Goal: Task Accomplishment & Management: Manage account settings

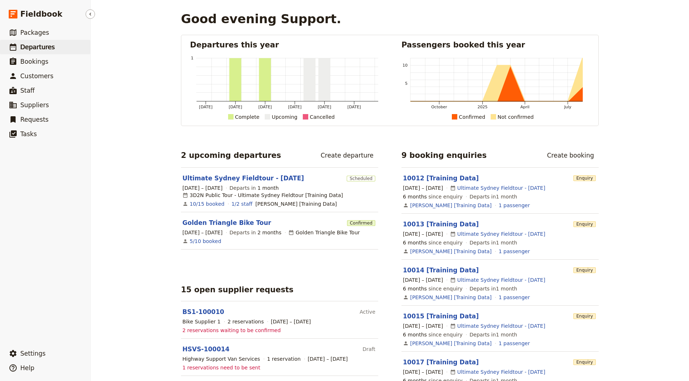
click at [53, 46] on link "​ Departures" at bounding box center [45, 47] width 90 height 15
select select "CREATED_AT"
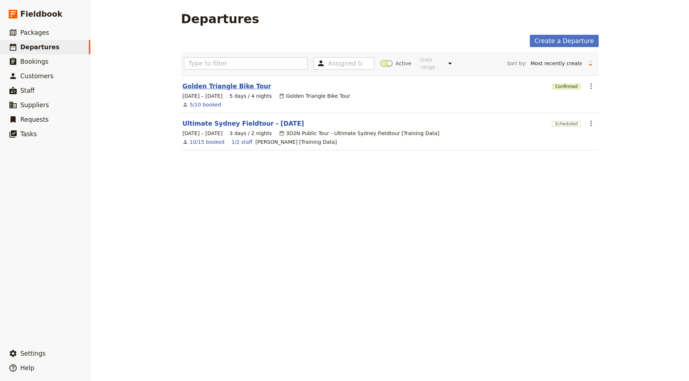
click at [225, 83] on link "Golden Triangle Bike Tour" at bounding box center [226, 86] width 89 height 9
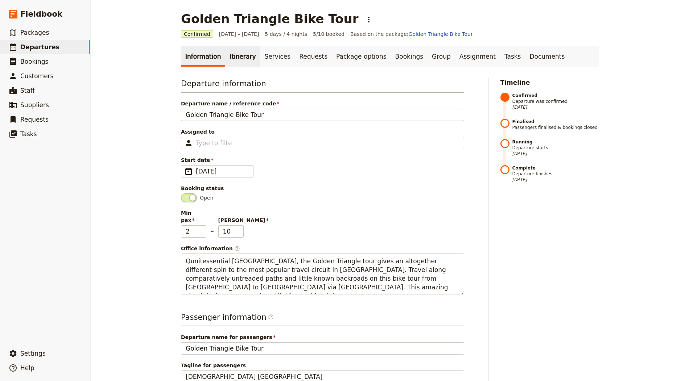
click at [242, 65] on link "Itinerary" at bounding box center [242, 56] width 35 height 20
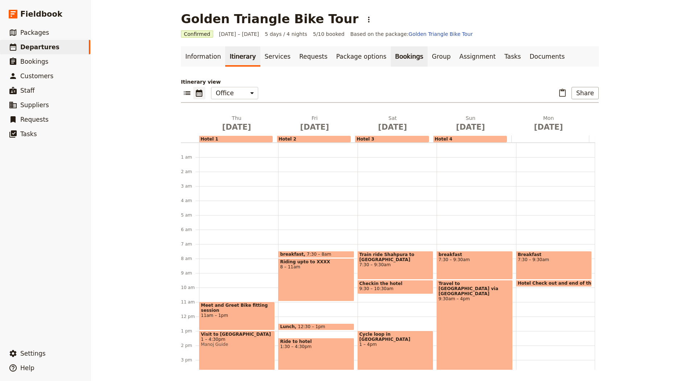
scroll to position [94, 0]
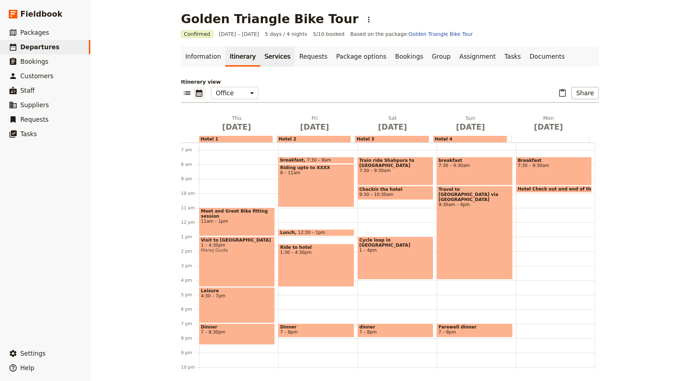
click at [267, 61] on link "Services" at bounding box center [277, 56] width 35 height 20
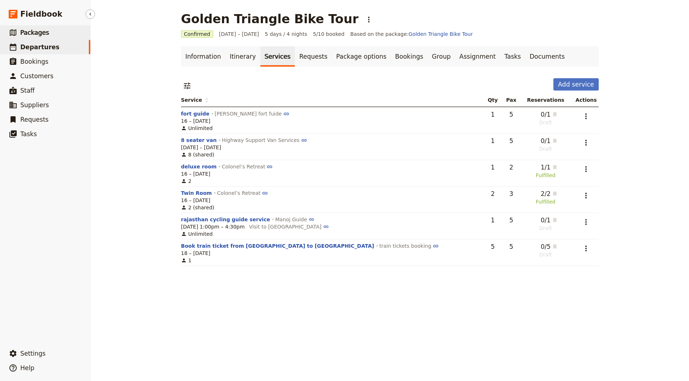
click at [52, 27] on link "​ Packages" at bounding box center [45, 32] width 90 height 15
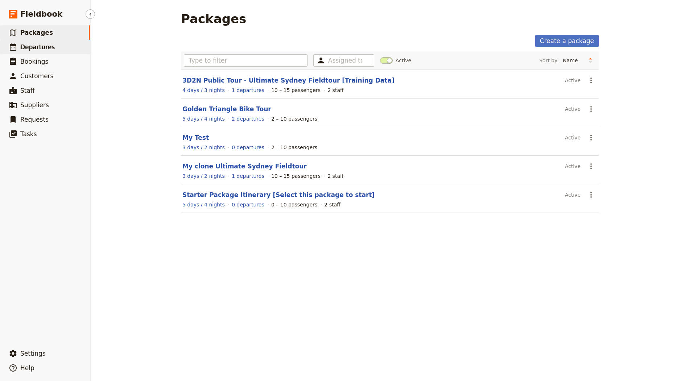
click at [42, 49] on span "Departures" at bounding box center [37, 47] width 34 height 7
select select "CREATED_AT"
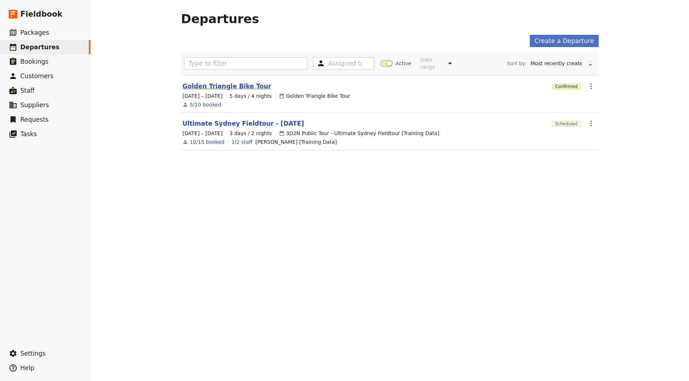
click at [203, 85] on link "Golden Triangle Bike Tour" at bounding box center [226, 86] width 89 height 9
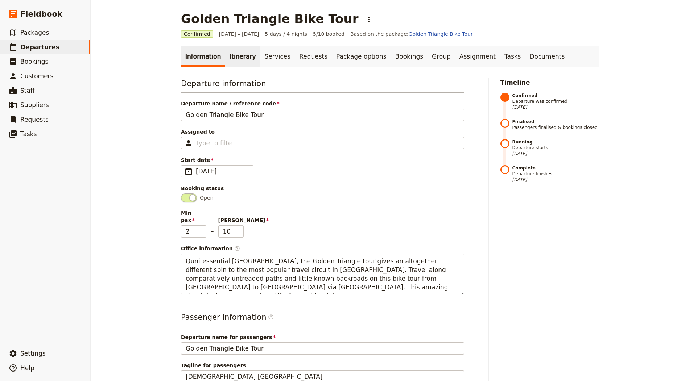
click at [225, 58] on link "Itinerary" at bounding box center [242, 56] width 35 height 20
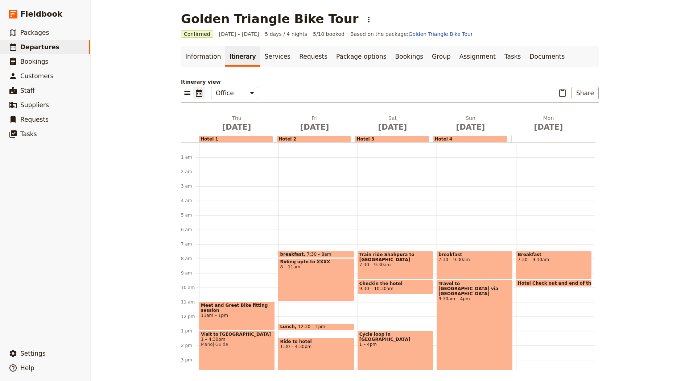
scroll to position [94, 0]
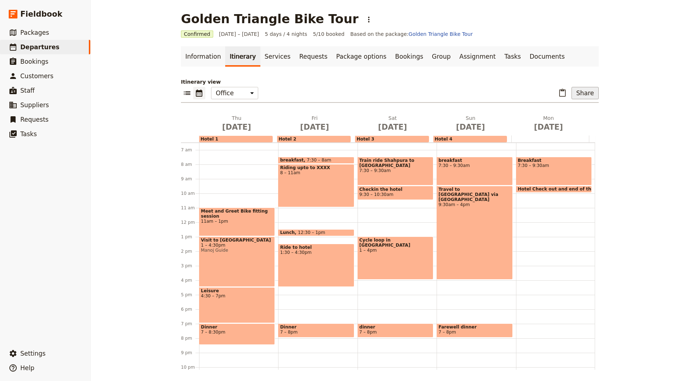
click at [592, 92] on button "Share" at bounding box center [584, 93] width 27 height 12
click at [584, 109] on span "Guide itinerary" at bounding box center [566, 108] width 49 height 7
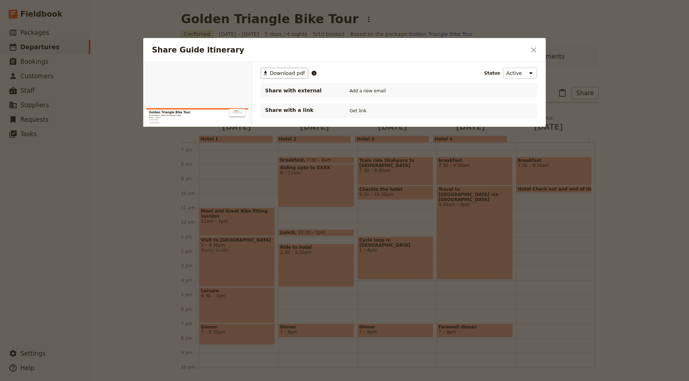
scroll to position [0, 0]
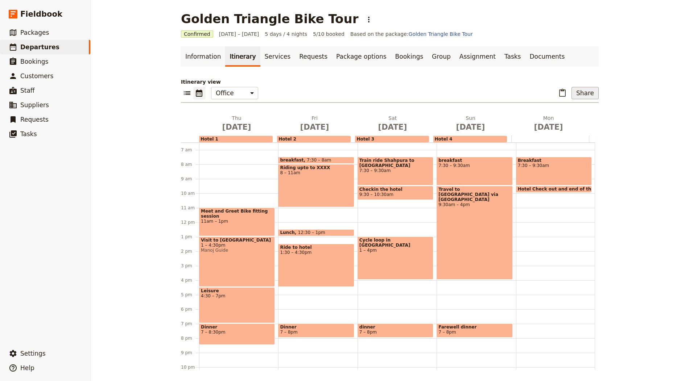
click at [584, 90] on button "Share" at bounding box center [584, 93] width 27 height 12
click at [567, 117] on span "Passenger itinerary" at bounding box center [566, 118] width 49 height 7
click at [588, 90] on button "Share" at bounding box center [584, 93] width 27 height 12
click at [567, 131] on span "Sales Brochure" at bounding box center [561, 128] width 38 height 7
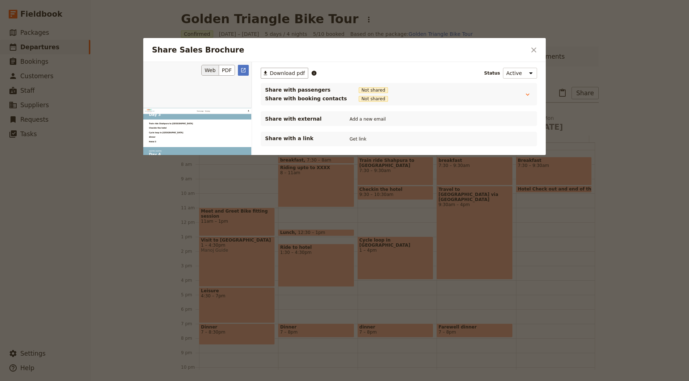
scroll to position [919, 0]
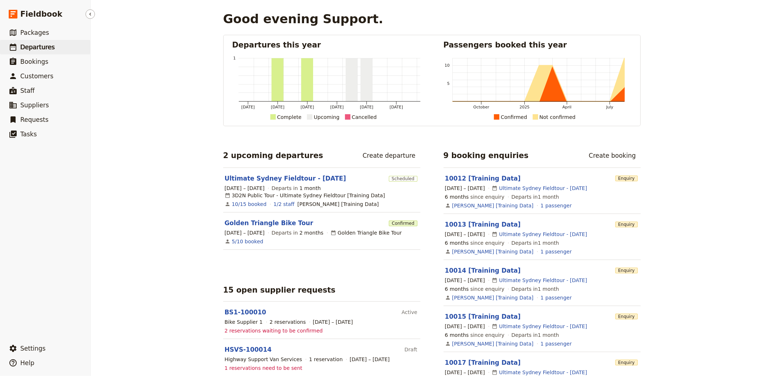
click at [40, 45] on span "Departures" at bounding box center [37, 47] width 34 height 7
select select "CREATED_AT"
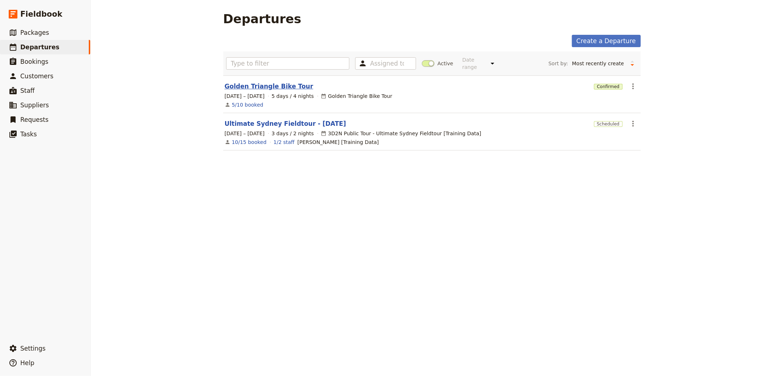
click at [252, 86] on link "Golden Triangle Bike Tour" at bounding box center [269, 86] width 89 height 9
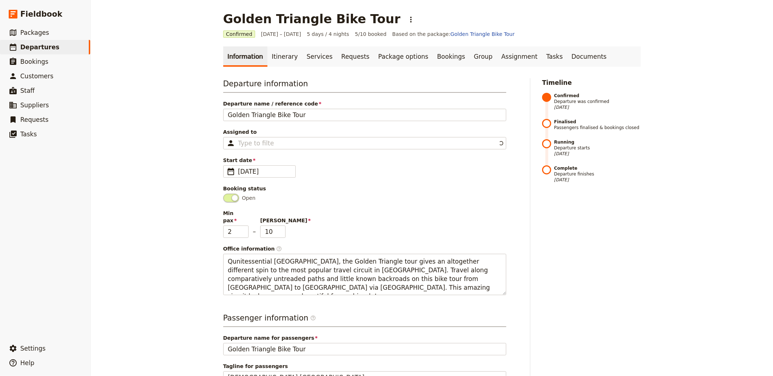
click at [263, 45] on main "Golden Triangle Bike Tour ​ Confirmed 16 – 20 Oct 2025 5 days / 4 nights 5/10 b…" at bounding box center [432, 255] width 435 height 511
click at [270, 56] on link "Itinerary" at bounding box center [285, 56] width 35 height 20
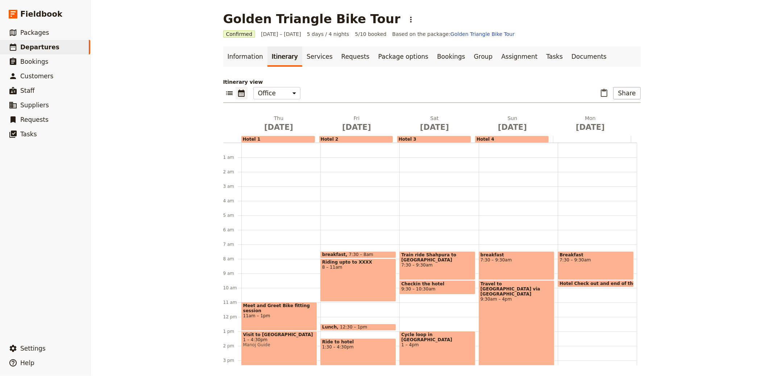
scroll to position [94, 0]
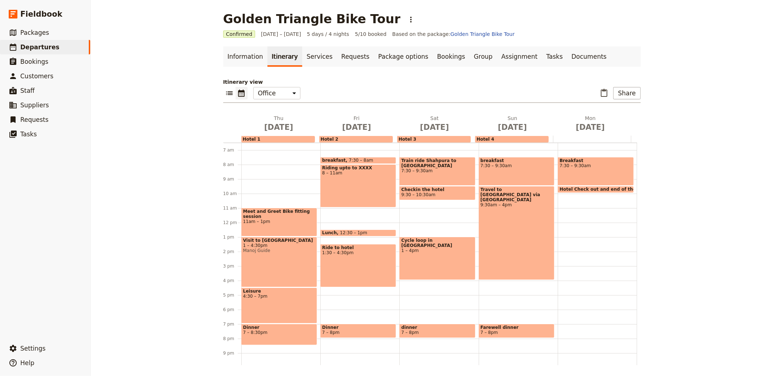
click at [275, 137] on div "Hotel 1" at bounding box center [278, 139] width 74 height 7
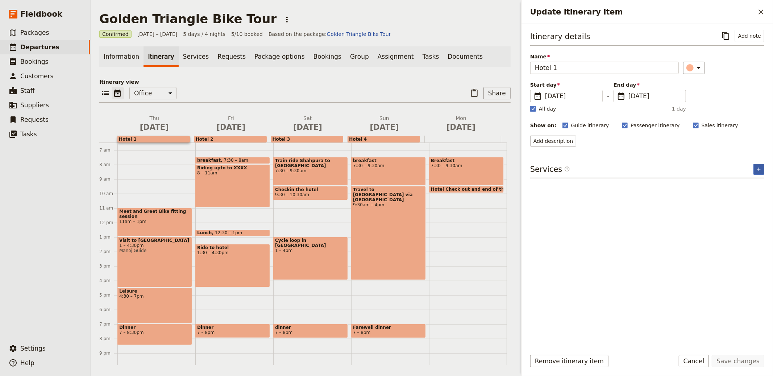
click at [759, 170] on icon "Add service inclusion" at bounding box center [759, 169] width 6 height 6
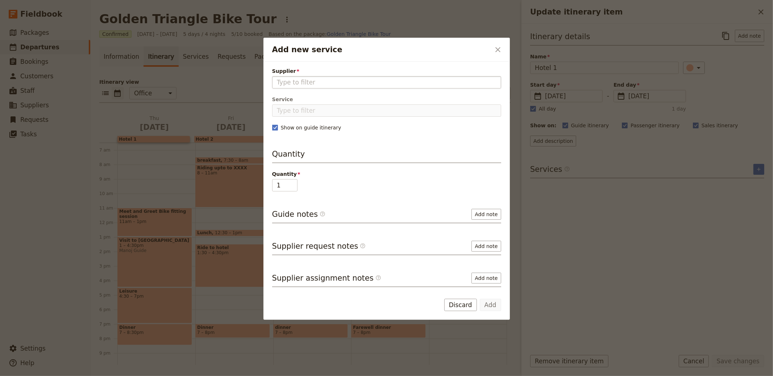
click at [348, 82] on input "Supplier" at bounding box center [387, 82] width 220 height 9
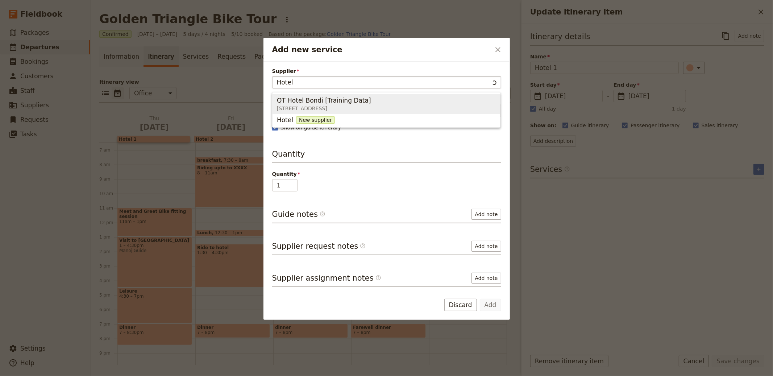
type input "Hotel 1"
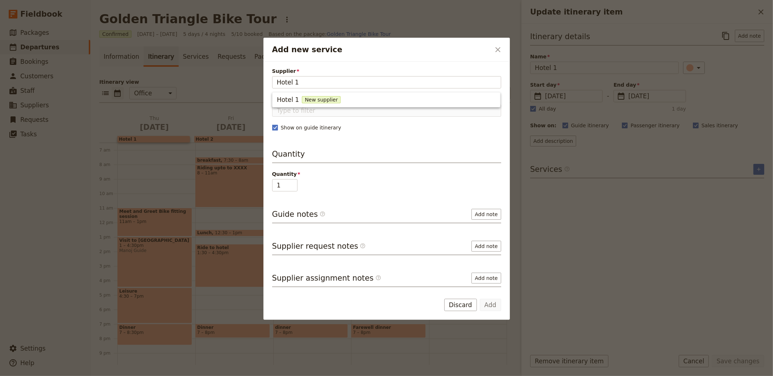
click at [367, 92] on ul "Hotel 1 New supplier" at bounding box center [386, 99] width 228 height 15
click at [372, 104] on button "Hotel 1 New supplier" at bounding box center [387, 100] width 228 height 12
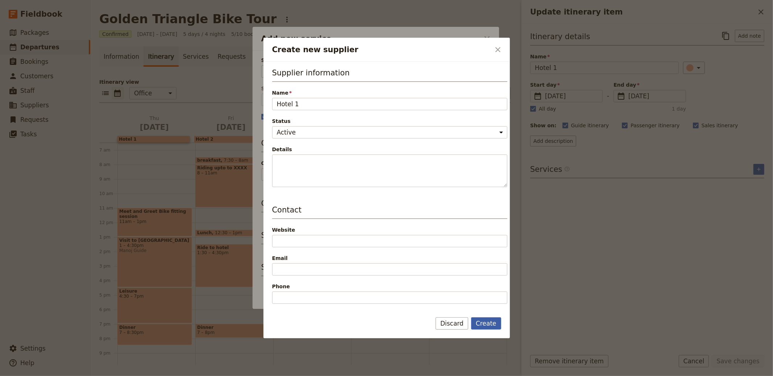
click at [491, 321] on button "Create" at bounding box center [486, 323] width 30 height 12
type input "Hotel 1"
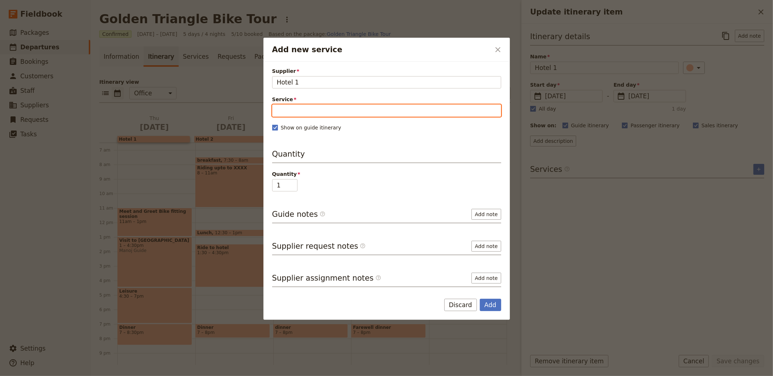
click at [301, 107] on input "Service" at bounding box center [386, 110] width 229 height 12
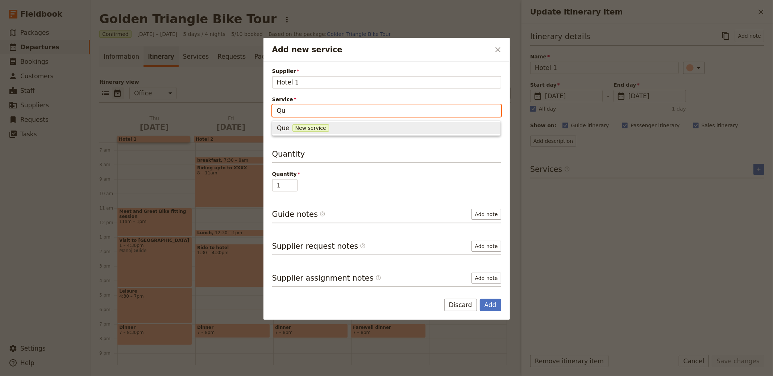
type input "Q"
type input "Double Room"
click at [302, 125] on span "Double Room" at bounding box center [297, 128] width 41 height 9
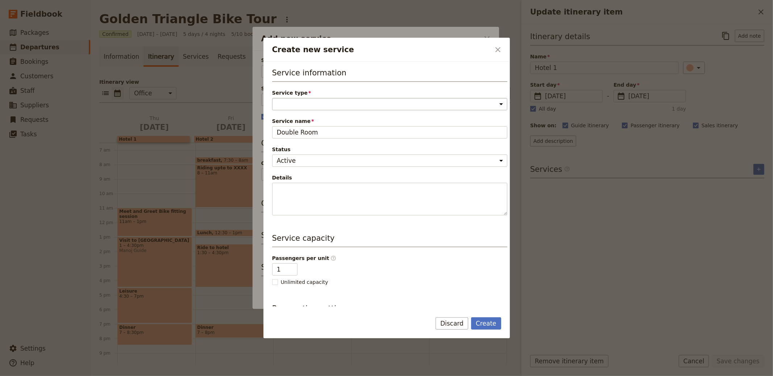
click at [312, 99] on select "Accommodation Activity Transport Flight Food and beverage Other" at bounding box center [389, 104] width 235 height 12
select select "AccommodationService"
click at [291, 264] on input "1" at bounding box center [284, 269] width 25 height 12
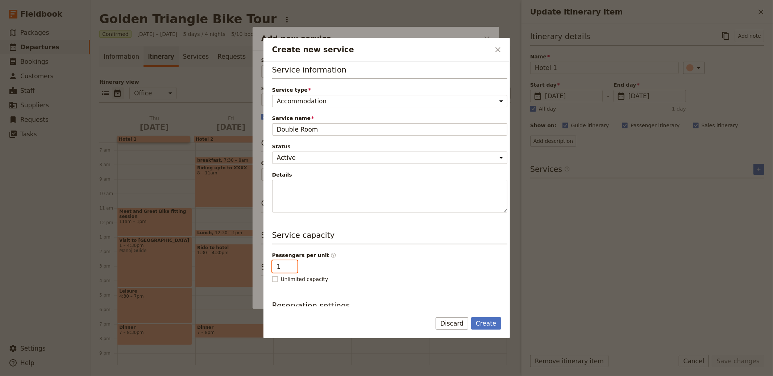
scroll to position [38, 0]
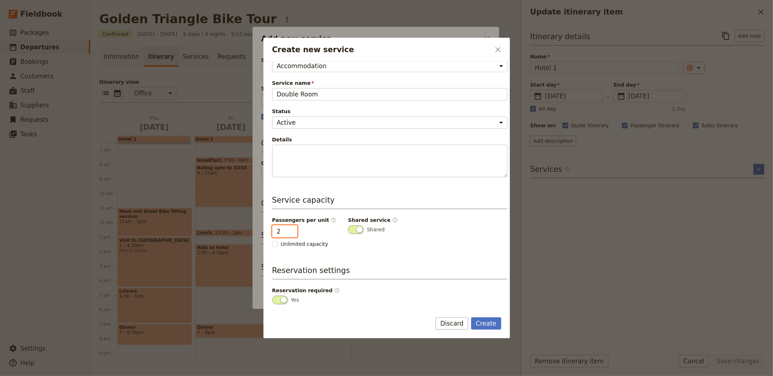
type input "2"
click at [292, 227] on input "2" at bounding box center [284, 231] width 25 height 12
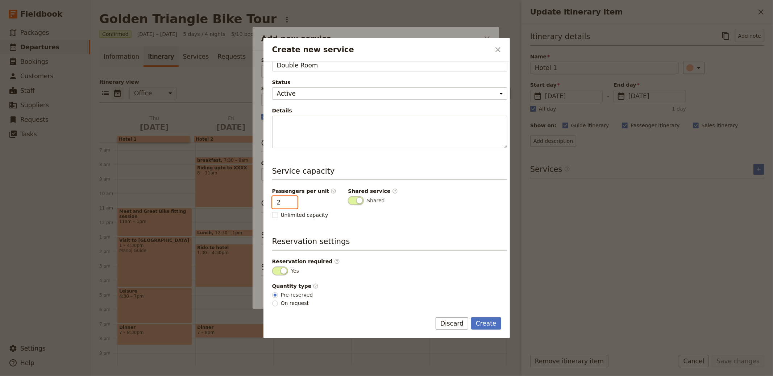
scroll to position [67, 0]
click at [291, 303] on span "On request" at bounding box center [295, 302] width 28 height 7
click at [278, 303] on input "On request" at bounding box center [275, 303] width 6 height 6
radio input "true"
click at [494, 321] on button "Create" at bounding box center [486, 323] width 30 height 12
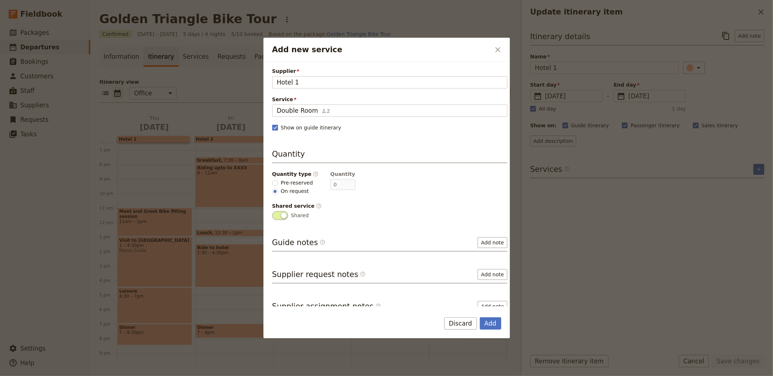
scroll to position [8, 0]
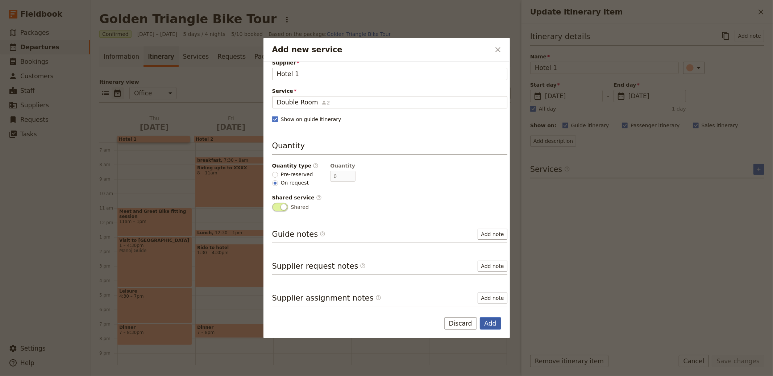
click at [494, 325] on button "Add" at bounding box center [490, 323] width 21 height 12
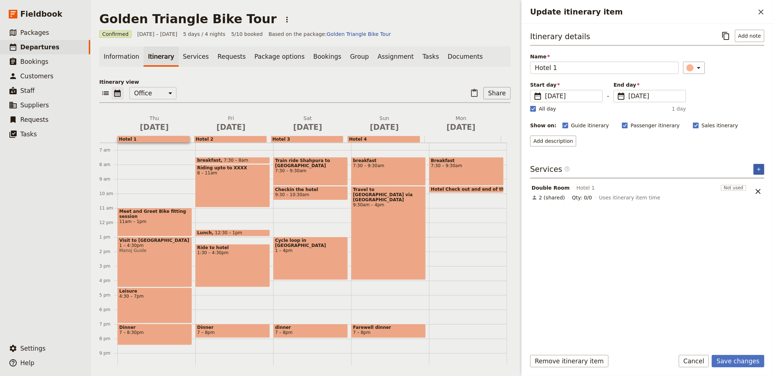
click at [760, 166] on icon "Add service inclusion" at bounding box center [759, 169] width 6 height 6
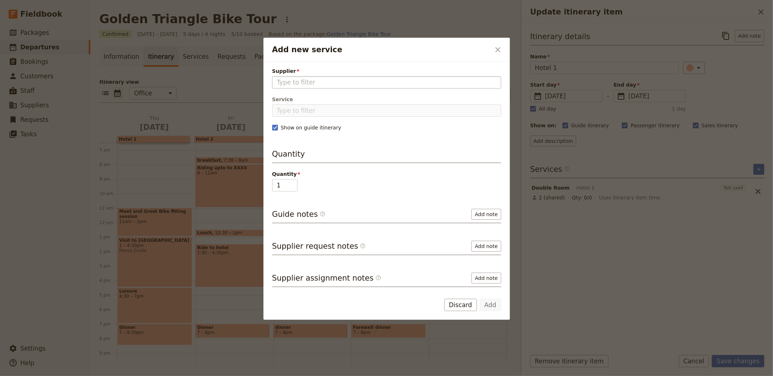
click at [350, 82] on input "Supplier" at bounding box center [387, 82] width 220 height 9
type input "Hotel 1"
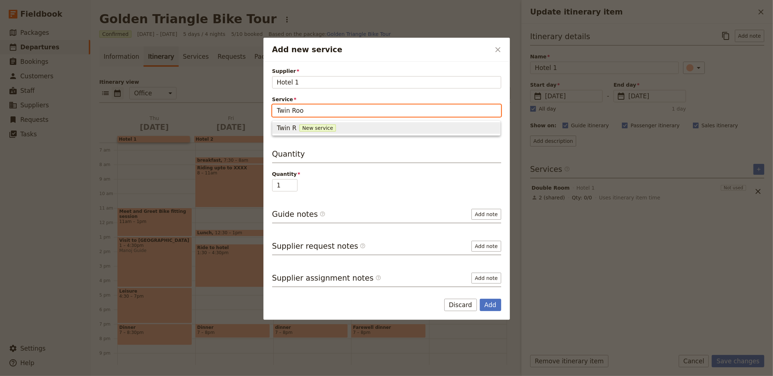
type input "Twin Room"
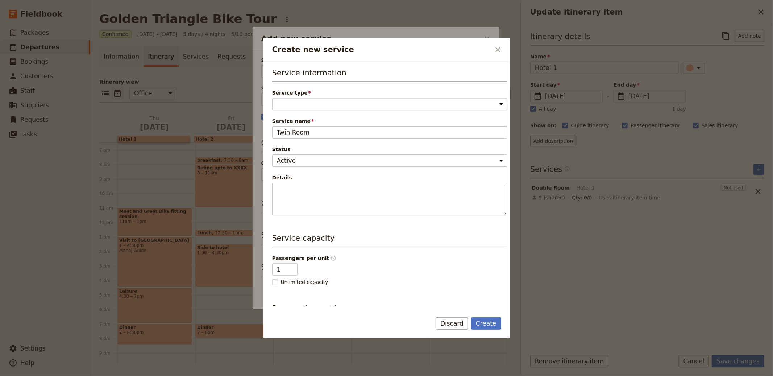
click at [315, 100] on select "Accommodation Activity Transport Flight Food and beverage Other" at bounding box center [389, 104] width 235 height 12
select select "AccommodationService"
type input "2"
click at [291, 266] on input "2" at bounding box center [284, 269] width 25 height 12
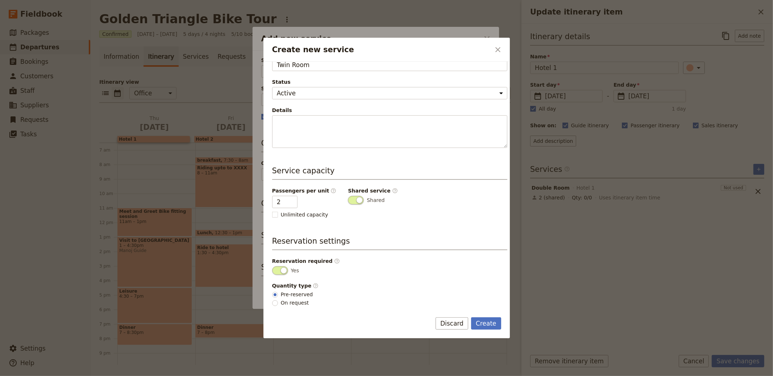
click at [296, 301] on span "On request" at bounding box center [295, 302] width 28 height 7
click at [278, 301] on input "On request" at bounding box center [275, 303] width 6 height 6
radio input "true"
click at [483, 319] on button "Create" at bounding box center [486, 323] width 30 height 12
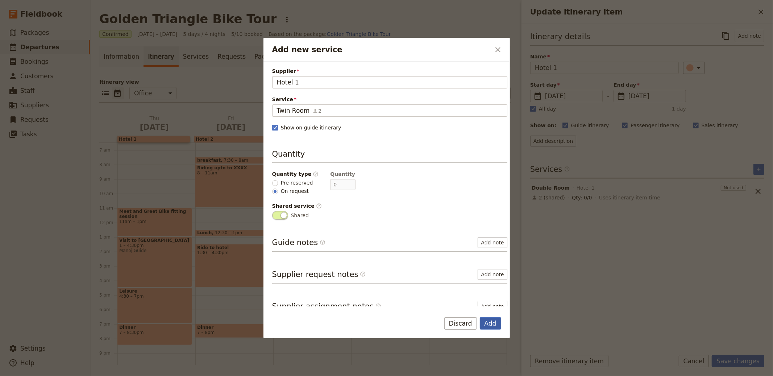
click at [491, 322] on button "Add" at bounding box center [490, 323] width 21 height 12
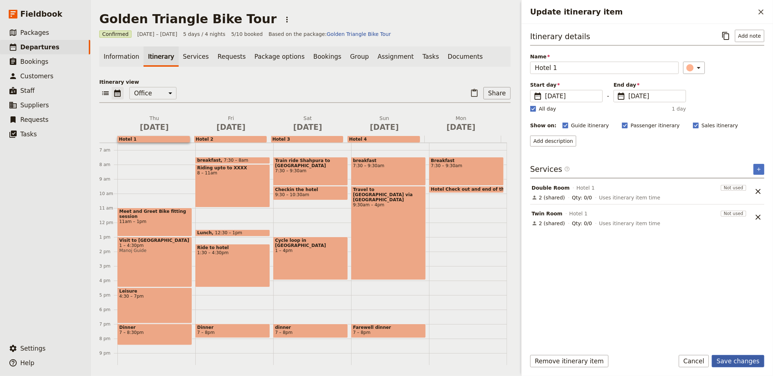
click at [738, 359] on button "Save changes" at bounding box center [738, 361] width 53 height 12
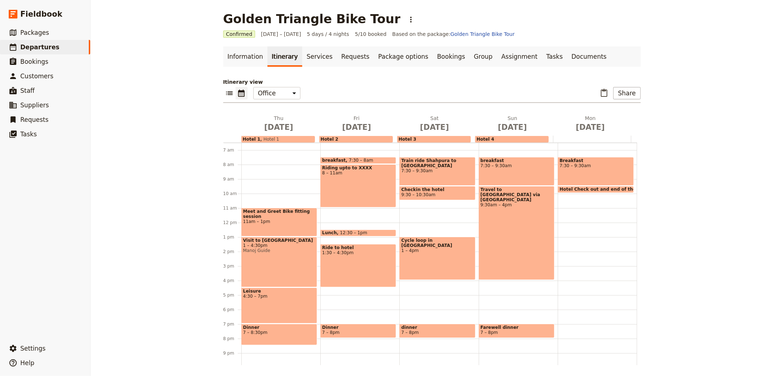
click at [266, 140] on span "Hotel 1" at bounding box center [269, 139] width 19 height 5
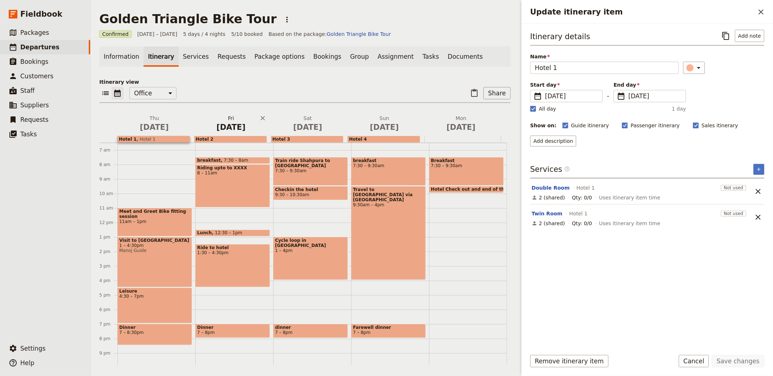
click at [230, 124] on span "[DATE]" at bounding box center [231, 127] width 68 height 11
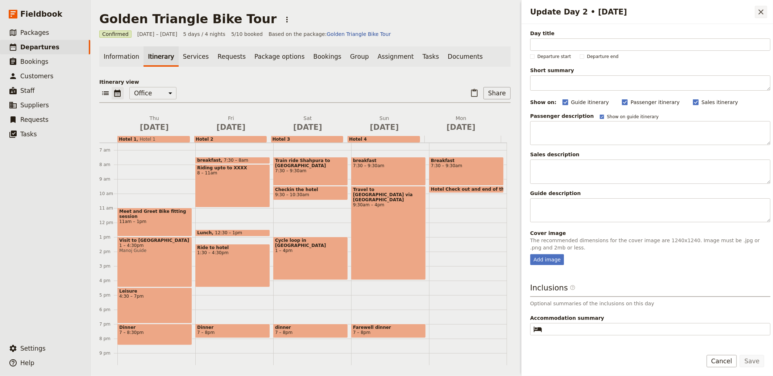
click at [762, 10] on icon "Close drawer" at bounding box center [761, 12] width 9 height 9
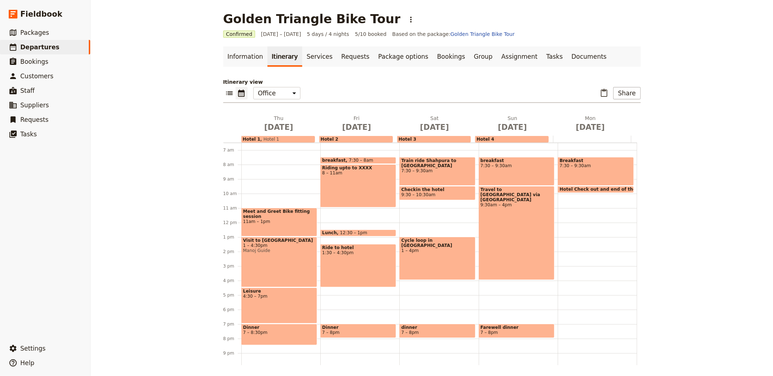
click at [325, 139] on span "Hotel 2" at bounding box center [330, 139] width 18 height 5
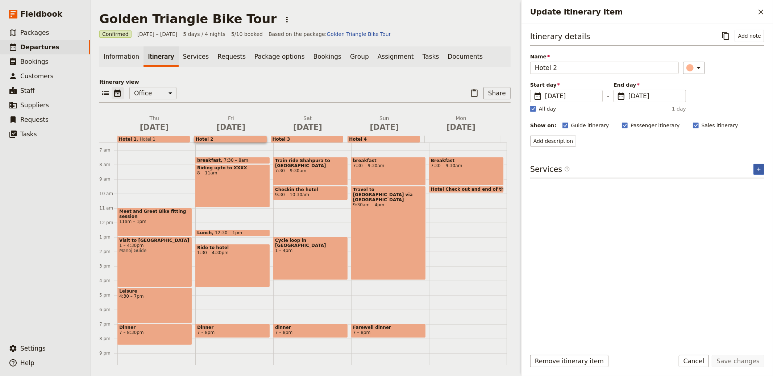
click at [757, 167] on icon "Add service inclusion" at bounding box center [759, 169] width 6 height 6
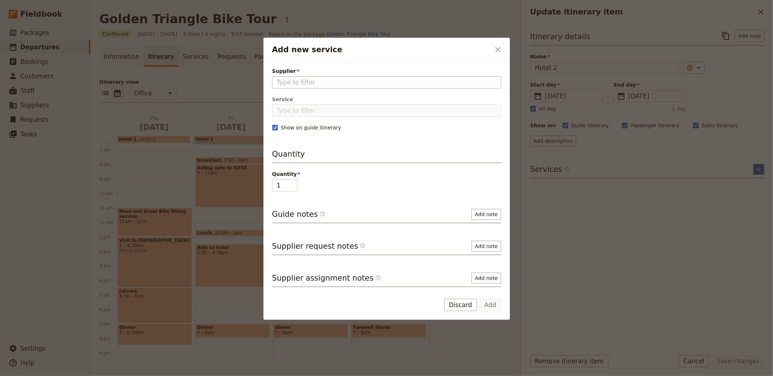
click at [351, 85] on input "Supplier" at bounding box center [387, 82] width 220 height 9
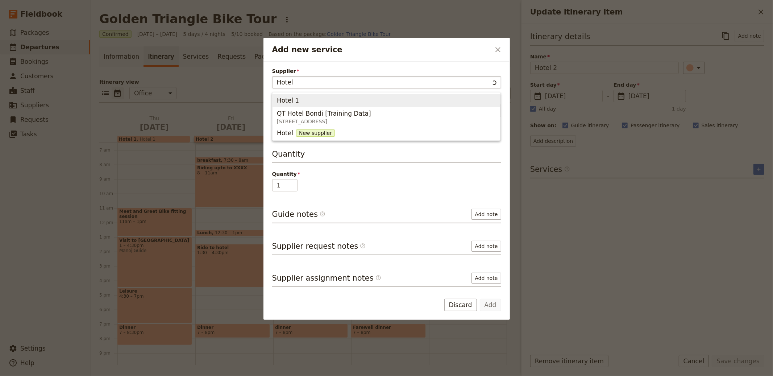
type input "Hotel 2"
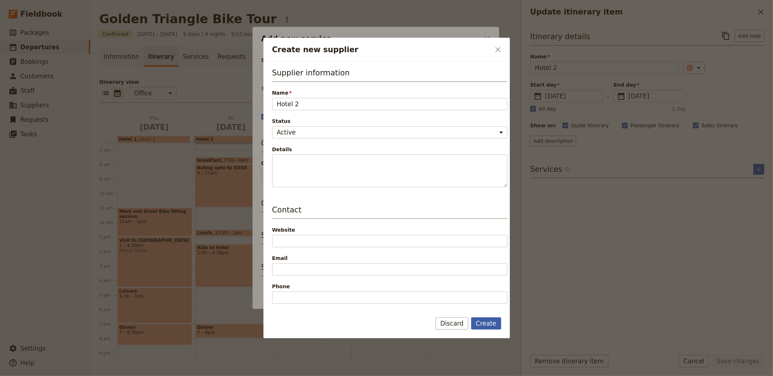
click at [483, 323] on button "Create" at bounding box center [486, 323] width 30 height 12
type input "Hotel 2"
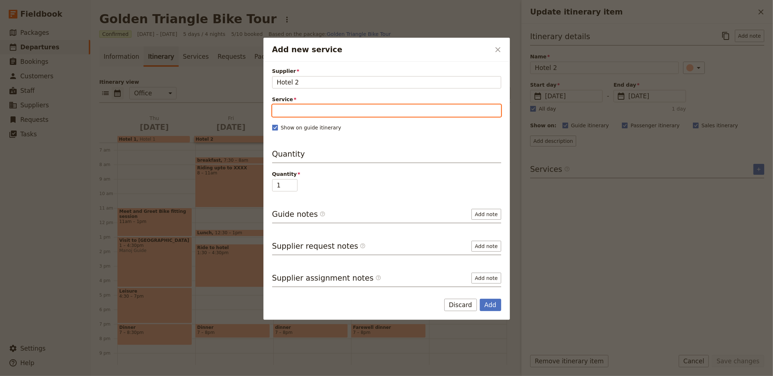
click at [300, 112] on input "Service" at bounding box center [386, 110] width 229 height 12
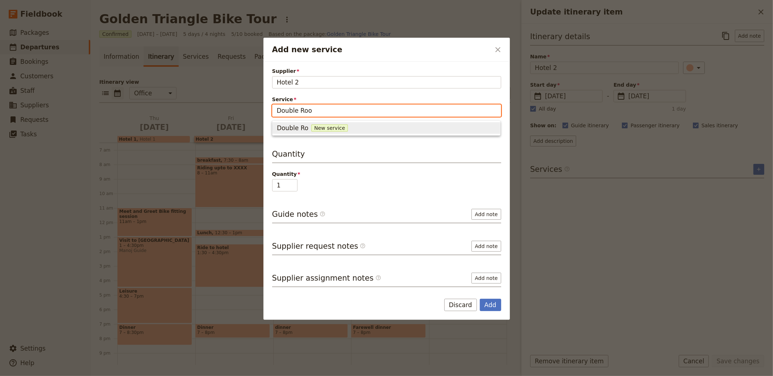
type input "Double Room"
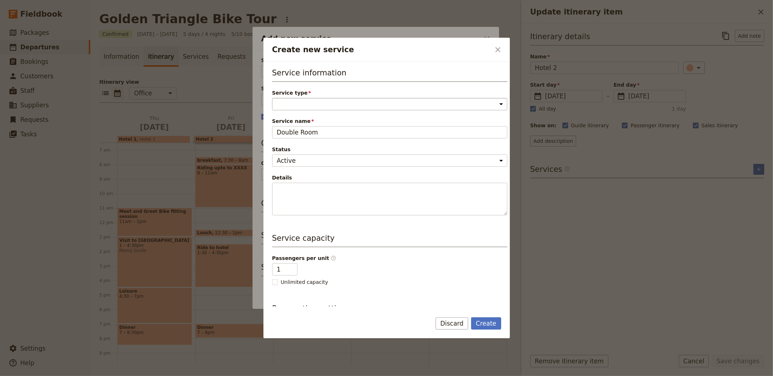
click at [289, 106] on select "Accommodation Activity Transport Flight Food and beverage Other" at bounding box center [389, 104] width 235 height 12
select select "AccommodationService"
type input "2"
click at [290, 268] on input "2" at bounding box center [284, 269] width 25 height 12
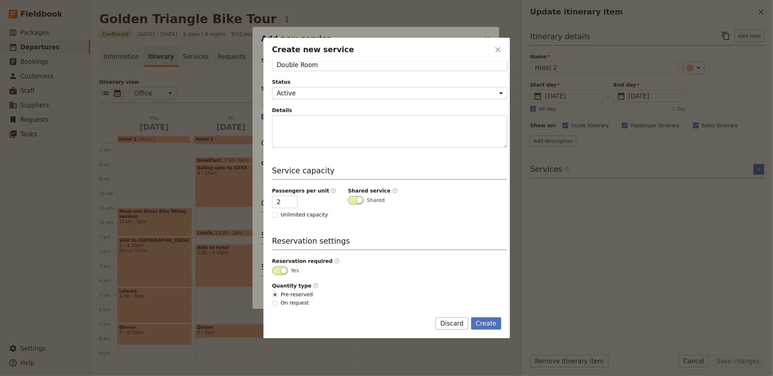
click at [286, 303] on span "On request" at bounding box center [295, 302] width 28 height 7
click at [278, 303] on input "On request" at bounding box center [275, 303] width 6 height 6
radio input "true"
click at [488, 320] on button "Create" at bounding box center [486, 323] width 30 height 12
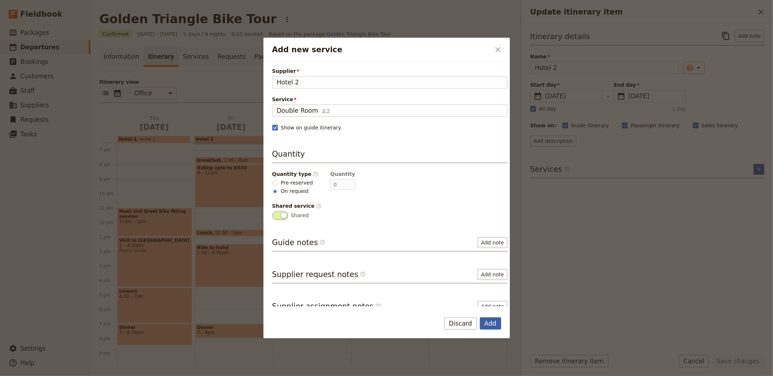
click at [488, 321] on button "Add" at bounding box center [490, 323] width 21 height 12
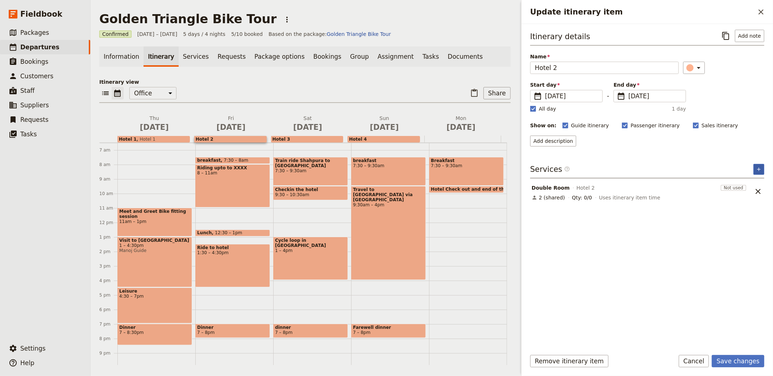
click at [757, 171] on icon "Add service inclusion" at bounding box center [759, 169] width 6 height 6
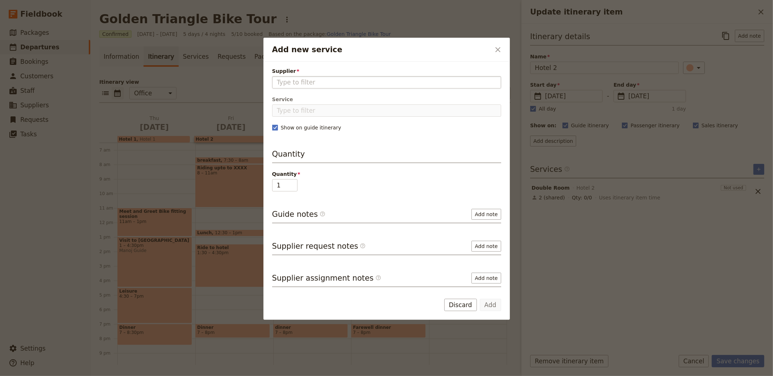
click at [323, 82] on input "Supplier" at bounding box center [387, 82] width 220 height 9
type input "Hotel 2"
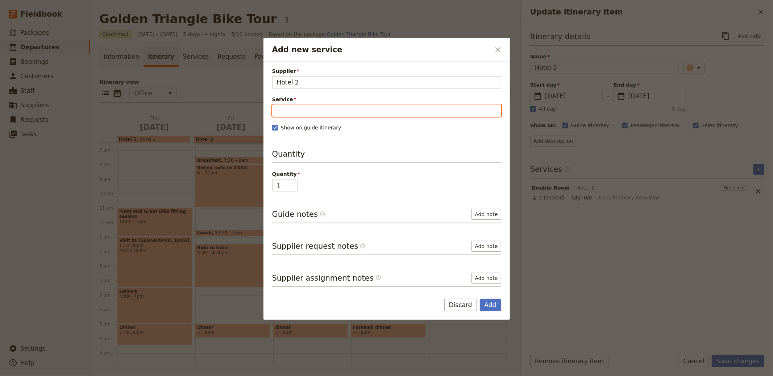
click at [340, 108] on input "Service" at bounding box center [386, 110] width 229 height 12
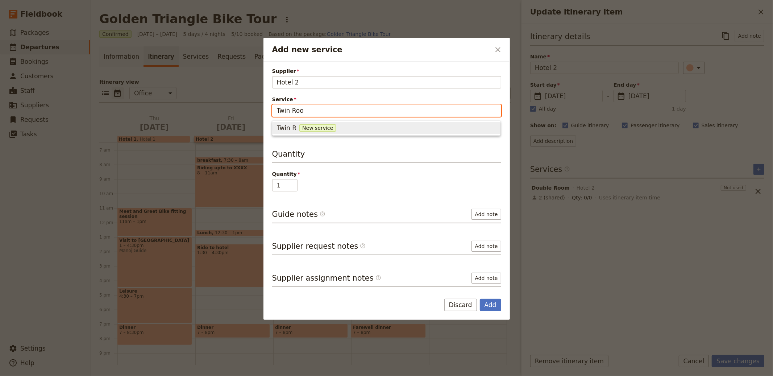
type input "Twin Room"
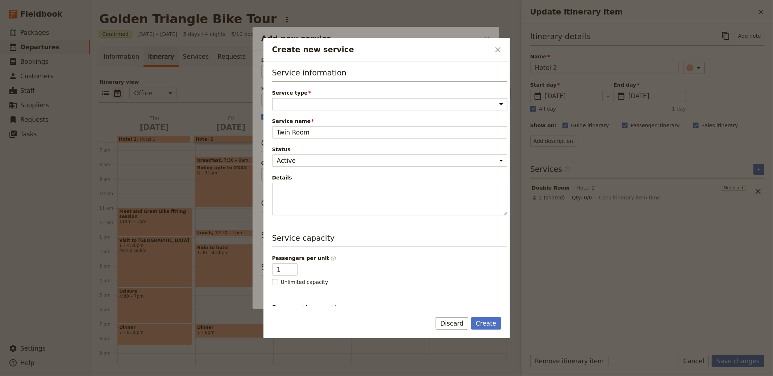
click at [332, 104] on select "Accommodation Activity Transport Flight Food and beverage Other" at bounding box center [389, 104] width 235 height 12
select select "AccommodationService"
type input "2"
click at [291, 266] on input "2" at bounding box center [284, 269] width 25 height 12
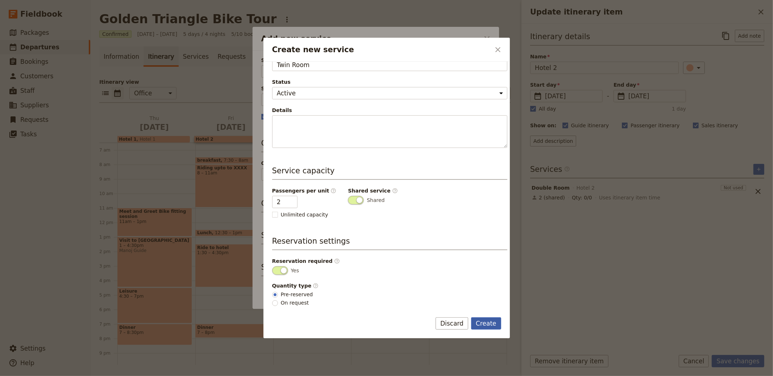
click at [482, 319] on button "Create" at bounding box center [486, 323] width 30 height 12
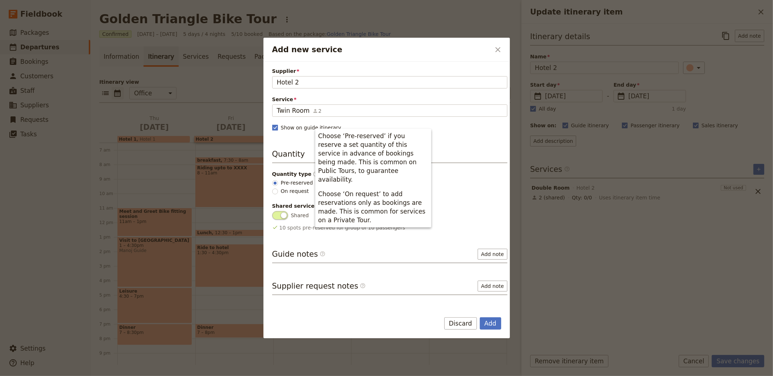
click at [283, 194] on span "On request" at bounding box center [295, 190] width 28 height 7
click at [278, 194] on input "On request" at bounding box center [275, 192] width 6 height 6
radio input "true"
type input "0"
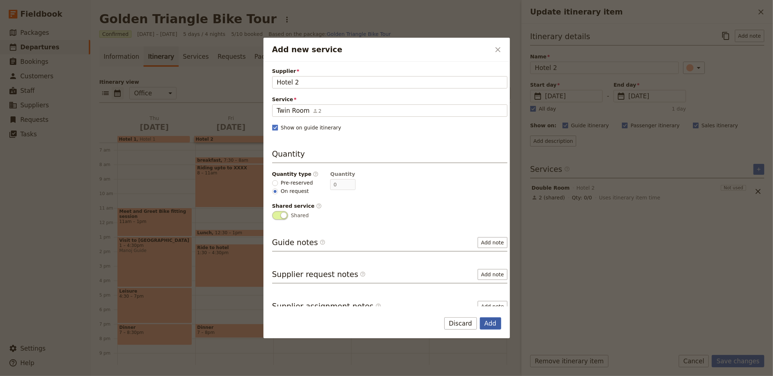
click at [490, 322] on button "Add" at bounding box center [490, 323] width 21 height 12
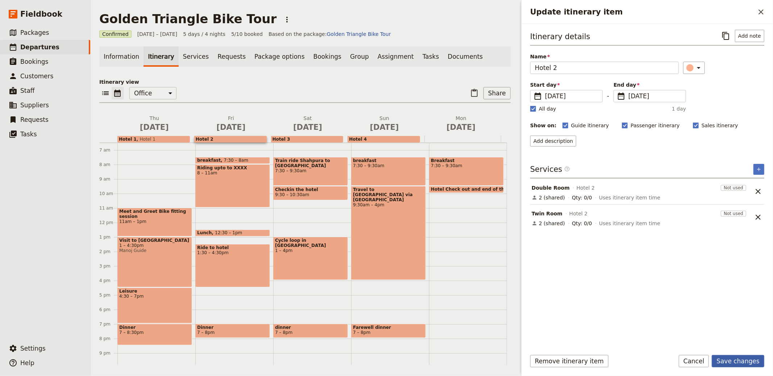
click at [739, 363] on button "Save changes" at bounding box center [738, 361] width 53 height 12
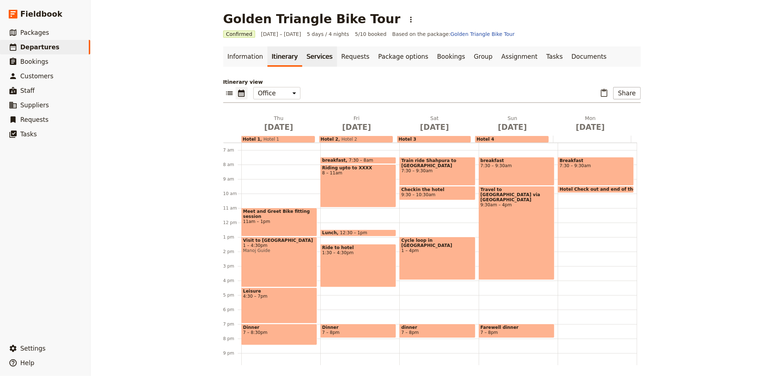
click at [312, 50] on link "Services" at bounding box center [319, 56] width 35 height 20
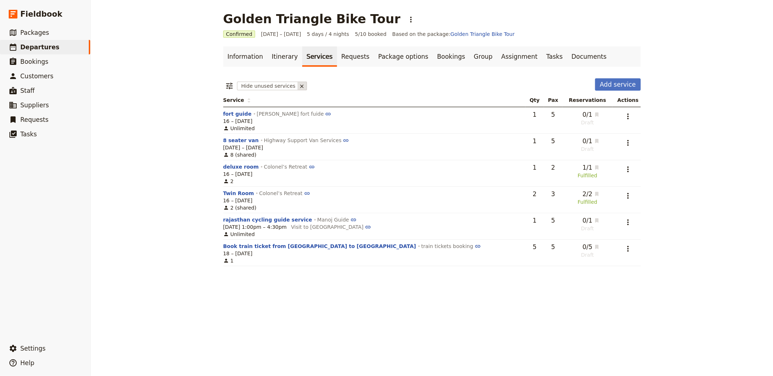
click at [299, 84] on icon at bounding box center [302, 86] width 6 height 6
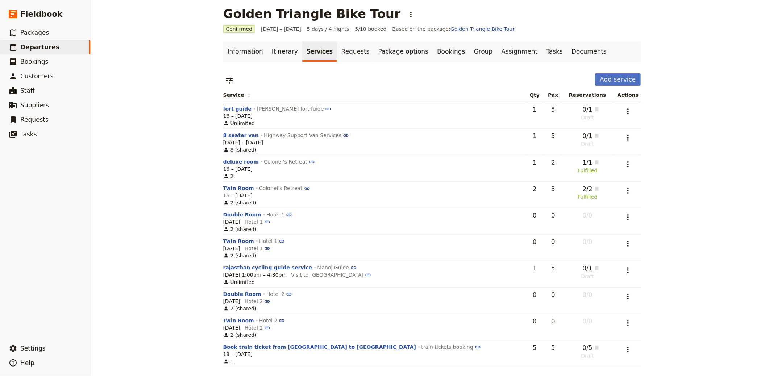
scroll to position [7, 0]
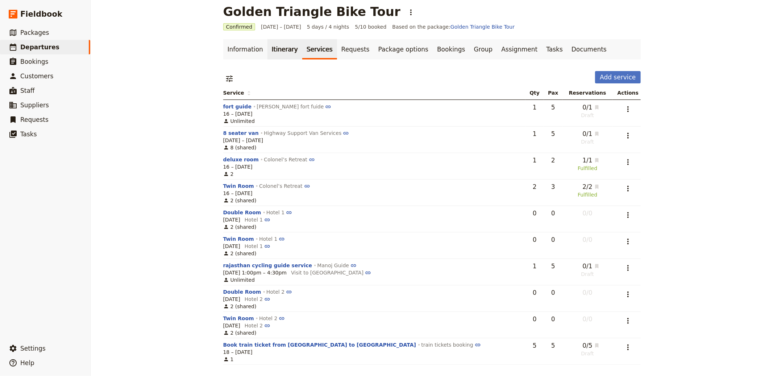
click at [278, 49] on link "Itinerary" at bounding box center [285, 49] width 35 height 20
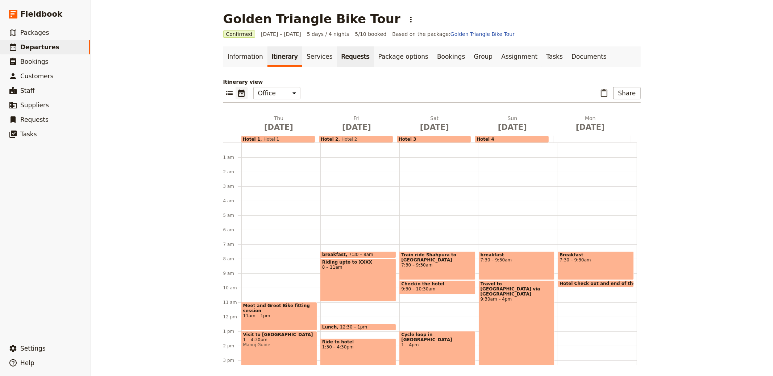
scroll to position [94, 0]
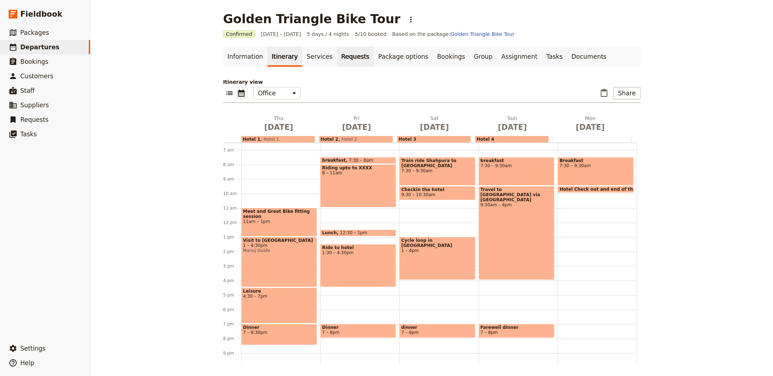
click at [355, 54] on link "Requests" at bounding box center [355, 56] width 37 height 20
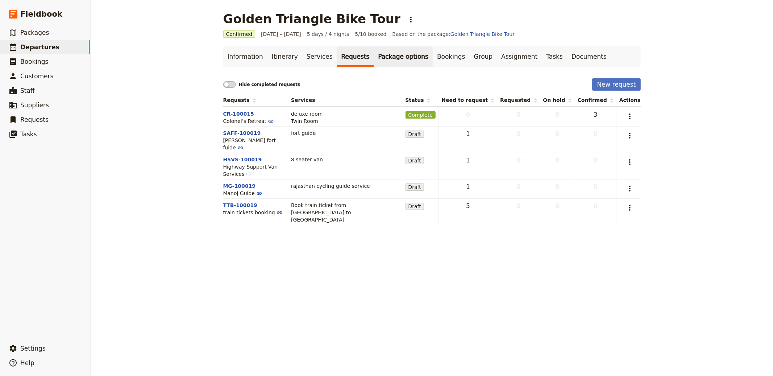
click at [374, 56] on link "Package options" at bounding box center [403, 56] width 59 height 20
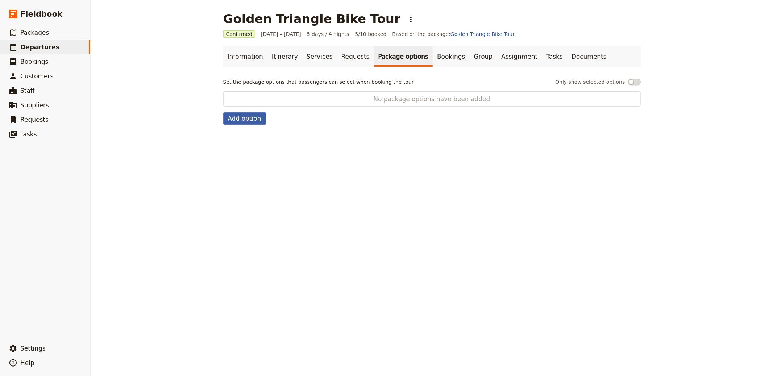
click at [247, 120] on button "Add option" at bounding box center [244, 118] width 43 height 12
select select "addOn"
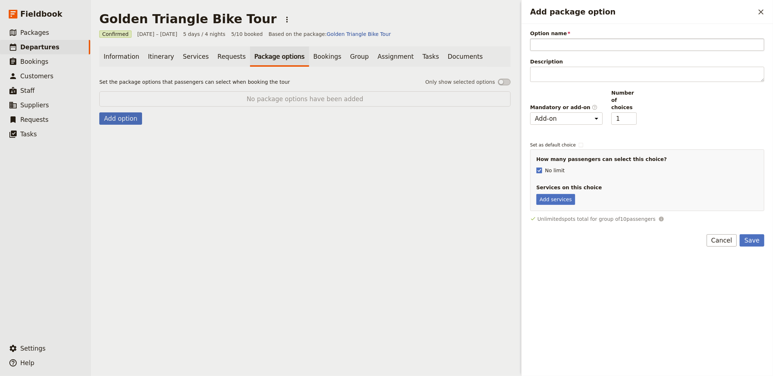
click at [576, 41] on input "Option name" at bounding box center [647, 44] width 234 height 12
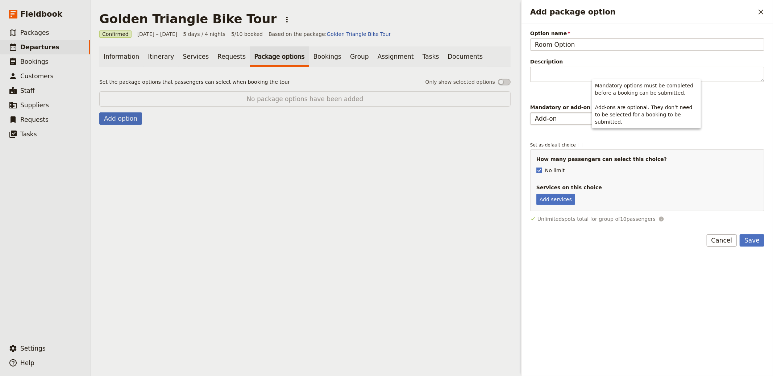
type input "Room Option"
click at [574, 112] on select "Mandatory Add-on" at bounding box center [566, 118] width 73 height 12
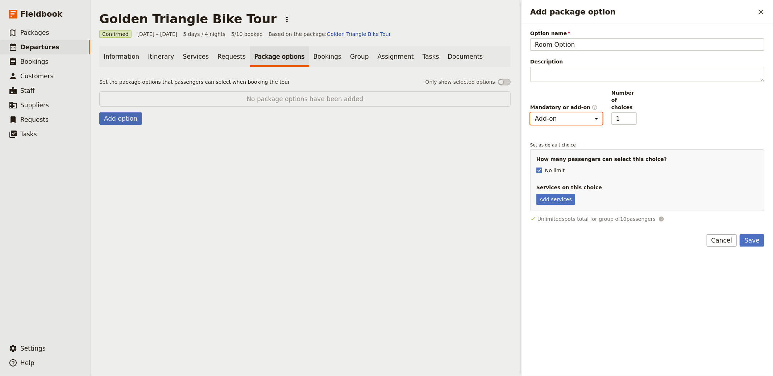
select select "mandatory"
type input "2"
checkbox input "true"
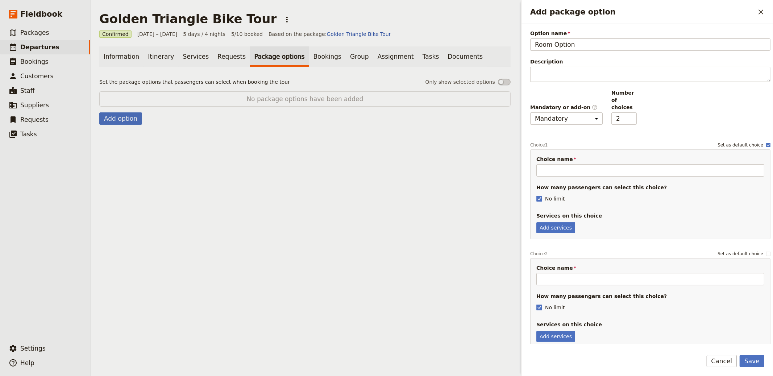
click at [566, 171] on div "Choice name How many passengers can select this choice? No limit Services on th…" at bounding box center [650, 194] width 240 height 90
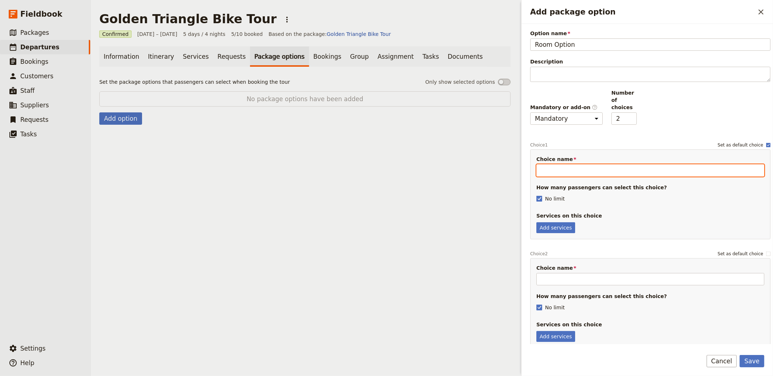
click at [568, 166] on input "Choice name" at bounding box center [651, 170] width 228 height 12
type input "Double Room"
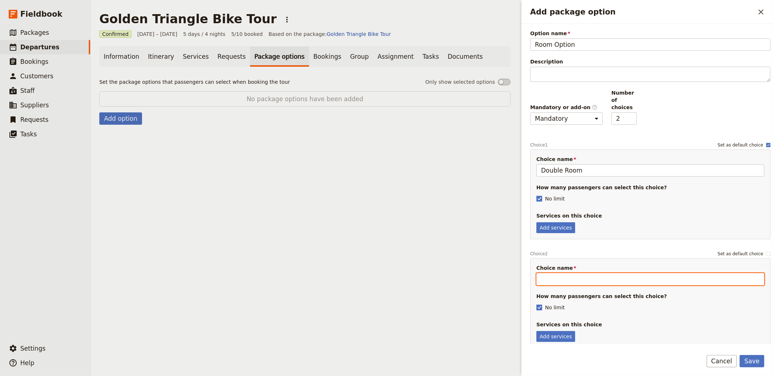
click at [567, 273] on input "Choice name" at bounding box center [651, 279] width 228 height 12
type input "Twin Room"
click at [573, 223] on button "Add services" at bounding box center [556, 227] width 39 height 11
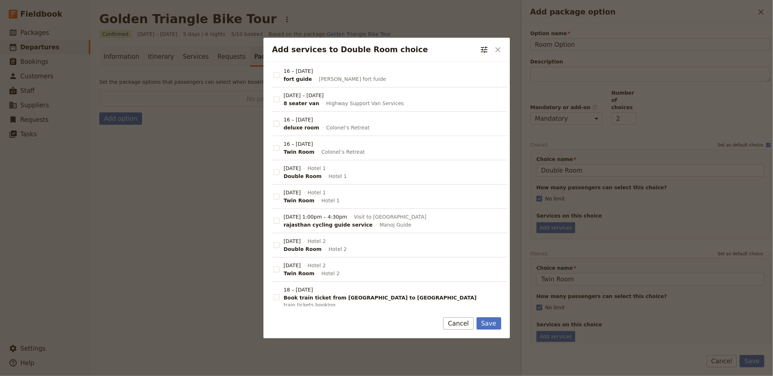
click at [290, 120] on span "16 – [DATE]" at bounding box center [298, 119] width 29 height 7
click at [274, 120] on input "16 – 15 Oct 2025 deluxe room Colonel’s Retreat" at bounding box center [273, 120] width 0 height 0
click at [303, 121] on span "16 – [DATE]" at bounding box center [298, 119] width 29 height 7
click at [274, 120] on input "16 – 15 Oct 2025 deluxe room Colonel’s Retreat" at bounding box center [273, 120] width 0 height 0
checkbox input "false"
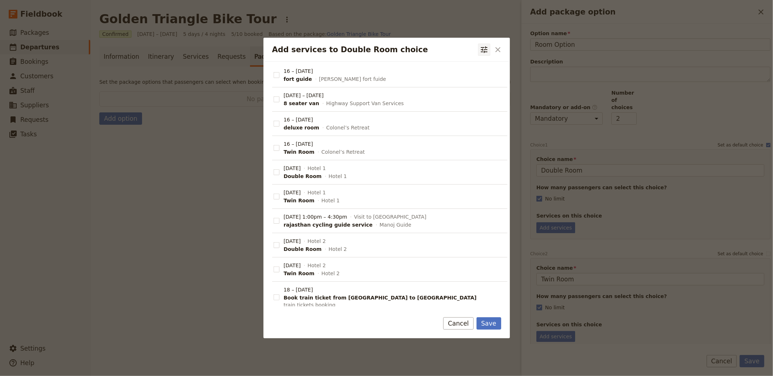
click at [483, 51] on icon "Filter reservations" at bounding box center [484, 49] width 9 height 9
click at [450, 80] on input "text" at bounding box center [451, 81] width 70 height 11
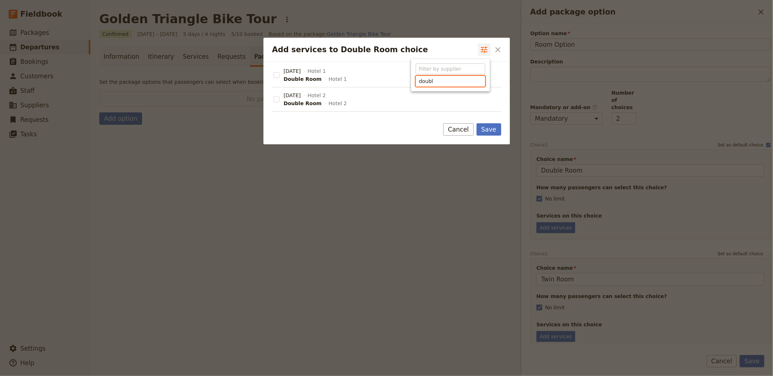
type input "doubl"
click at [301, 71] on span "[DATE]" at bounding box center [292, 70] width 17 height 7
click at [274, 71] on input "16 Oct 2025 Hotel 1 Double Room Hotel 1" at bounding box center [273, 71] width 0 height 0
checkbox input "true"
click at [300, 98] on span "17 Oct 2025" at bounding box center [292, 95] width 17 height 7
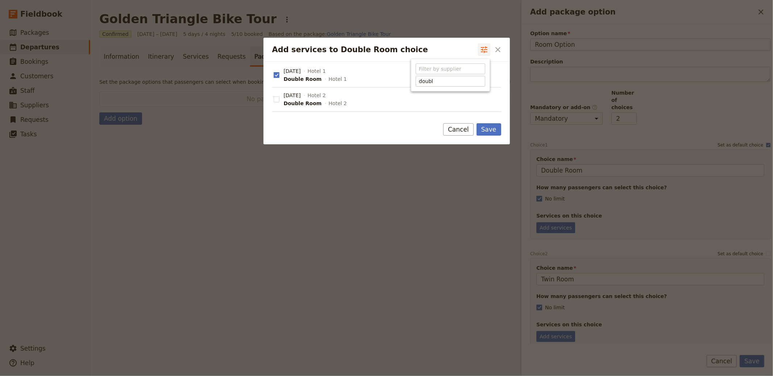
click at [274, 96] on input "17 Oct 2025 Hotel 2 Double Room Hotel 2" at bounding box center [273, 95] width 0 height 0
checkbox input "true"
click at [485, 125] on button "Save" at bounding box center [489, 129] width 25 height 12
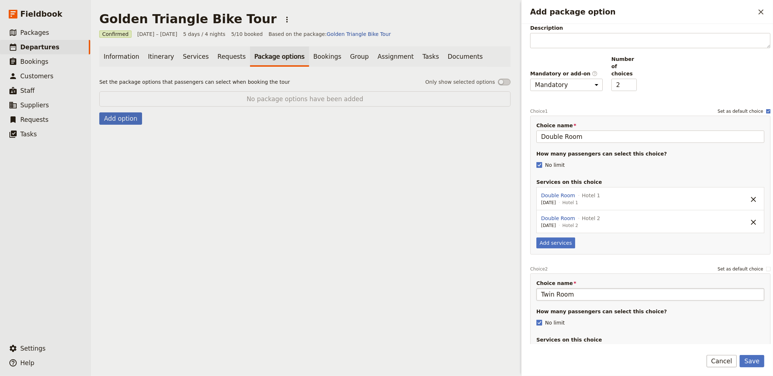
scroll to position [58, 0]
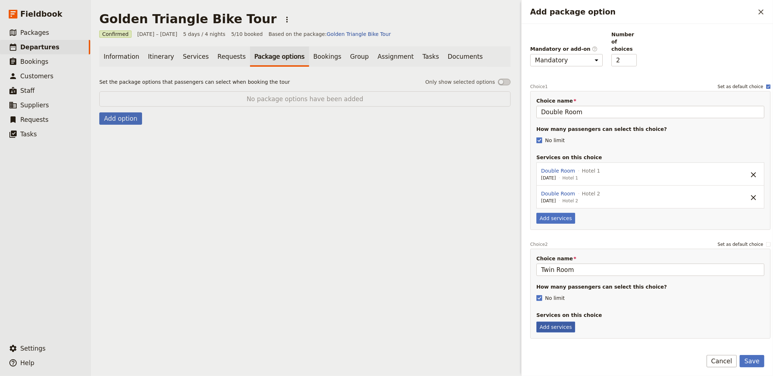
click at [558, 324] on button "Add services" at bounding box center [556, 327] width 39 height 11
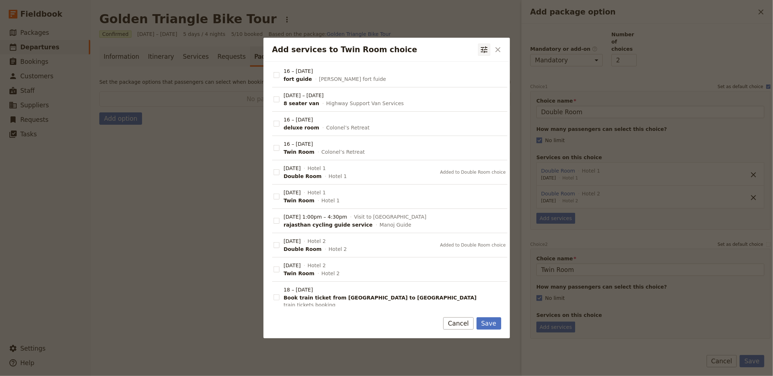
click at [481, 50] on icon "Filter reservations" at bounding box center [484, 49] width 9 height 9
click at [449, 80] on input "text" at bounding box center [451, 81] width 70 height 11
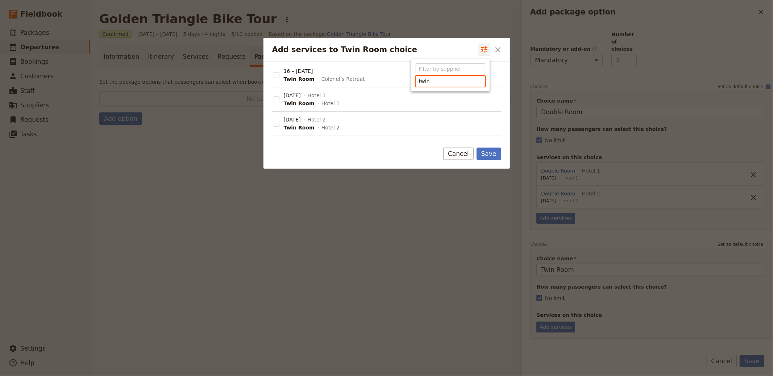
type input "twin"
click at [318, 90] on label "16 Oct 2025 Hotel 1 Twin Room Hotel 1" at bounding box center [386, 99] width 229 height 24
click at [274, 95] on input "16 Oct 2025 Hotel 1 Twin Room Hotel 1" at bounding box center [273, 95] width 0 height 0
checkbox input "true"
click at [301, 121] on span "17 Oct 2025" at bounding box center [292, 119] width 17 height 7
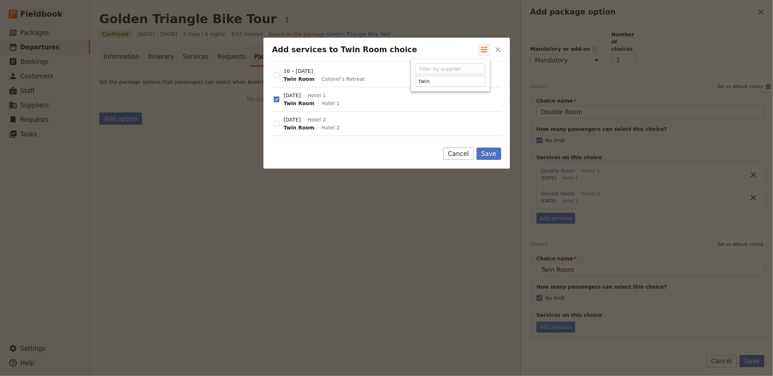
click at [274, 120] on input "17 Oct 2025 Hotel 2 Twin Room Hotel 2" at bounding box center [273, 120] width 0 height 0
checkbox input "true"
click at [492, 157] on button "Save" at bounding box center [489, 154] width 25 height 12
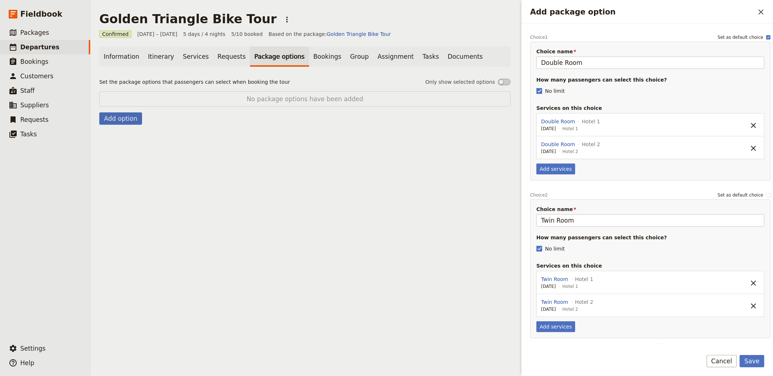
scroll to position [106, 0]
click at [756, 362] on button "Save" at bounding box center [752, 361] width 25 height 12
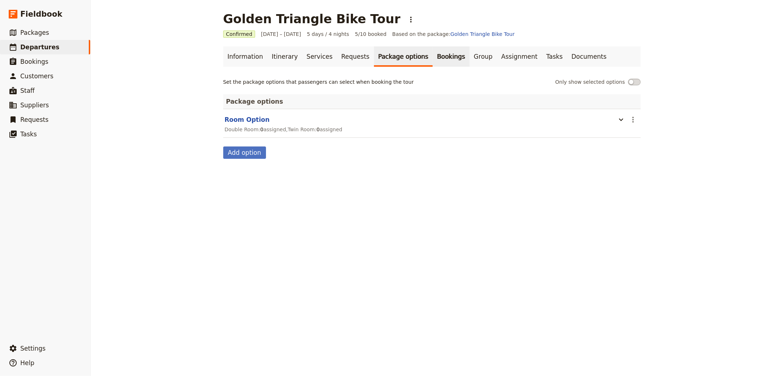
click at [433, 58] on link "Bookings" at bounding box center [451, 56] width 37 height 20
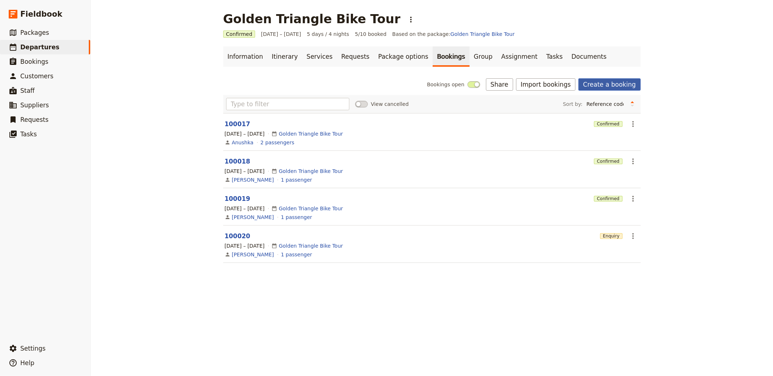
click at [594, 86] on link "Create a booking" at bounding box center [610, 84] width 62 height 12
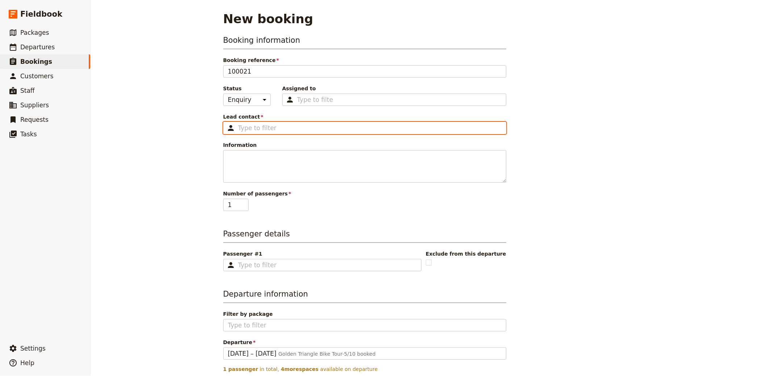
click at [255, 128] on input "Lead contact ​" at bounding box center [370, 128] width 264 height 9
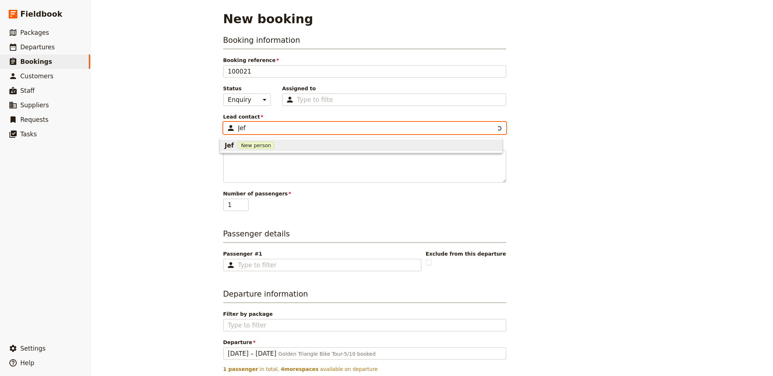
type input "Jeff"
click at [301, 149] on div "Jeff New person" at bounding box center [361, 145] width 273 height 9
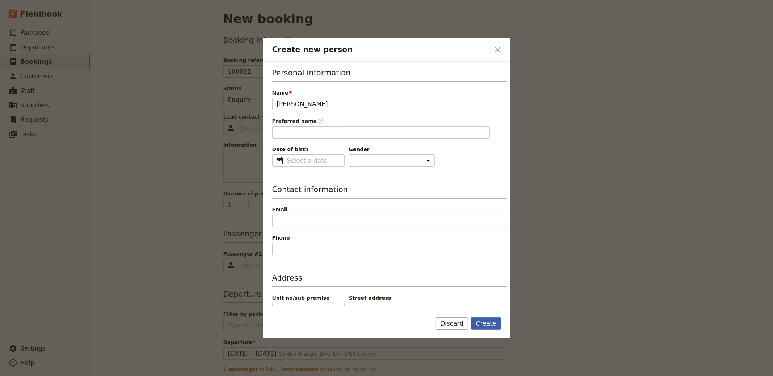
click at [484, 323] on button "Create" at bounding box center [486, 323] width 30 height 12
type input "Jeff"
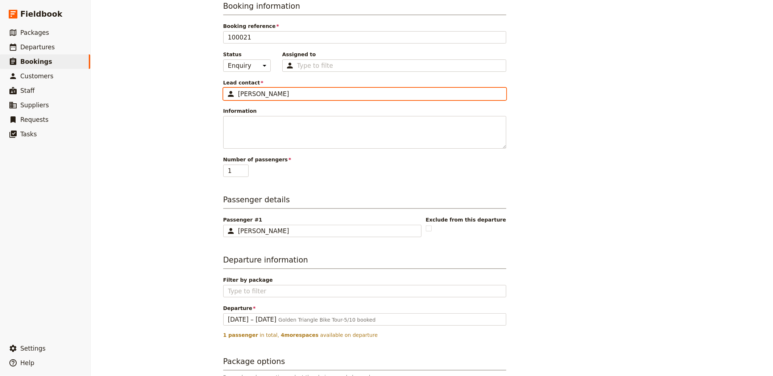
scroll to position [75, 0]
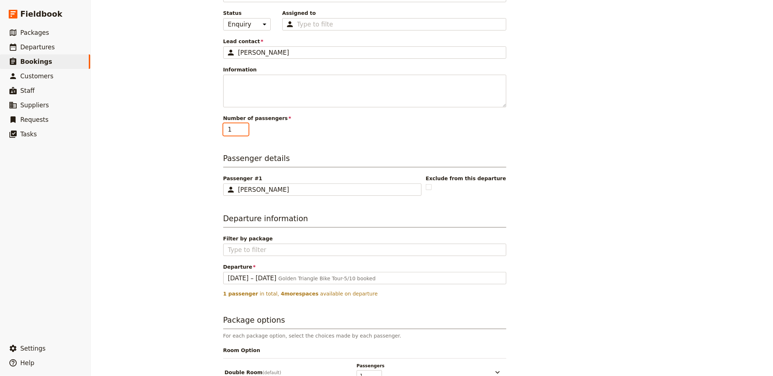
type input "2"
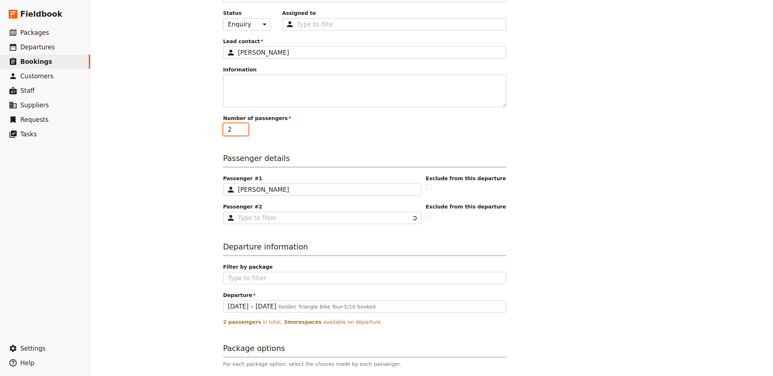
type input "2"
click at [239, 126] on input "2" at bounding box center [235, 129] width 25 height 12
click at [252, 221] on input "Passenger #2 ​" at bounding box center [327, 218] width 179 height 9
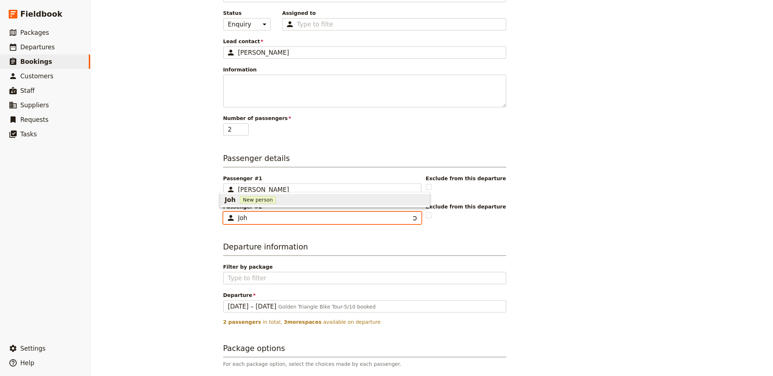
type input "John"
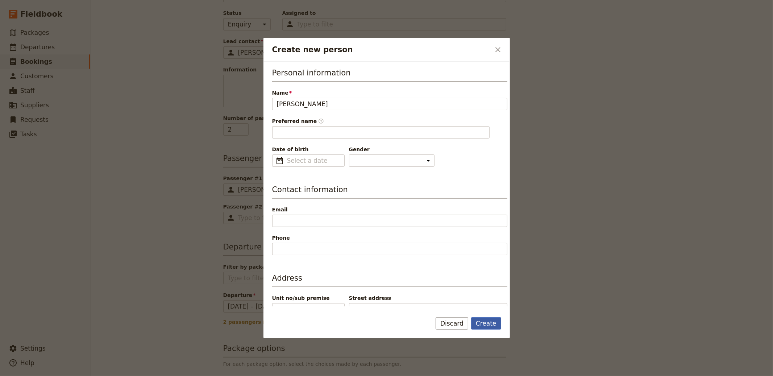
click at [489, 325] on button "Create" at bounding box center [486, 323] width 30 height 12
type input "John"
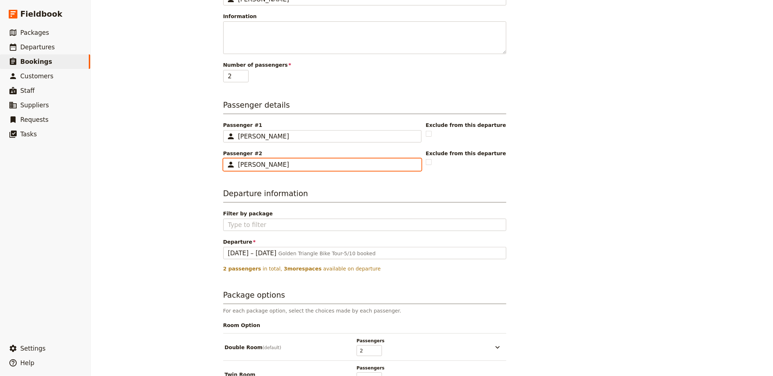
scroll to position [207, 0]
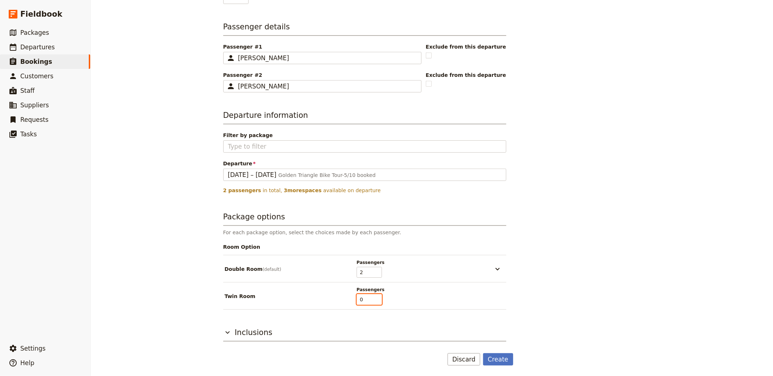
type input "1"
click at [375, 297] on input "1" at bounding box center [369, 299] width 25 height 11
type input "0"
type input "2"
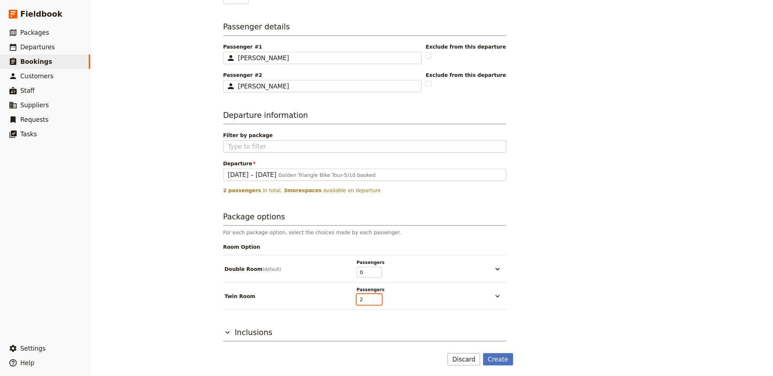
click at [375, 297] on input "2" at bounding box center [369, 299] width 25 height 11
click at [487, 296] on div "Twin Room Passengers 2" at bounding box center [365, 296] width 280 height 18
click at [501, 292] on button "button" at bounding box center [498, 296] width 15 height 9
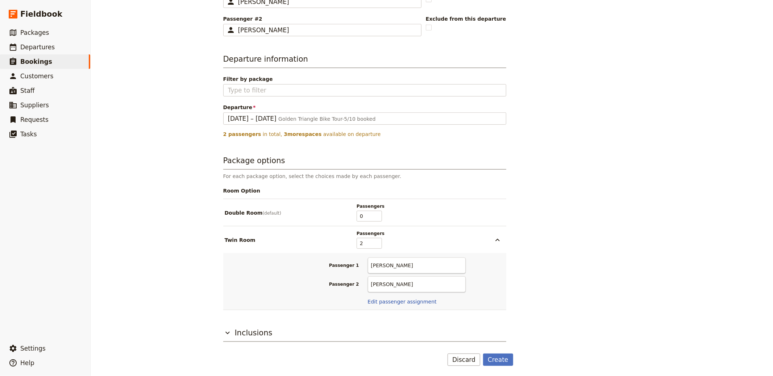
scroll to position [264, 0]
click at [402, 299] on button "Edit passenger assignment" at bounding box center [402, 301] width 69 height 7
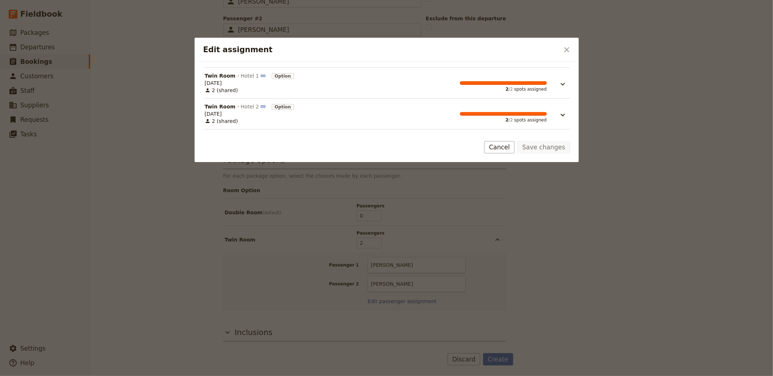
click at [555, 90] on div "Edit assignment" at bounding box center [558, 83] width 22 height 22
click at [562, 81] on icon "Edit assignment" at bounding box center [563, 84] width 9 height 9
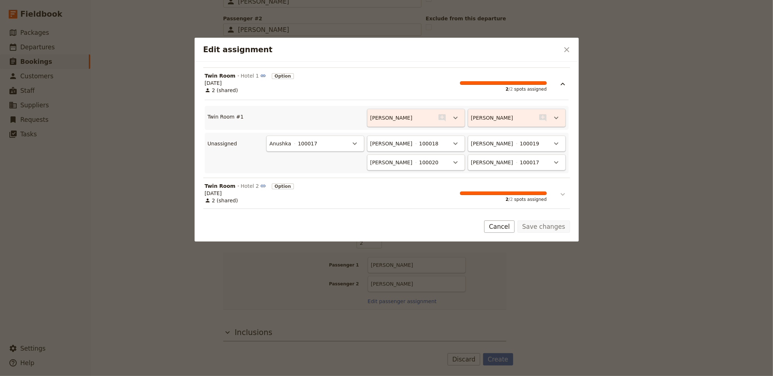
click at [560, 198] on icon "Edit assignment" at bounding box center [563, 194] width 9 height 9
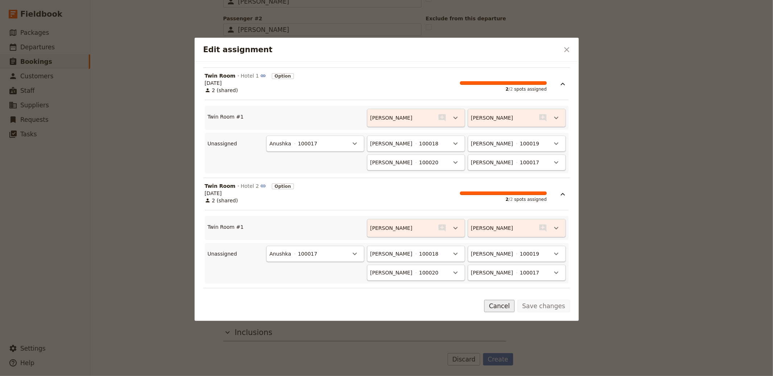
click at [498, 310] on button "Cancel" at bounding box center [499, 306] width 30 height 12
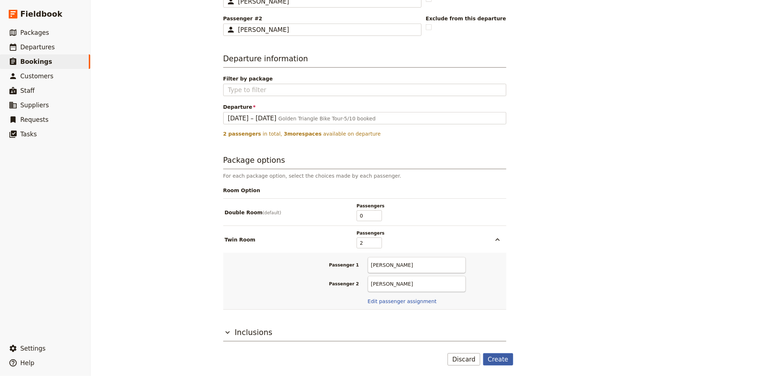
click at [495, 355] on button "Create" at bounding box center [498, 359] width 30 height 12
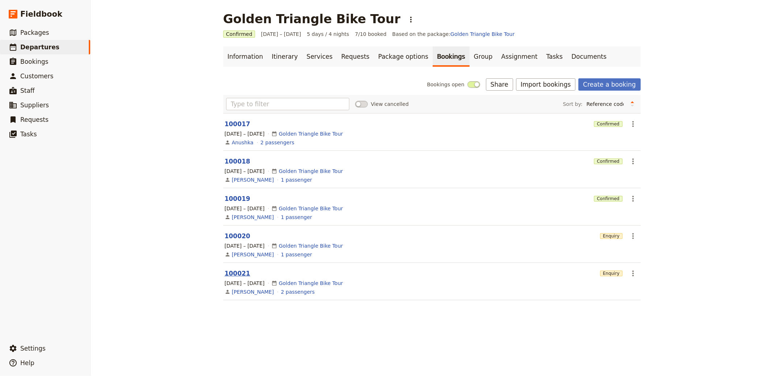
click at [230, 278] on button "100021" at bounding box center [238, 273] width 26 height 9
click at [636, 275] on button "​" at bounding box center [633, 273] width 12 height 12
click at [640, 287] on span "View booking" at bounding box center [646, 289] width 34 height 7
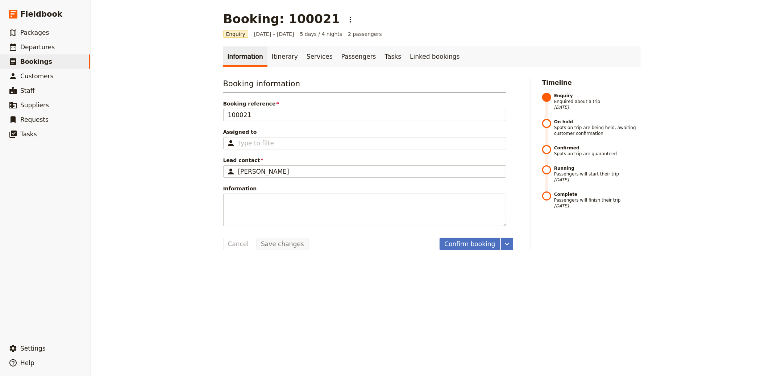
click at [261, 121] on div "Booking information Booking reference 100021 Assigned to Type to filter Lead co…" at bounding box center [364, 152] width 283 height 148
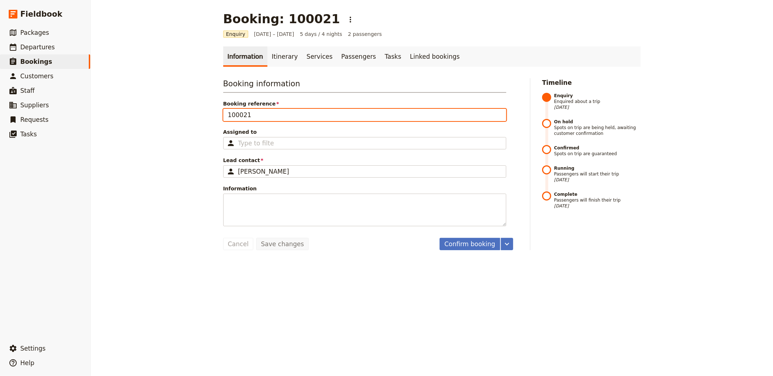
click at [265, 112] on input "100021" at bounding box center [364, 115] width 283 height 12
type input "100021 (Twin Room)"
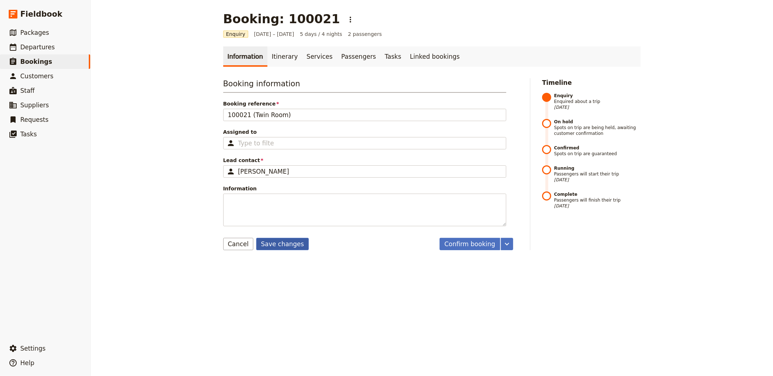
click at [273, 248] on button "Save changes" at bounding box center [282, 244] width 53 height 12
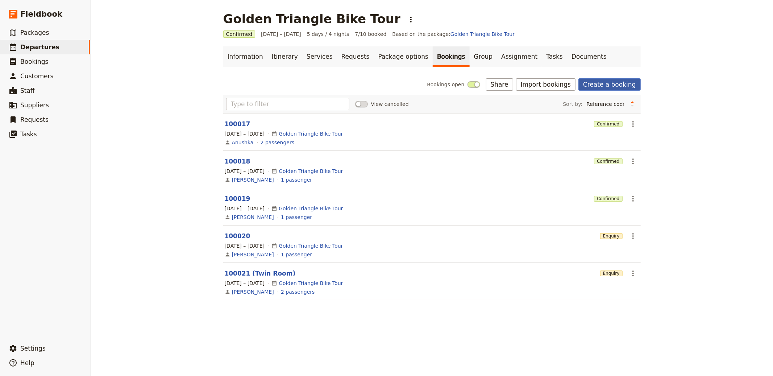
click at [612, 82] on link "Create a booking" at bounding box center [610, 84] width 62 height 12
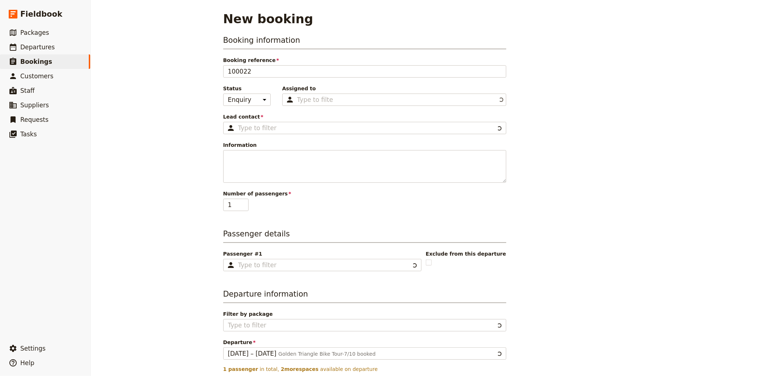
type input "Golden Triangle Bike Tour"
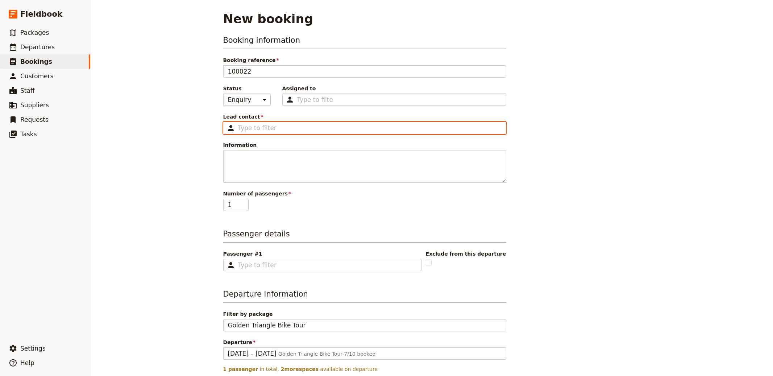
click at [244, 124] on input "Lead contact ​" at bounding box center [370, 128] width 264 height 9
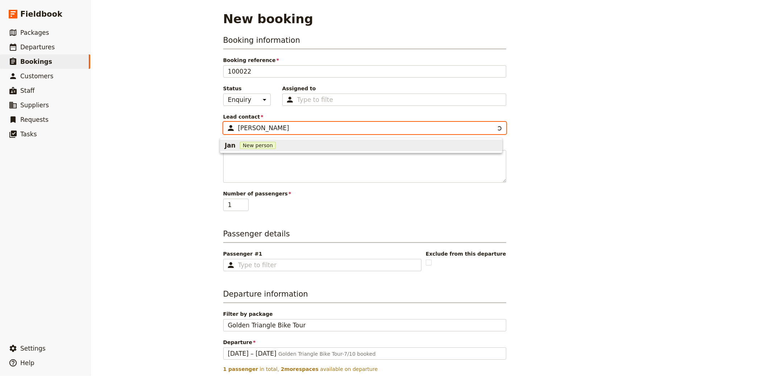
type input "J"
type input "Kim"
click at [302, 149] on div "Kim New person" at bounding box center [361, 145] width 273 height 9
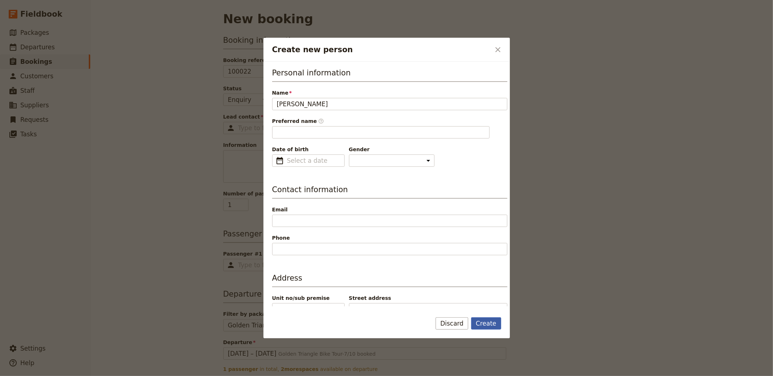
click at [485, 325] on button "Create" at bounding box center [486, 323] width 30 height 12
type input "Kim"
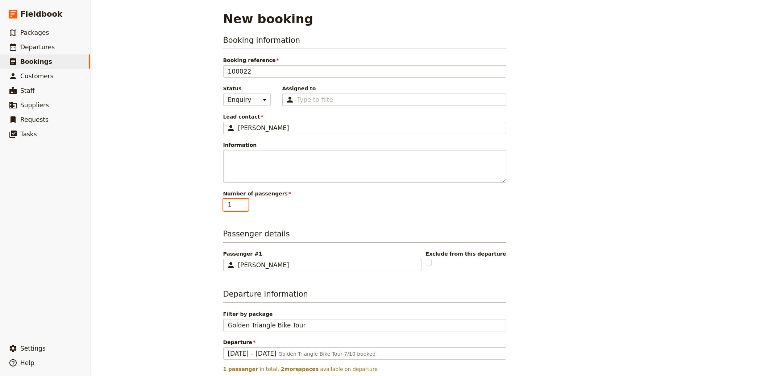
type input "2"
click at [240, 202] on input "2" at bounding box center [235, 205] width 25 height 12
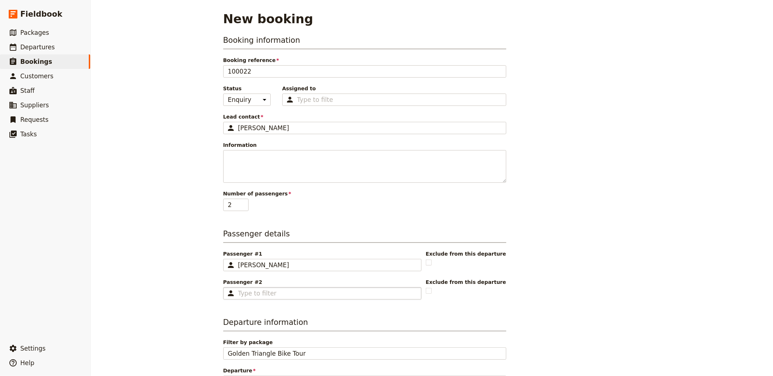
click at [254, 298] on fieldset "​" at bounding box center [322, 293] width 198 height 12
click at [254, 298] on input "Passenger #2 ​" at bounding box center [327, 293] width 179 height 9
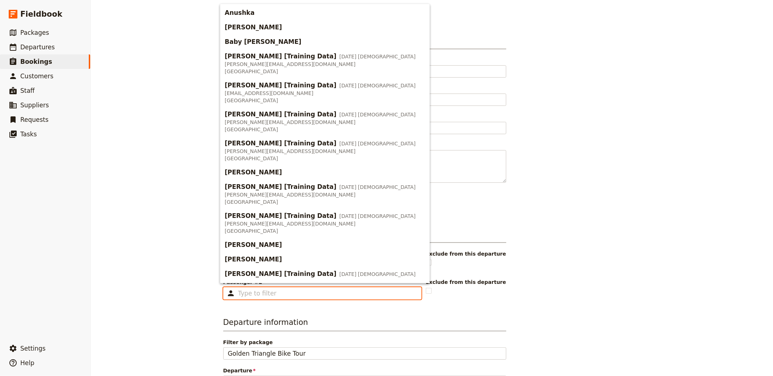
click at [255, 295] on input "Passenger #2 ​" at bounding box center [327, 293] width 179 height 9
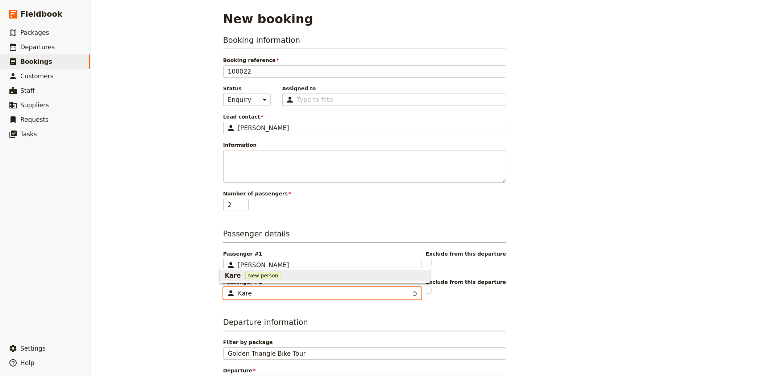
type input "Karen"
click at [332, 274] on div "Karen New person" at bounding box center [325, 275] width 201 height 9
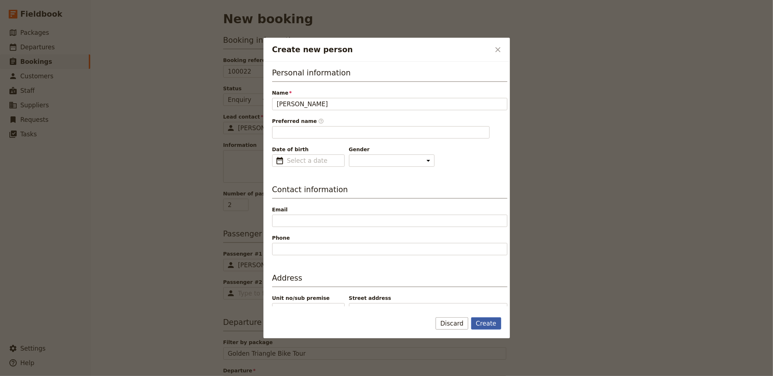
click at [487, 323] on button "Create" at bounding box center [486, 323] width 30 height 12
type input "Karen"
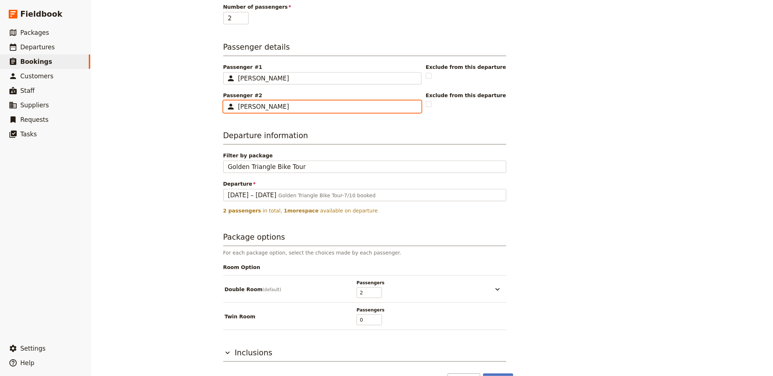
scroll to position [207, 0]
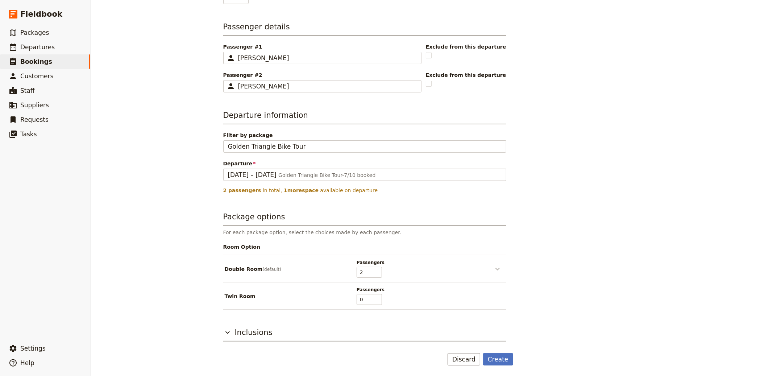
click at [496, 268] on icon "button" at bounding box center [498, 269] width 4 height 3
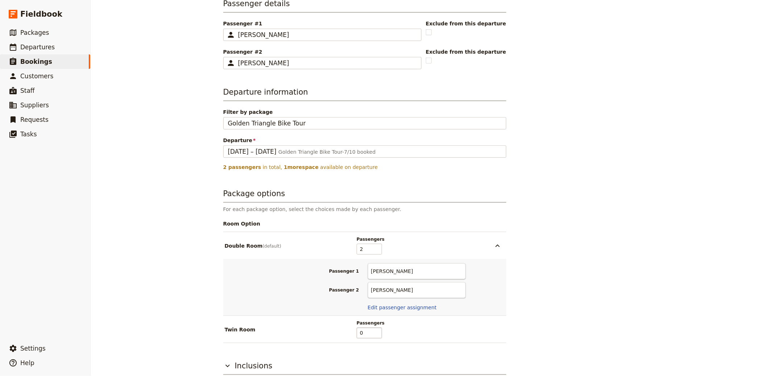
scroll to position [264, 0]
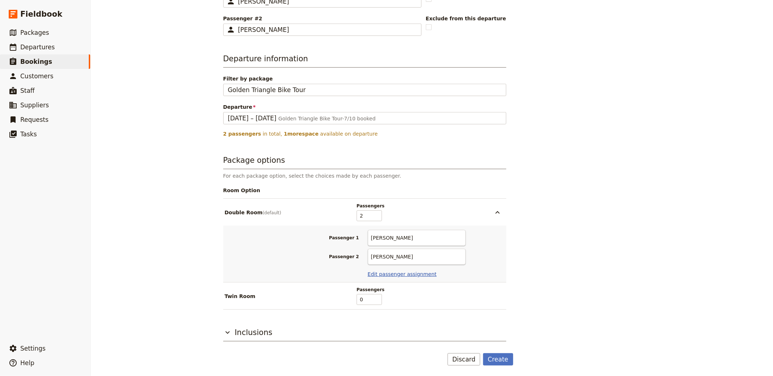
click at [428, 274] on button "Edit passenger assignment" at bounding box center [402, 273] width 69 height 7
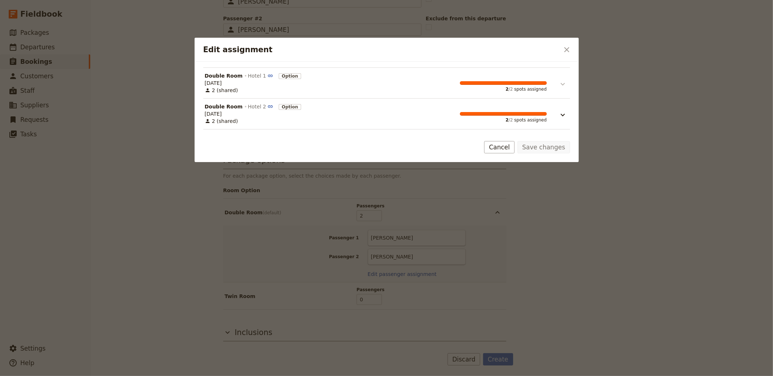
click at [560, 81] on icon "Edit assignment" at bounding box center [563, 84] width 9 height 9
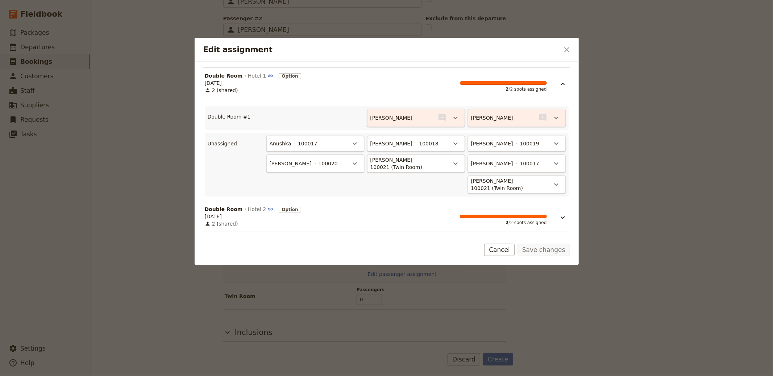
click at [566, 218] on div "Edit assignment" at bounding box center [558, 217] width 22 height 22
click at [564, 215] on icon "Edit assignment" at bounding box center [563, 217] width 9 height 9
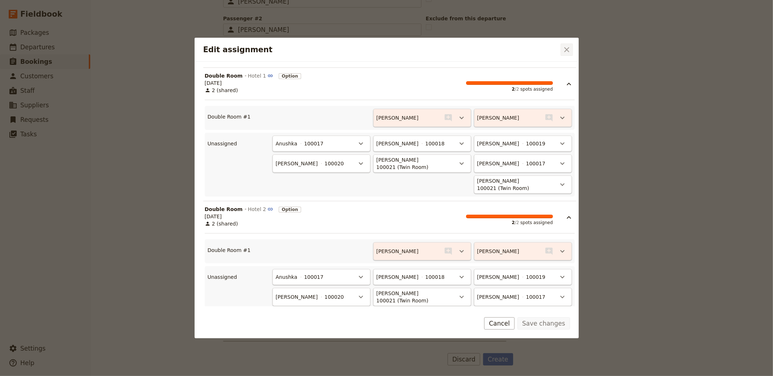
click at [568, 47] on icon "Close dialog" at bounding box center [567, 49] width 9 height 9
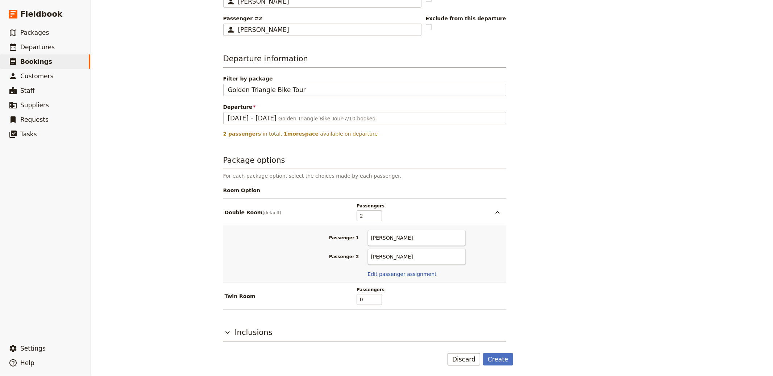
click at [501, 348] on form "Booking information Booking reference 100022 Status Enquiry On hold Confirmed A…" at bounding box center [368, 68] width 290 height 594
click at [498, 356] on button "Create" at bounding box center [498, 359] width 30 height 12
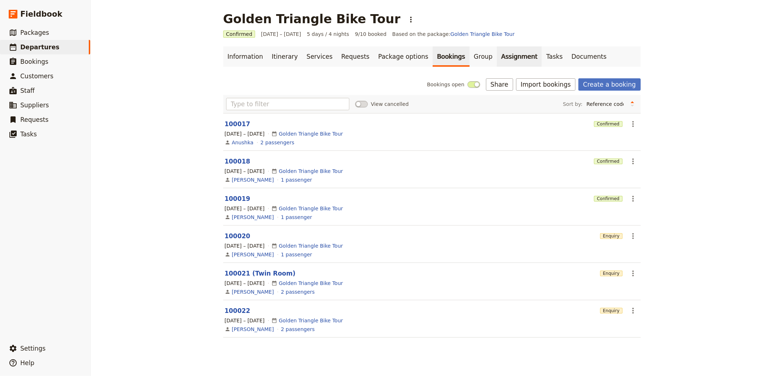
click at [497, 56] on link "Assignment" at bounding box center [519, 56] width 45 height 20
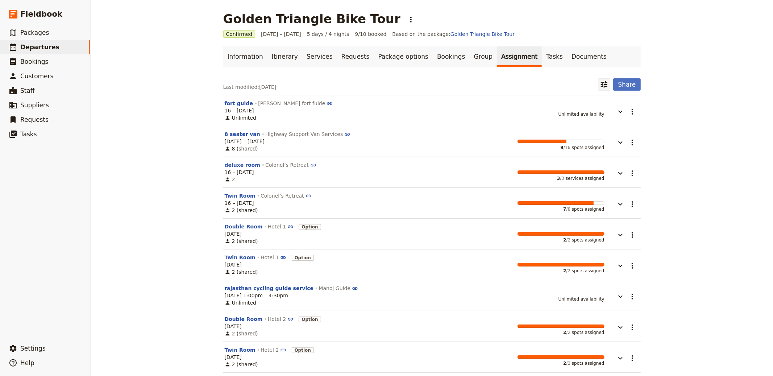
click at [603, 83] on icon "Filter reservations" at bounding box center [604, 84] width 9 height 9
click at [570, 117] on input "text" at bounding box center [570, 116] width 70 height 11
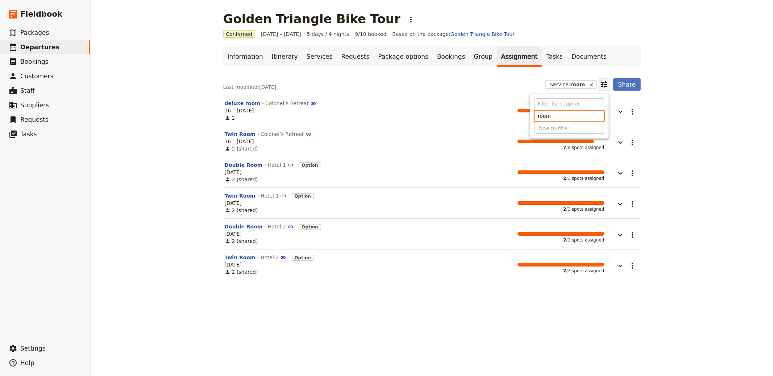
type input "room"
click at [686, 125] on div "Golden Triangle Bike Tour ​ Confirmed 16 – 20 Oct 2025 5 days / 4 nights 9/10 b…" at bounding box center [432, 188] width 683 height 376
click at [621, 140] on icon "button" at bounding box center [620, 142] width 9 height 9
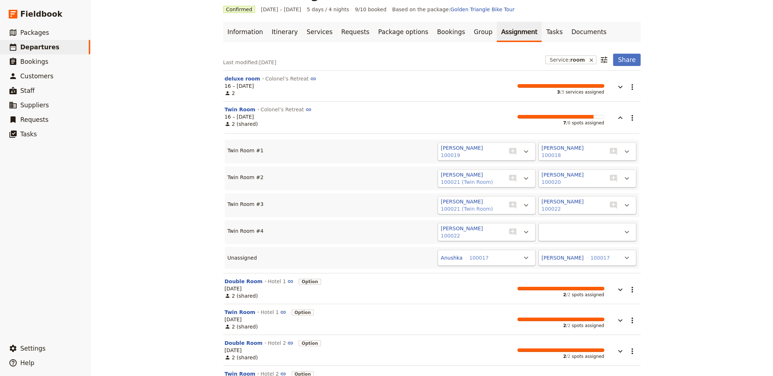
scroll to position [57, 0]
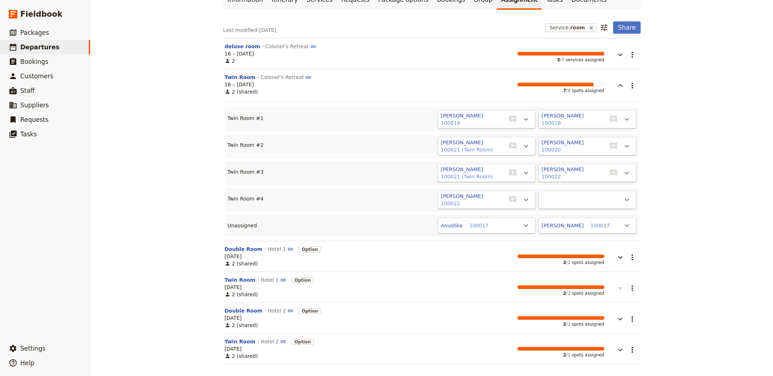
click at [617, 291] on icon "button" at bounding box center [620, 288] width 9 height 9
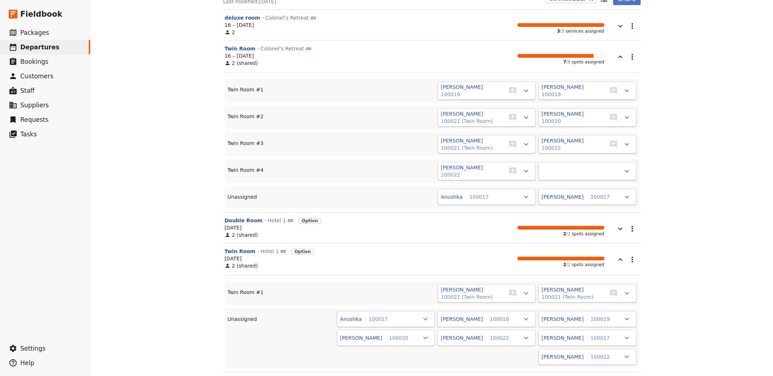
scroll to position [33, 0]
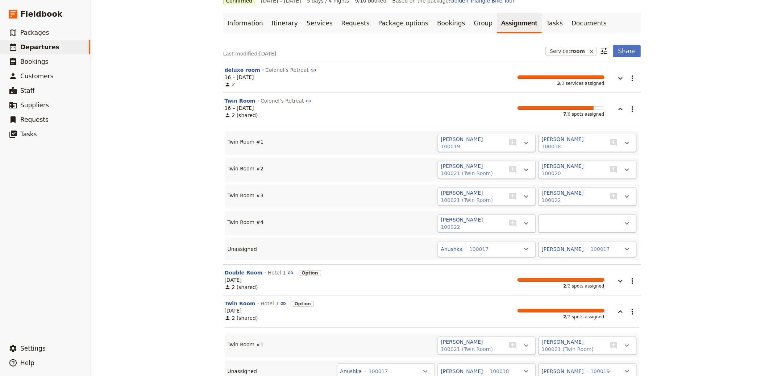
click at [630, 168] on span "​" at bounding box center [627, 170] width 12 height 12
click at [232, 99] on button "Twin Room" at bounding box center [240, 100] width 31 height 7
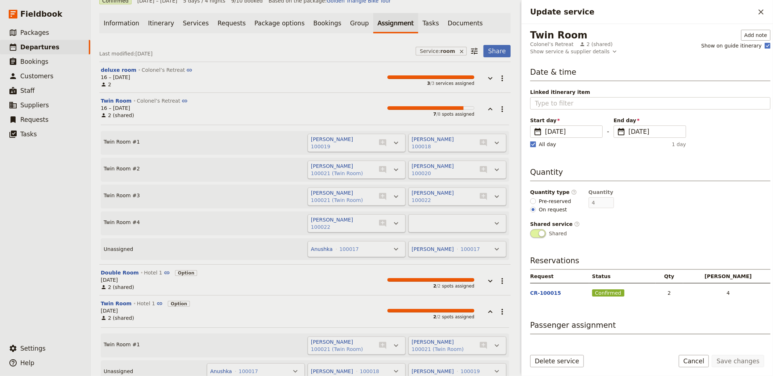
click at [505, 202] on section "Twin Room Colonel’s Retreat 16 – 15 Oct 2025 2 (shared) 7 / 8 spots assigned ​ …" at bounding box center [305, 179] width 412 height 172
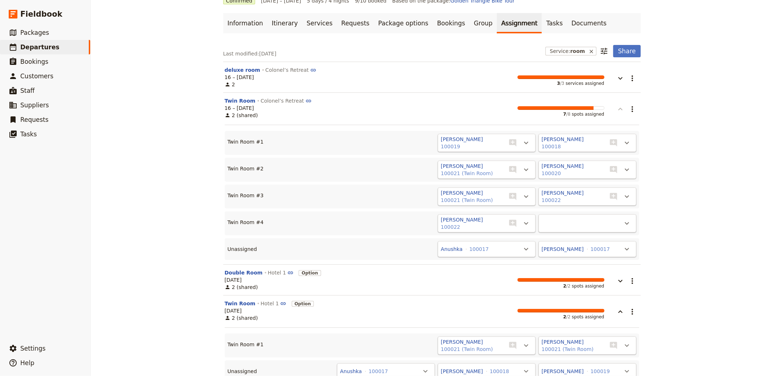
click at [616, 110] on icon "button" at bounding box center [620, 109] width 9 height 9
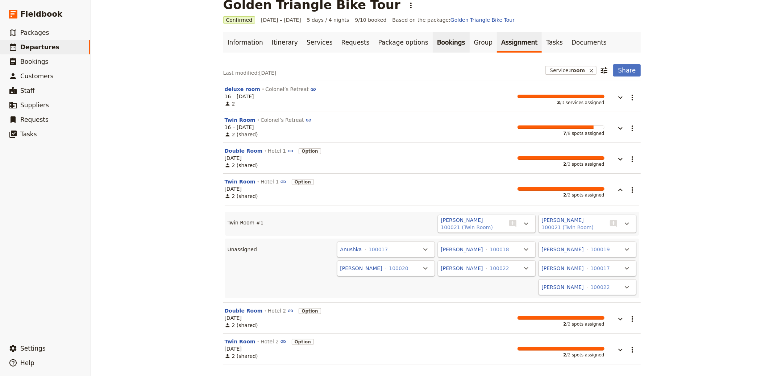
click at [441, 43] on link "Bookings" at bounding box center [451, 42] width 37 height 20
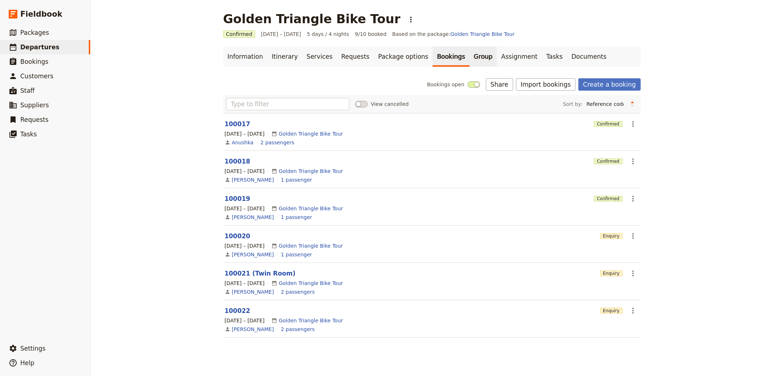
click at [470, 62] on link "Group" at bounding box center [484, 56] width 28 height 20
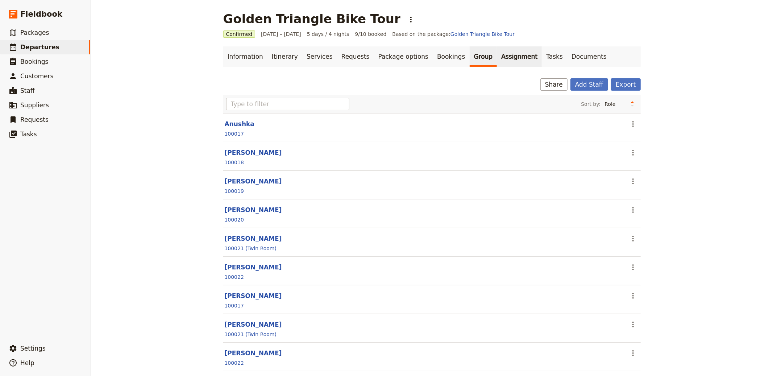
click at [497, 57] on link "Assignment" at bounding box center [519, 56] width 45 height 20
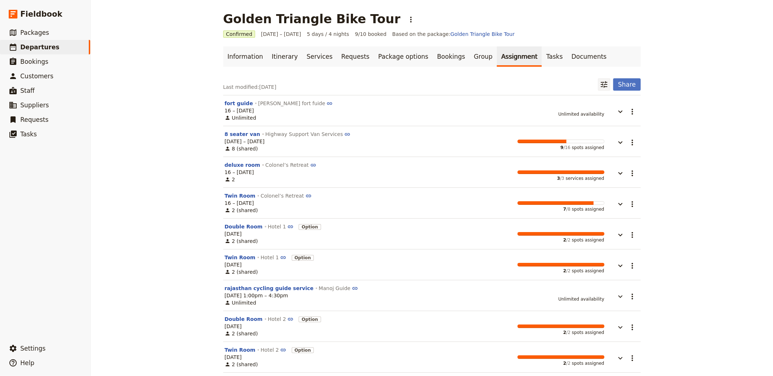
click at [604, 84] on icon "Filter reservations" at bounding box center [604, 84] width 7 height 7
click at [579, 114] on input "text" at bounding box center [570, 116] width 70 height 11
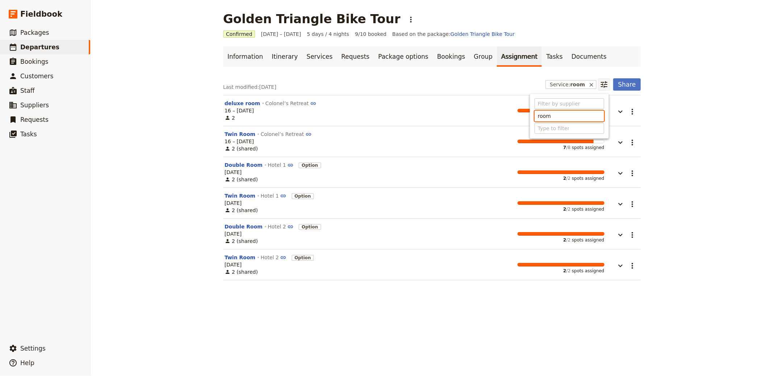
type input "room"
click at [485, 321] on div "Golden Triangle Bike Tour ​ Confirmed 16 – 20 Oct 2025 5 days / 4 nights 9/10 b…" at bounding box center [432, 188] width 683 height 376
click at [620, 146] on icon "button" at bounding box center [620, 142] width 9 height 9
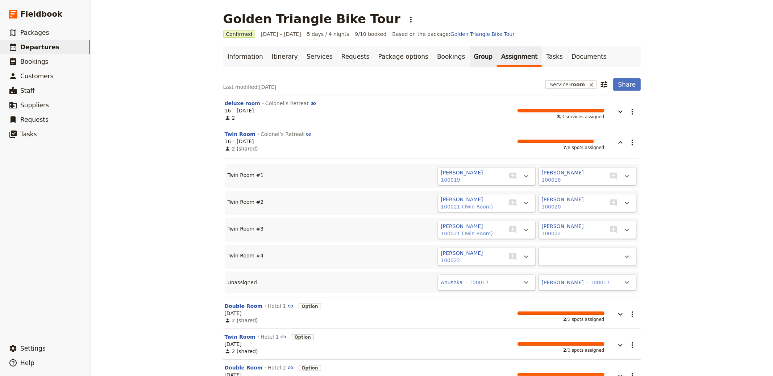
click at [470, 58] on link "Group" at bounding box center [484, 56] width 28 height 20
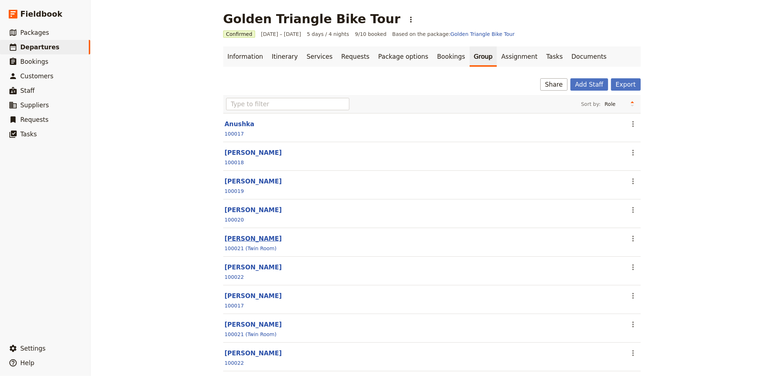
click at [228, 237] on button "Jeff" at bounding box center [253, 238] width 57 height 9
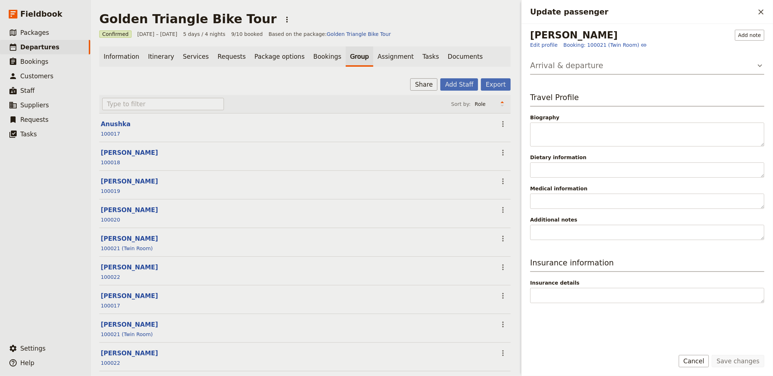
click at [581, 66] on h3 "Arrival & departure" at bounding box center [566, 65] width 73 height 11
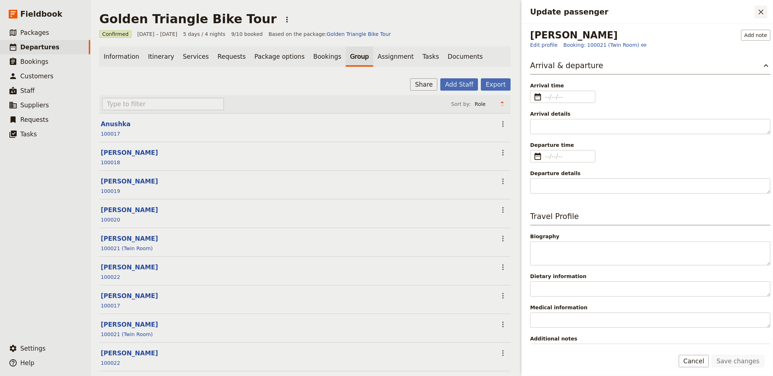
click at [762, 12] on icon "Close drawer" at bounding box center [761, 12] width 9 height 9
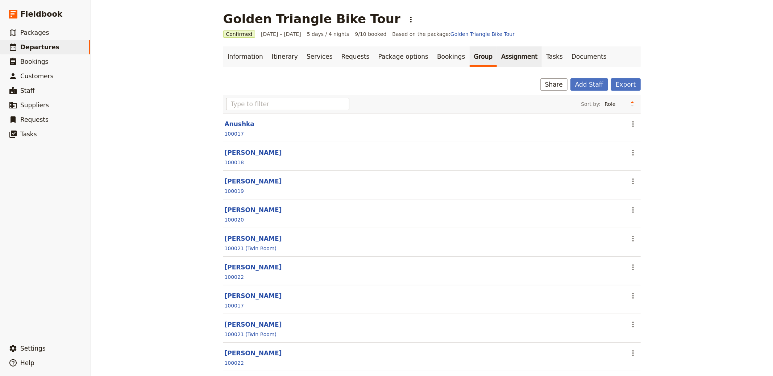
click at [497, 58] on link "Assignment" at bounding box center [519, 56] width 45 height 20
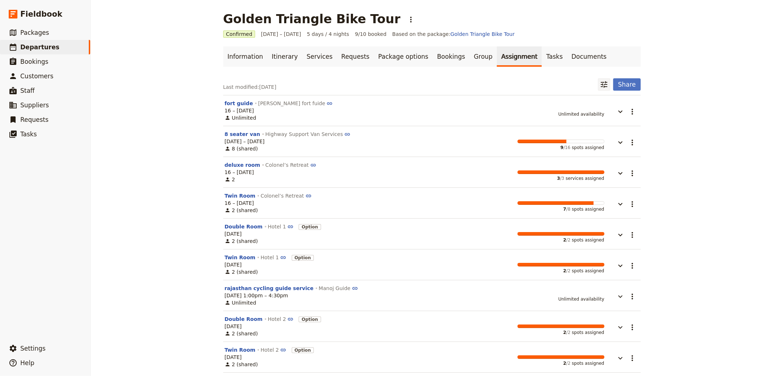
click at [600, 82] on icon "Filter reservations" at bounding box center [604, 84] width 9 height 9
click at [588, 118] on input "text" at bounding box center [570, 116] width 70 height 11
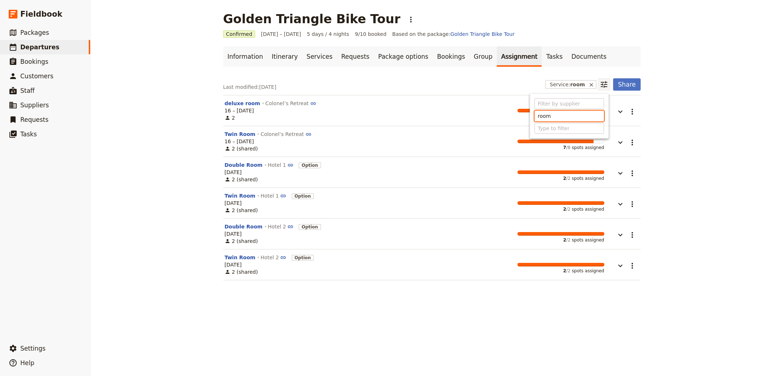
type input "room"
click at [723, 156] on div "Golden Triangle Bike Tour ​ Confirmed 16 – 20 Oct 2025 5 days / 4 nights 9/10 b…" at bounding box center [432, 188] width 683 height 376
click at [609, 137] on button "button" at bounding box center [616, 139] width 22 height 16
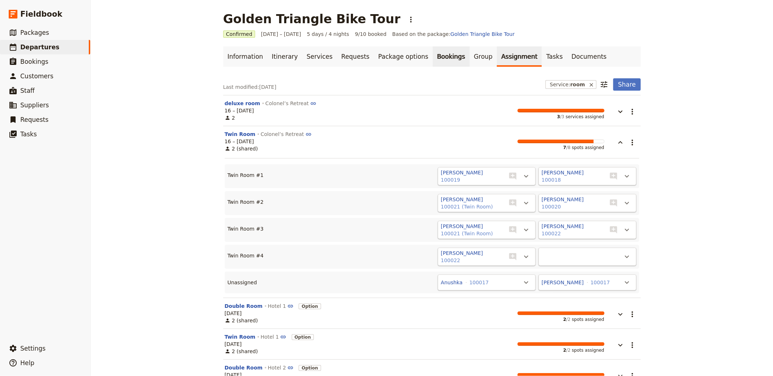
click at [433, 58] on link "Bookings" at bounding box center [451, 56] width 37 height 20
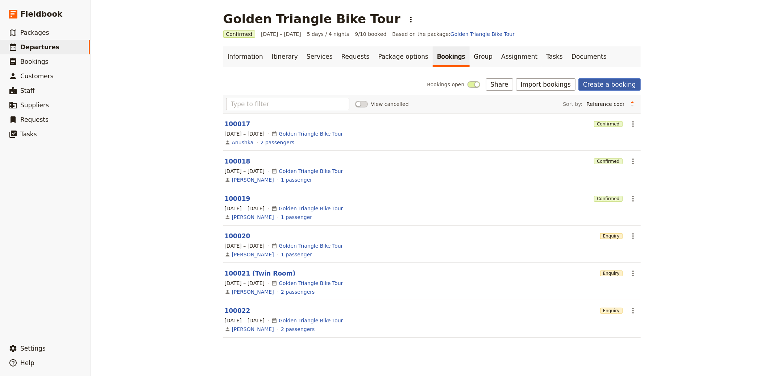
click at [611, 86] on link "Create a booking" at bounding box center [610, 84] width 62 height 12
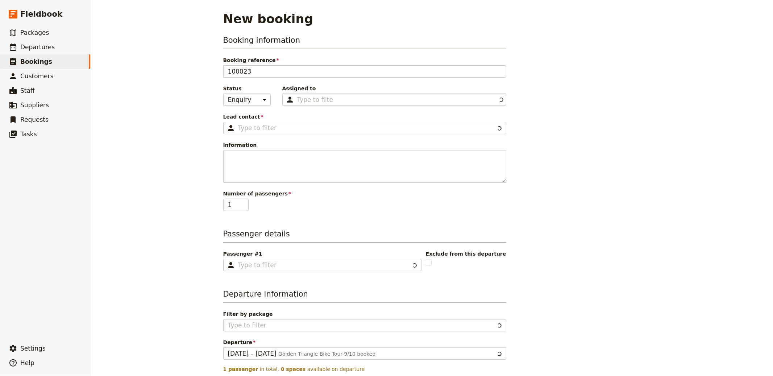
type input "Golden Triangle Bike Tour"
click at [285, 122] on fieldset "​" at bounding box center [364, 128] width 283 height 12
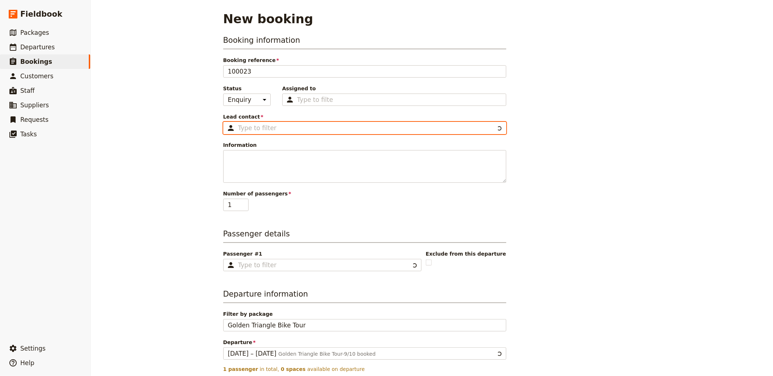
click at [285, 124] on input "Lead contact ​" at bounding box center [366, 128] width 256 height 9
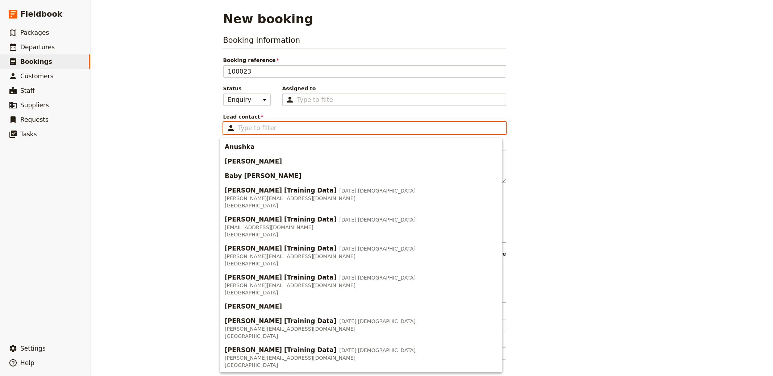
click at [281, 125] on input "Lead contact ​" at bounding box center [370, 128] width 264 height 9
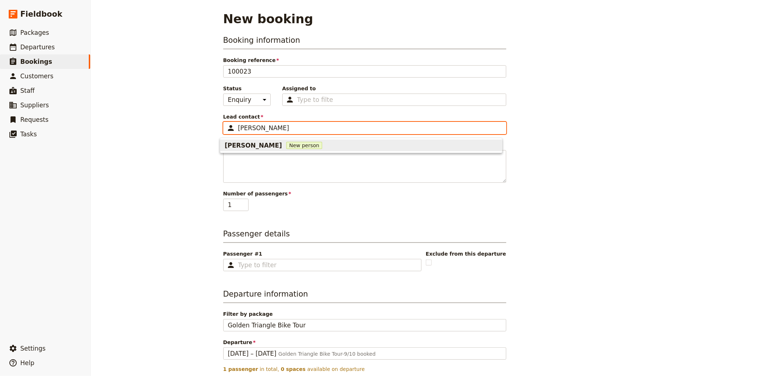
type input "Peter"
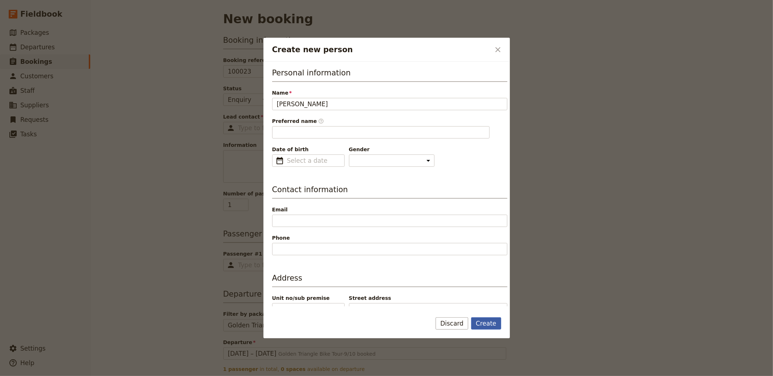
click at [483, 320] on button "Create" at bounding box center [486, 323] width 30 height 12
type input "Peter"
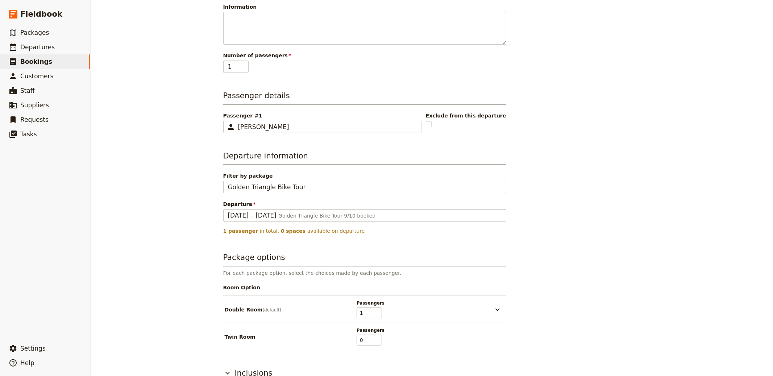
scroll to position [179, 0]
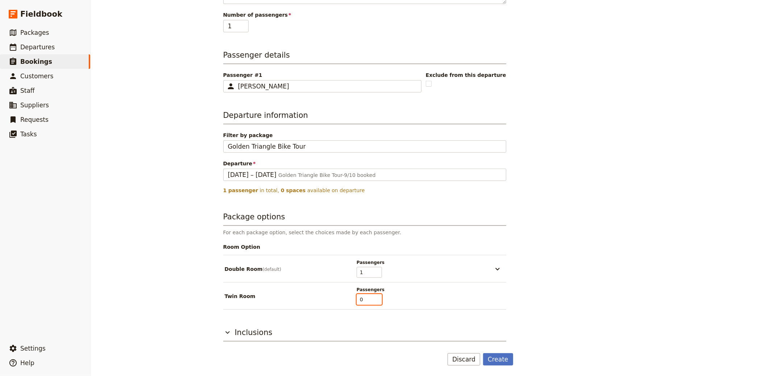
type input "0"
type input "1"
click at [376, 297] on input "1" at bounding box center [369, 299] width 25 height 11
click at [482, 293] on div "Twin Room Passengers 1" at bounding box center [365, 296] width 280 height 18
click at [501, 294] on button "button" at bounding box center [498, 296] width 15 height 9
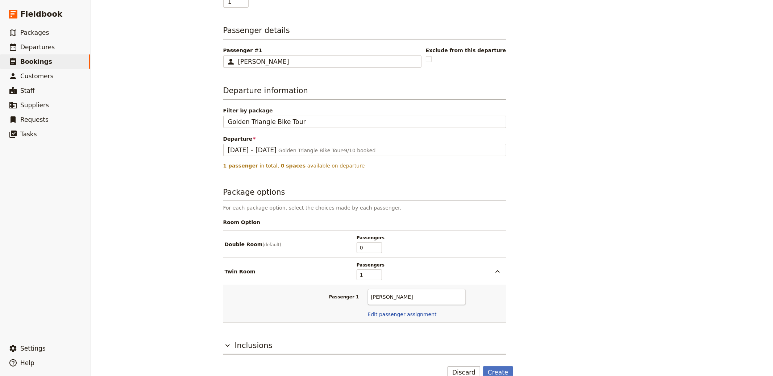
scroll to position [216, 0]
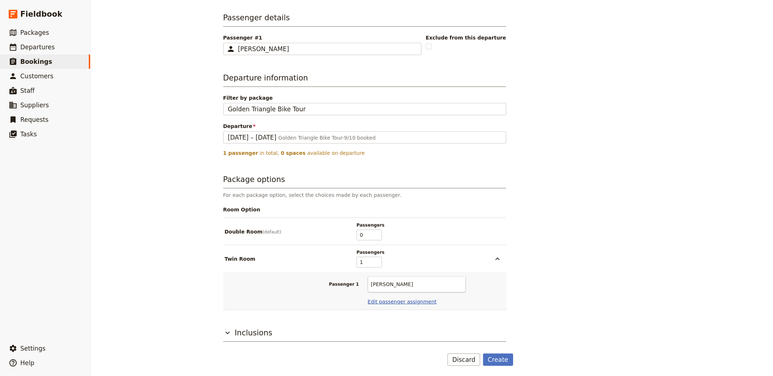
click at [377, 299] on button "Edit passenger assignment" at bounding box center [402, 301] width 69 height 7
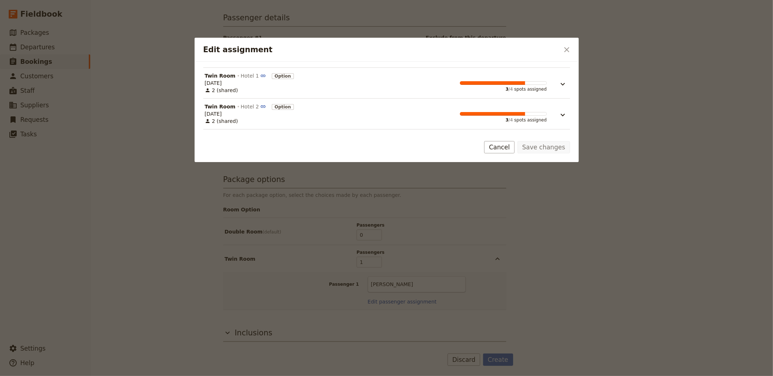
click at [542, 66] on div "Twin Room Hotel 1 Option 16 Oct 2025 2 (shared) 3 / 4 spots assigned Twin Room …" at bounding box center [387, 96] width 384 height 69
click at [552, 87] on button "Edit assignment" at bounding box center [558, 80] width 22 height 16
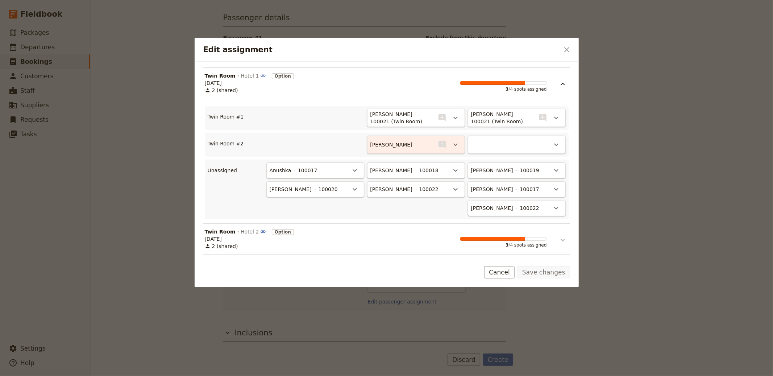
click at [565, 242] on icon "Edit assignment" at bounding box center [563, 240] width 9 height 9
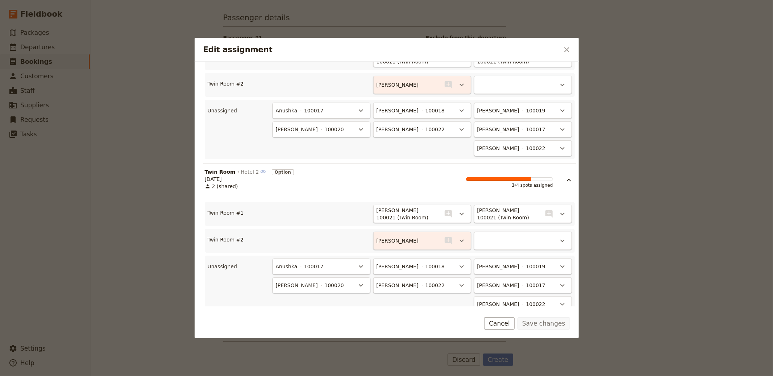
scroll to position [5, 0]
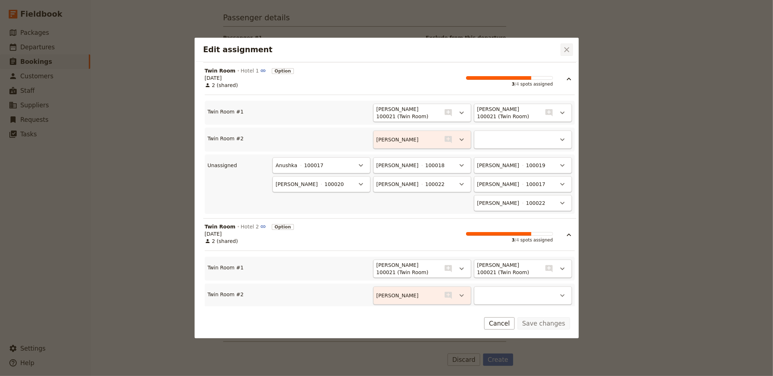
click at [563, 45] on icon "Close dialog" at bounding box center [567, 49] width 9 height 9
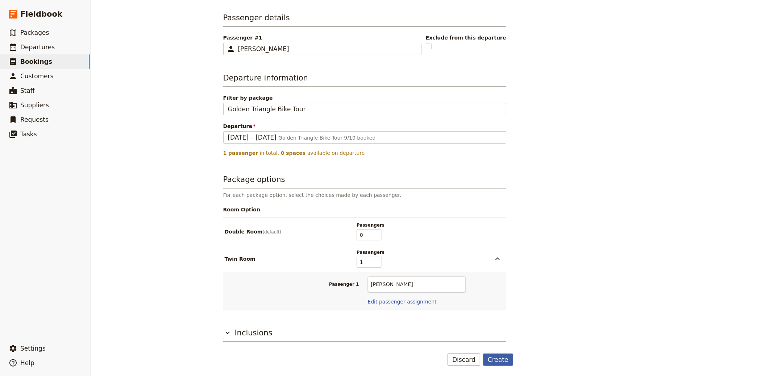
click at [501, 357] on button "Create" at bounding box center [498, 360] width 30 height 12
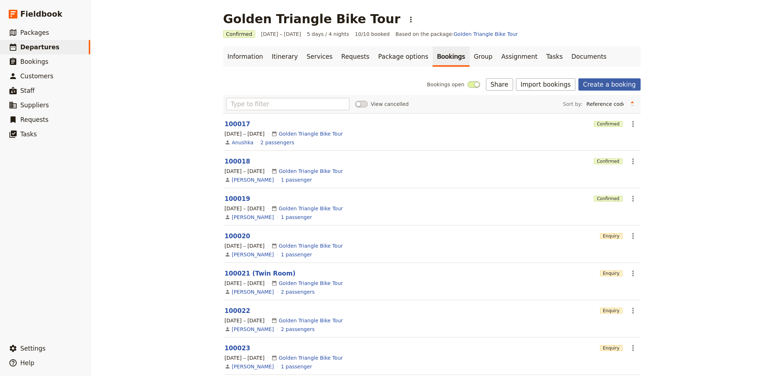
click at [613, 80] on link "Create a booking" at bounding box center [610, 84] width 62 height 12
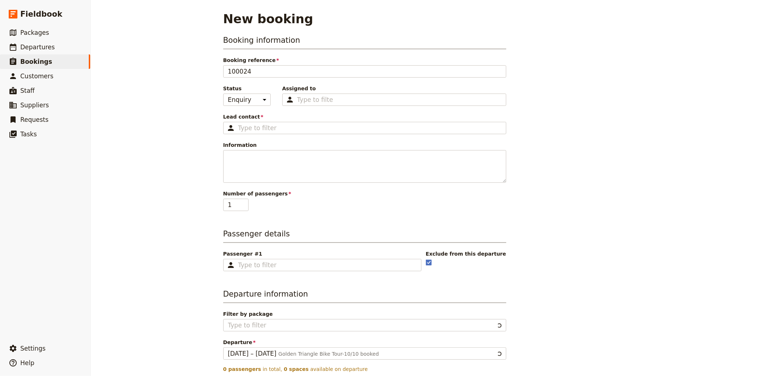
type input "Golden Triangle Bike Tour"
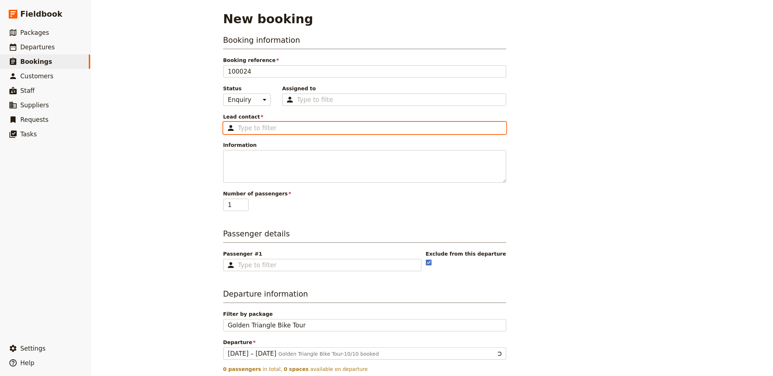
click at [272, 124] on input "Lead contact ​" at bounding box center [370, 128] width 264 height 9
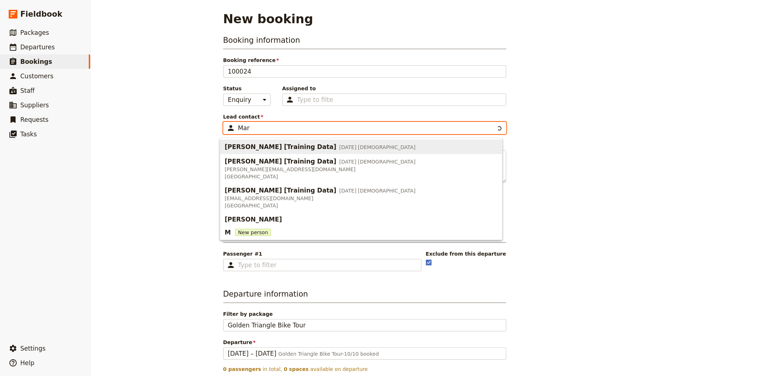
type input "Mary"
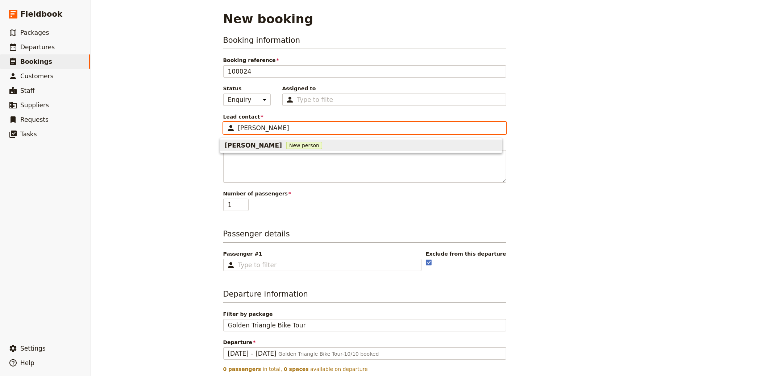
click at [280, 138] on ul "Mary New person" at bounding box center [361, 145] width 282 height 15
click at [278, 144] on div "Mary New person" at bounding box center [361, 145] width 273 height 9
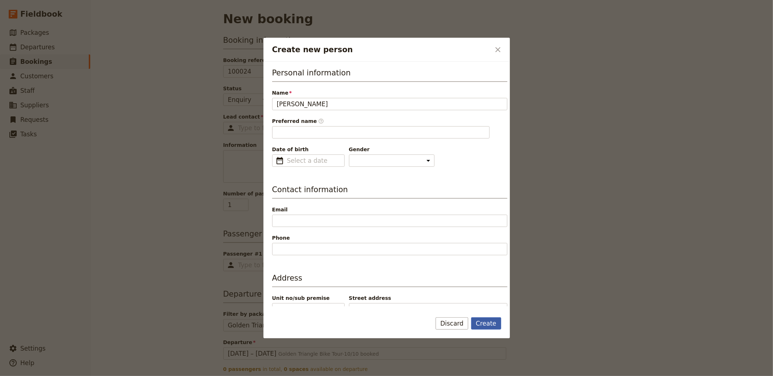
click at [479, 323] on button "Create" at bounding box center [486, 323] width 30 height 12
type input "Mary"
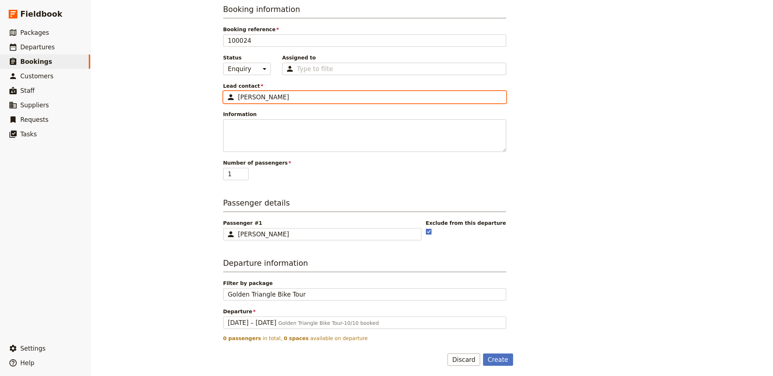
scroll to position [31, 0]
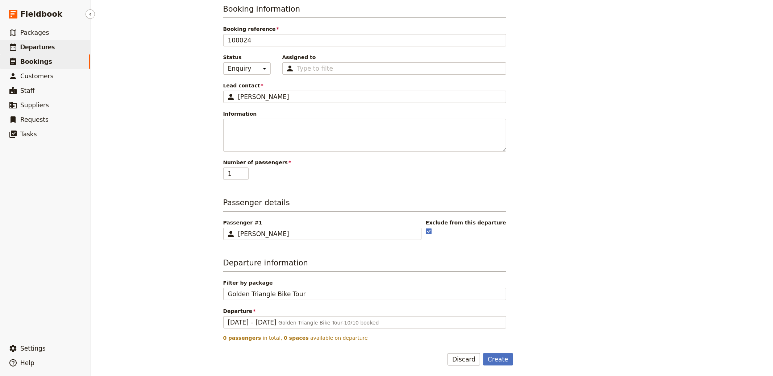
click at [58, 50] on link "​ Departures" at bounding box center [45, 47] width 90 height 15
select select "CREATED_AT"
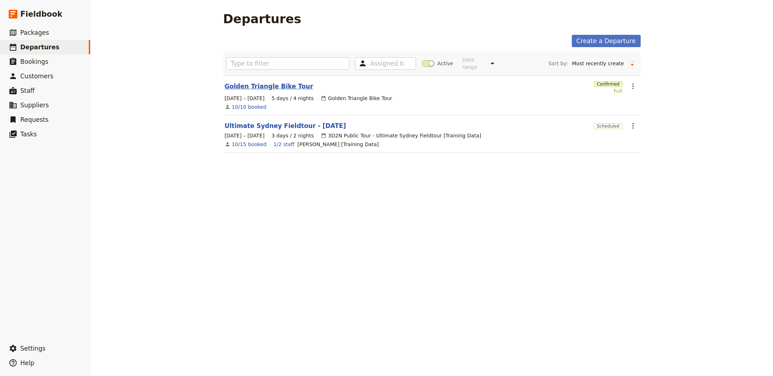
click at [247, 86] on link "Golden Triangle Bike Tour" at bounding box center [269, 86] width 89 height 9
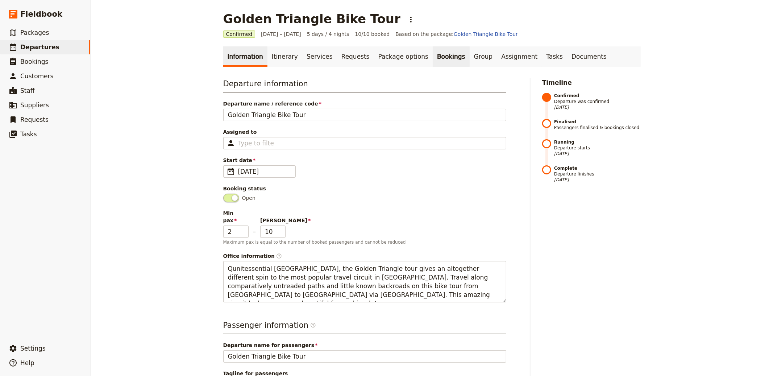
click at [435, 56] on link "Bookings" at bounding box center [451, 56] width 37 height 20
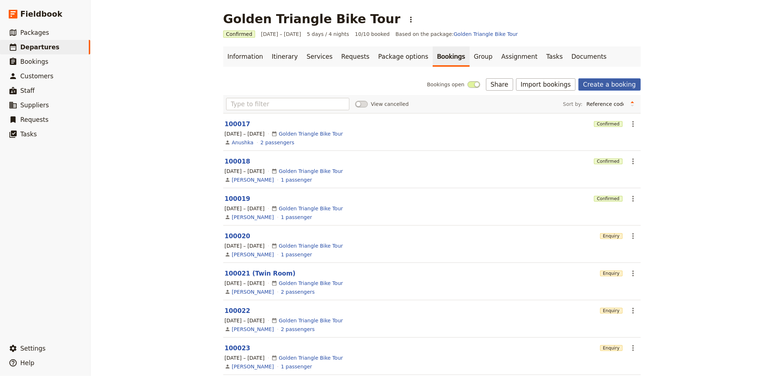
click at [609, 79] on link "Create a booking" at bounding box center [610, 84] width 62 height 12
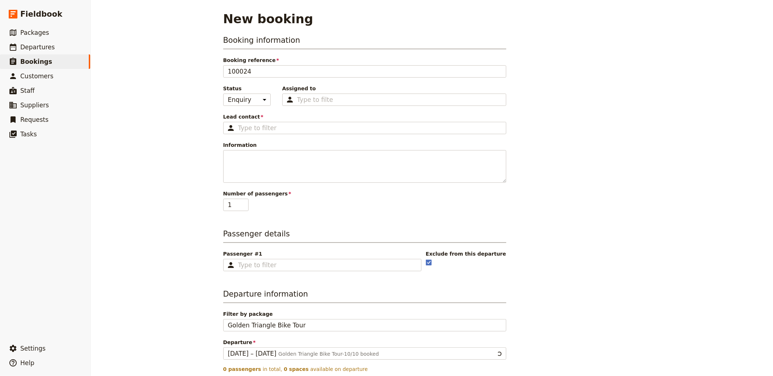
type input "Golden Triangle Bike Tour"
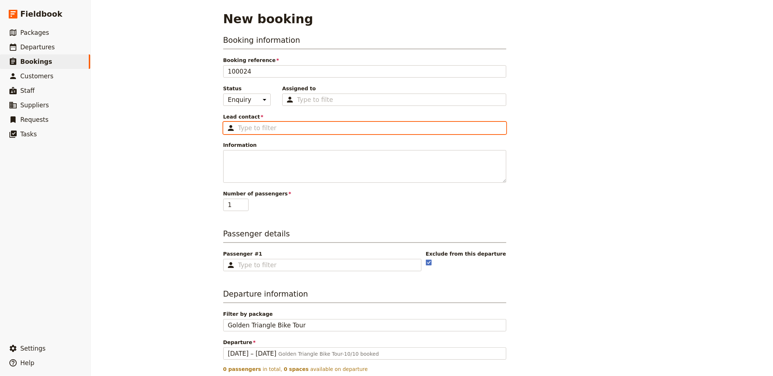
click at [274, 126] on input "Lead contact ​" at bounding box center [370, 128] width 264 height 9
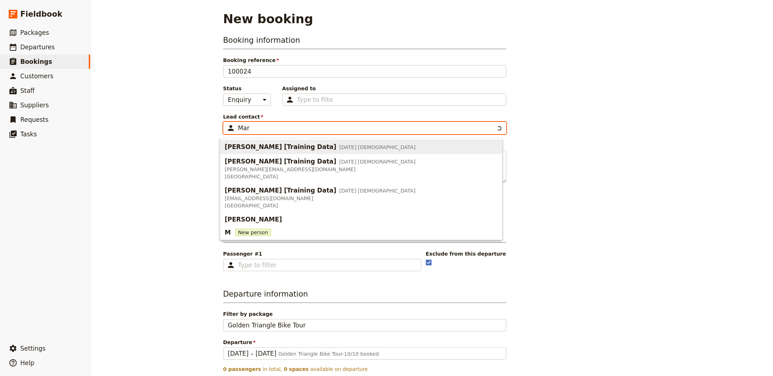
type input "Mary"
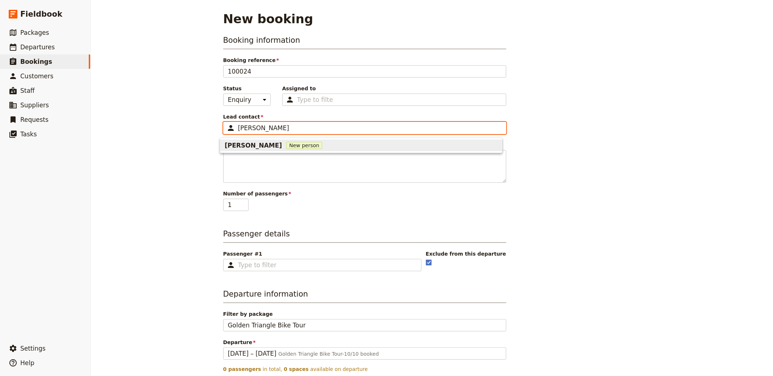
click at [297, 144] on div "Mary New person" at bounding box center [361, 145] width 273 height 9
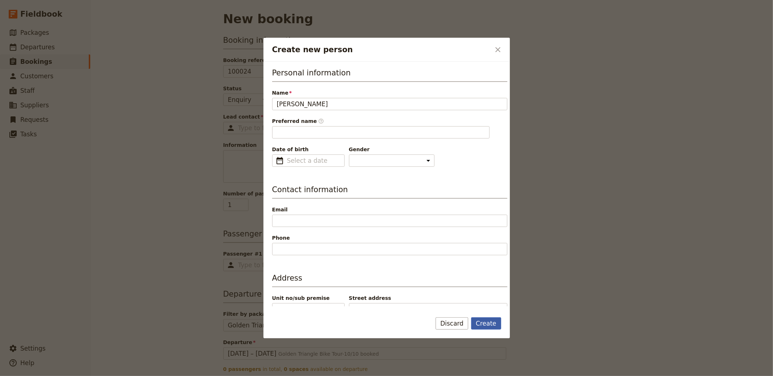
click at [483, 325] on button "Create" at bounding box center [486, 323] width 30 height 12
type input "Mary"
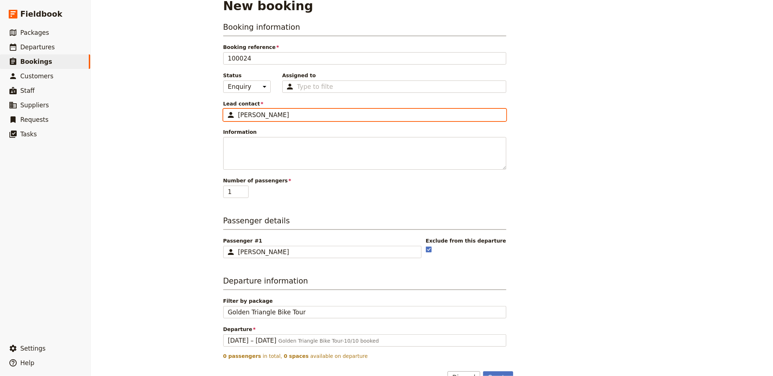
scroll to position [31, 0]
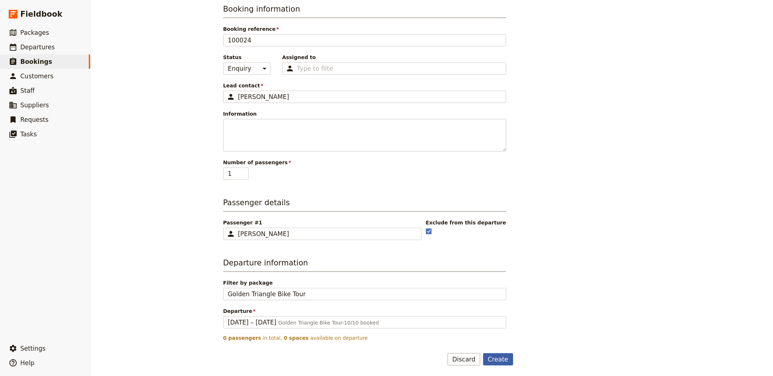
click at [497, 357] on button "Create" at bounding box center [498, 359] width 30 height 12
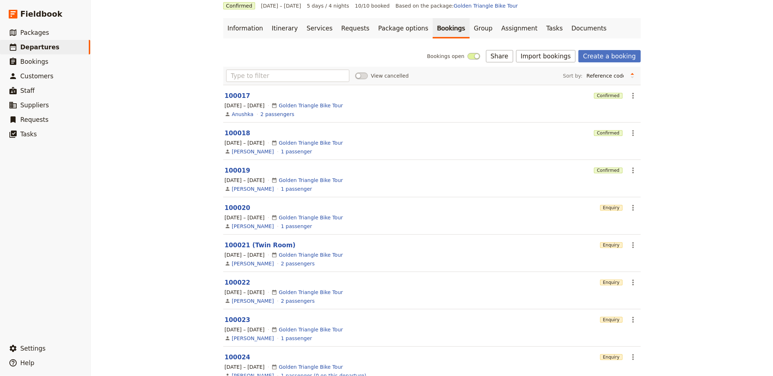
scroll to position [57, 0]
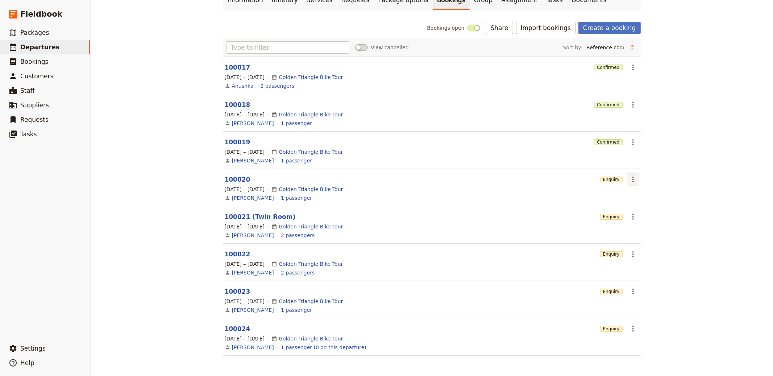
click at [627, 175] on button "​" at bounding box center [633, 179] width 12 height 12
click at [652, 218] on span "Delete booking..." at bounding box center [651, 215] width 44 height 7
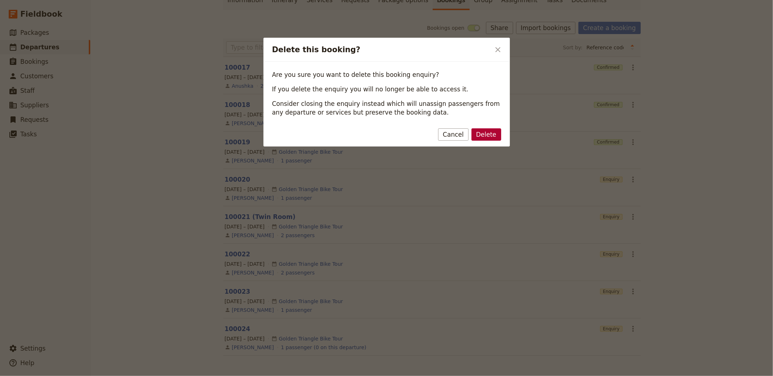
click at [492, 136] on button "Delete" at bounding box center [487, 134] width 30 height 12
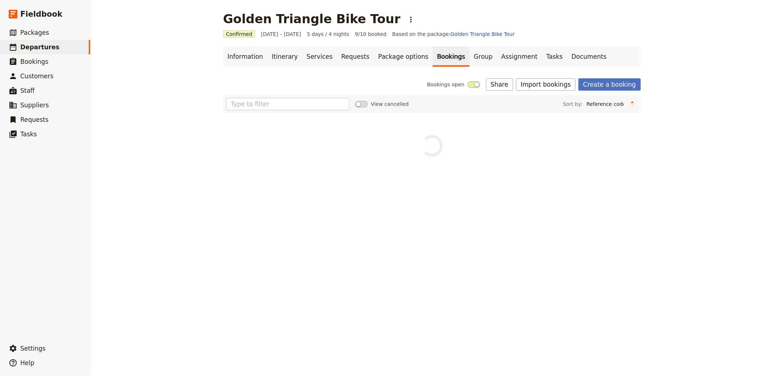
scroll to position [0, 0]
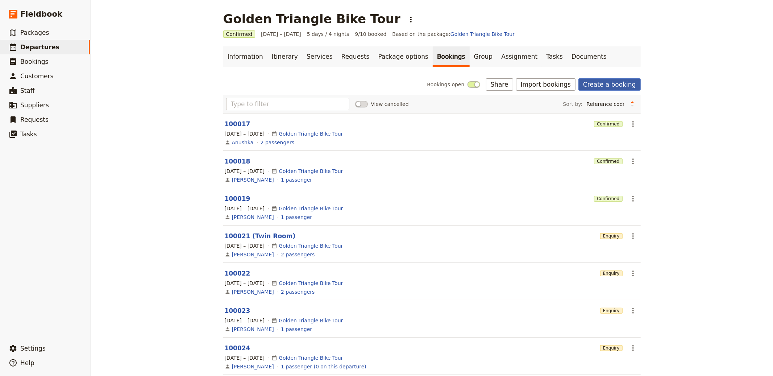
click at [605, 83] on link "Create a booking" at bounding box center [610, 84] width 62 height 12
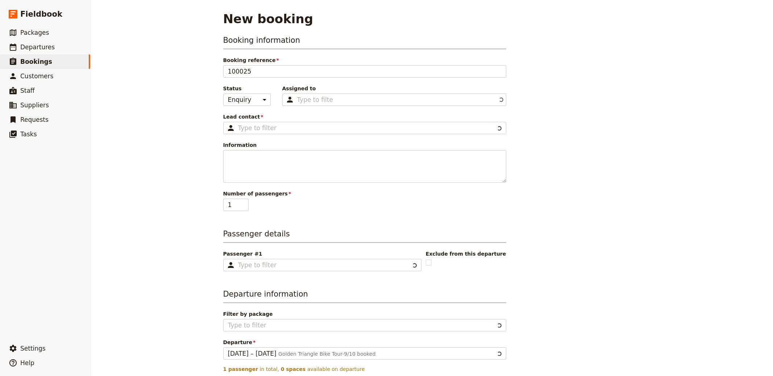
type input "Golden Triangle Bike Tour"
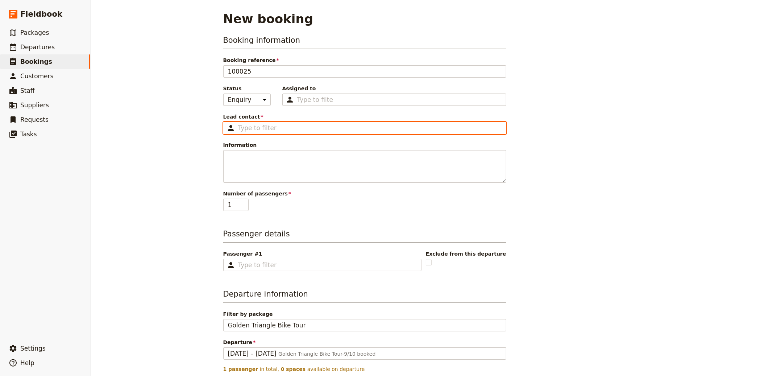
click at [255, 124] on input "Lead contact ​" at bounding box center [370, 128] width 264 height 9
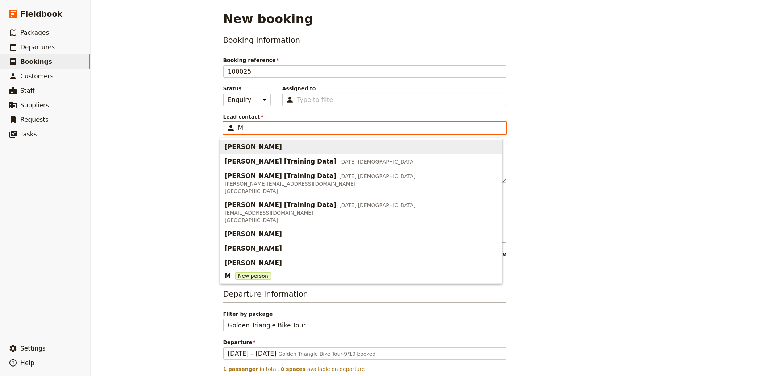
type input "M"
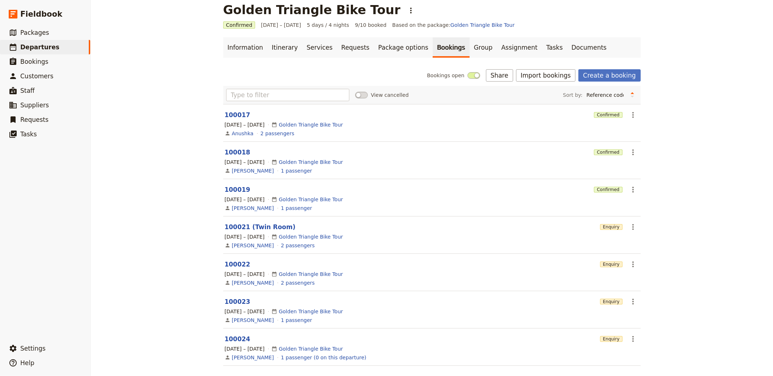
scroll to position [20, 0]
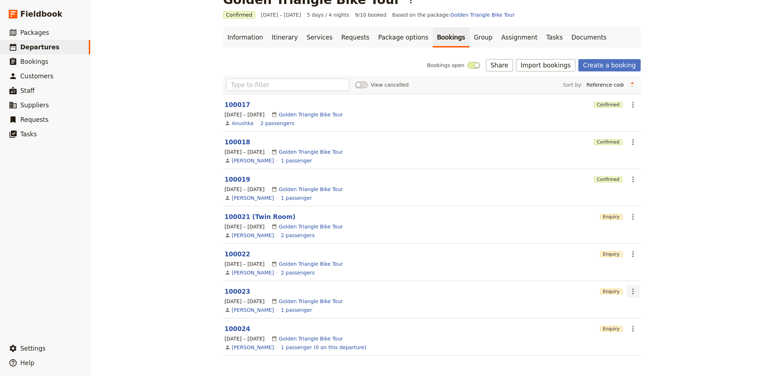
click at [631, 293] on icon "Actions" at bounding box center [633, 291] width 9 height 9
click at [666, 245] on div "Golden Triangle Bike Tour ​ Confirmed 16 – 20 Oct 2025 5 days / 4 nights 9/10 b…" at bounding box center [432, 188] width 683 height 376
click at [629, 326] on icon "Actions" at bounding box center [633, 329] width 9 height 9
click at [646, 280] on span "Delete booking..." at bounding box center [651, 280] width 44 height 7
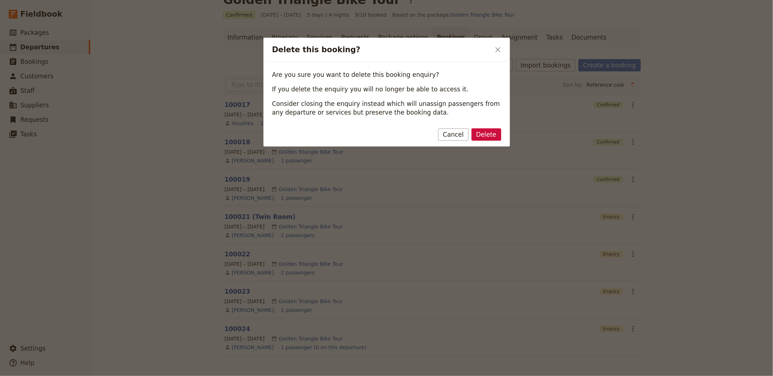
click at [491, 142] on div "Delete Cancel" at bounding box center [387, 135] width 247 height 21
click at [490, 136] on button "Delete" at bounding box center [487, 134] width 30 height 12
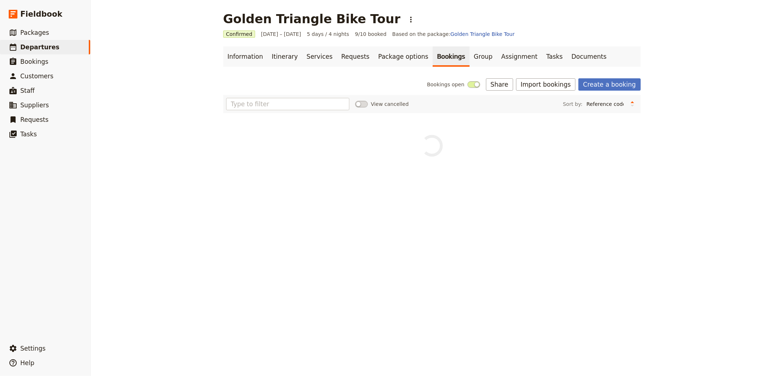
scroll to position [0, 0]
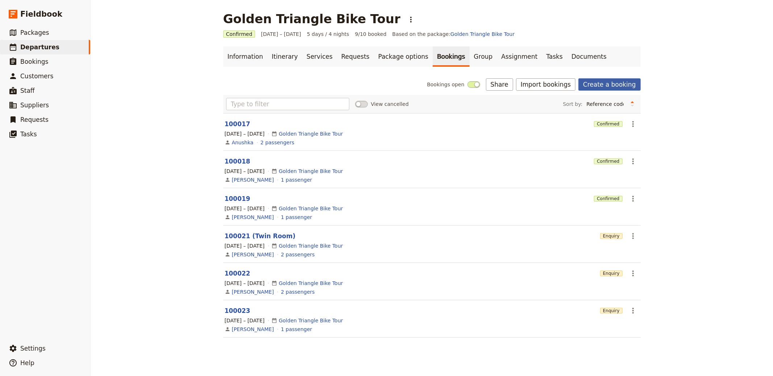
click at [603, 82] on link "Create a booking" at bounding box center [610, 84] width 62 height 12
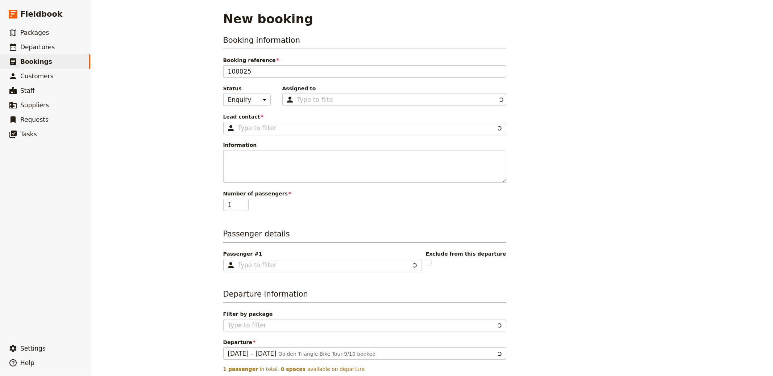
type input "Golden Triangle Bike Tour"
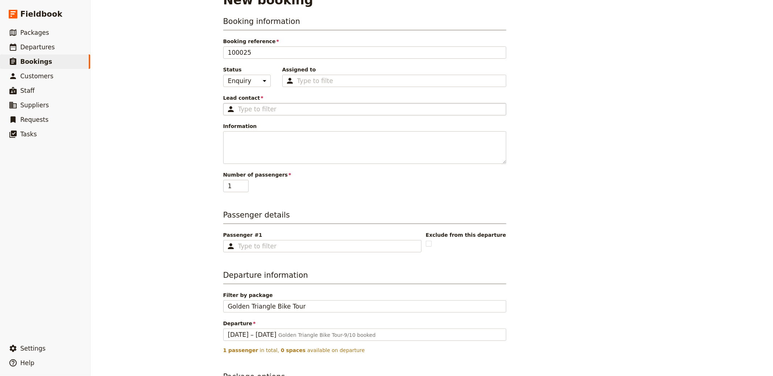
scroll to position [24, 0]
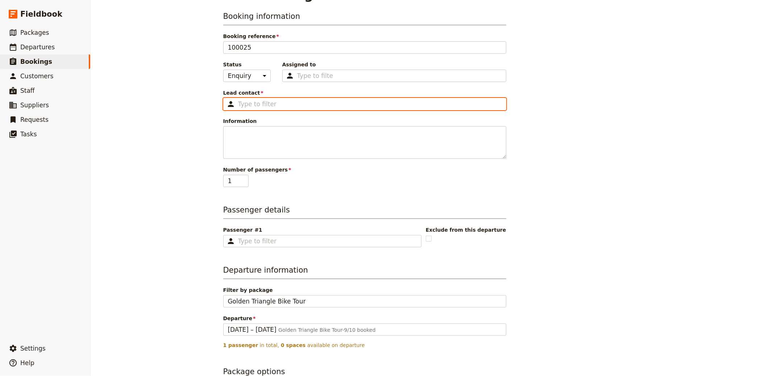
click at [273, 106] on input "Lead contact ​" at bounding box center [370, 104] width 264 height 9
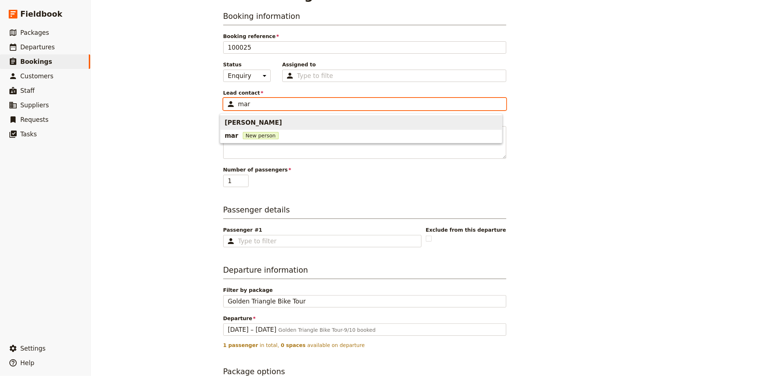
click at [258, 121] on span "Mary" at bounding box center [361, 123] width 273 height 12
type input "Mary"
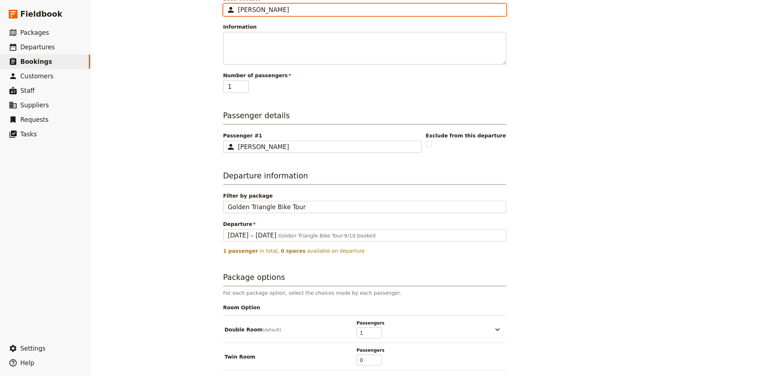
scroll to position [179, 0]
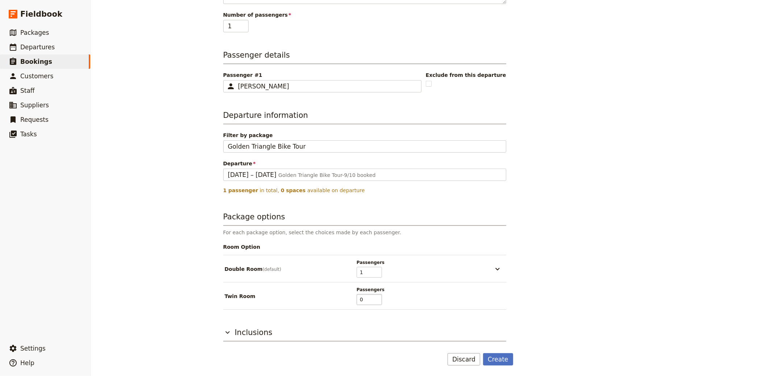
type input "Mary"
type input "0"
type input "1"
click at [374, 297] on input "1" at bounding box center [369, 299] width 25 height 11
click at [495, 293] on icon "button" at bounding box center [497, 296] width 9 height 9
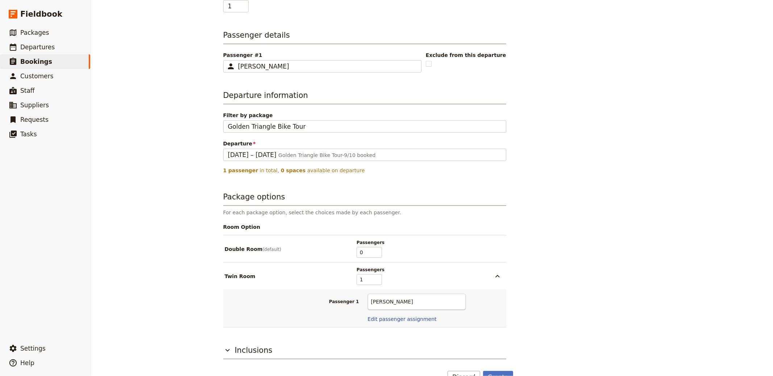
scroll to position [216, 0]
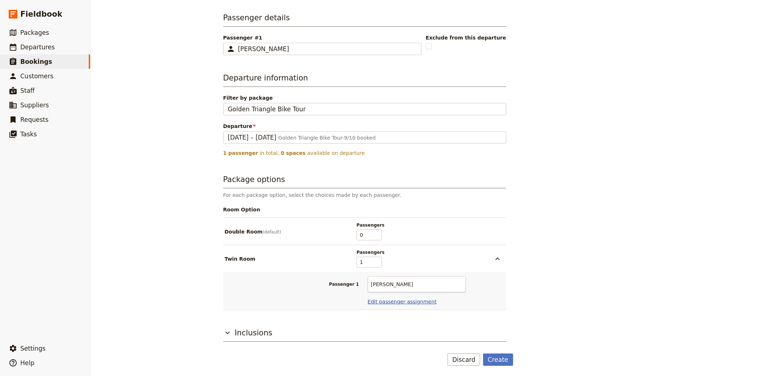
click at [398, 302] on button "Edit passenger assignment" at bounding box center [402, 301] width 69 height 7
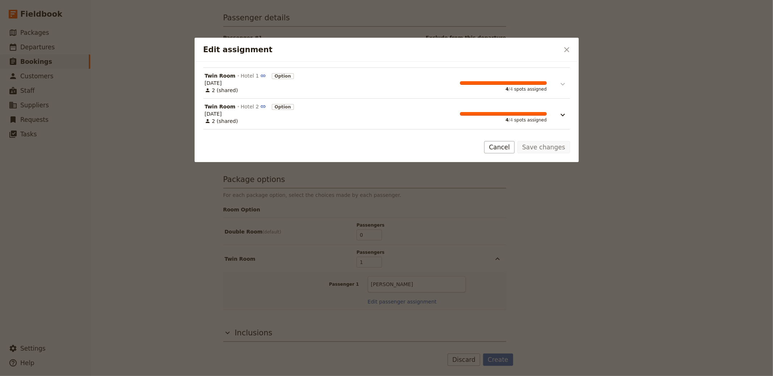
click at [551, 83] on button "Edit assignment" at bounding box center [558, 80] width 22 height 16
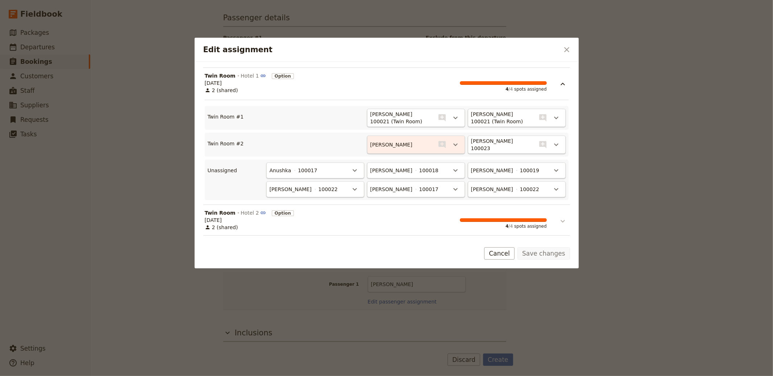
click at [561, 220] on icon "Edit assignment" at bounding box center [563, 221] width 9 height 9
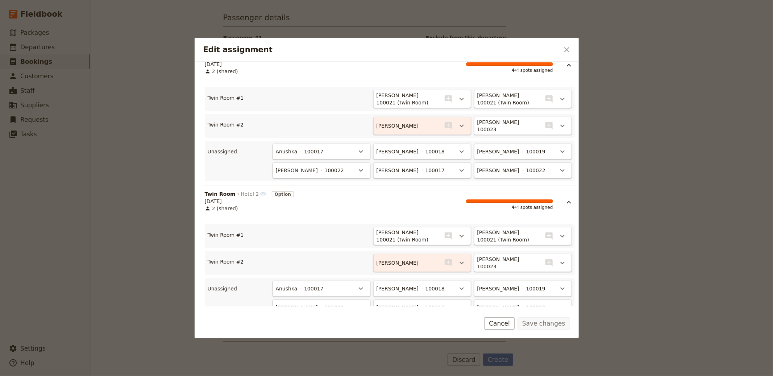
scroll to position [37, 0]
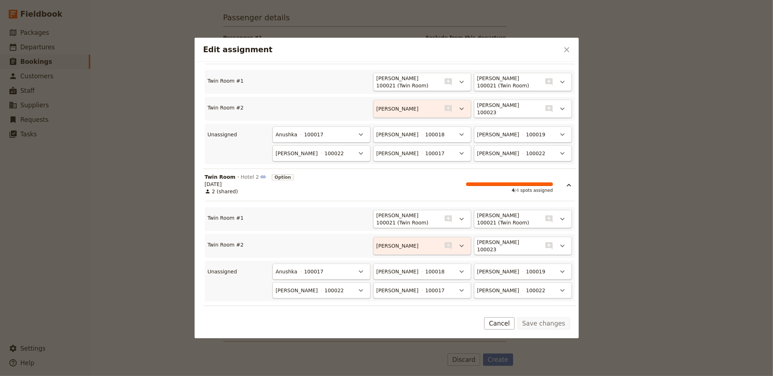
click at [666, 219] on div at bounding box center [386, 188] width 773 height 376
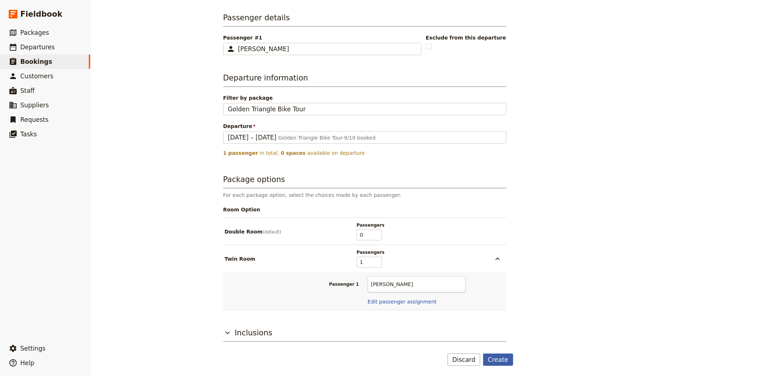
click at [498, 355] on button "Create" at bounding box center [498, 360] width 30 height 12
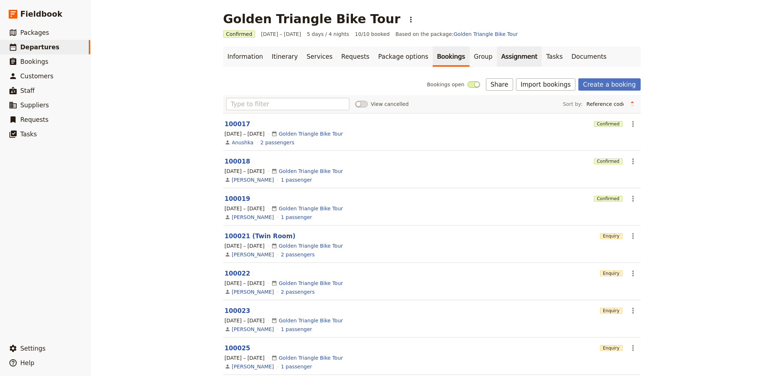
click at [497, 56] on link "Assignment" at bounding box center [519, 56] width 45 height 20
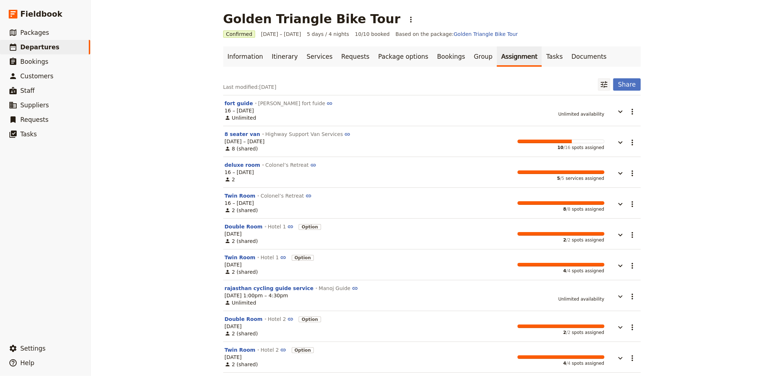
click at [602, 81] on icon "Filter reservations" at bounding box center [604, 84] width 9 height 9
click at [566, 119] on input "text" at bounding box center [570, 116] width 70 height 11
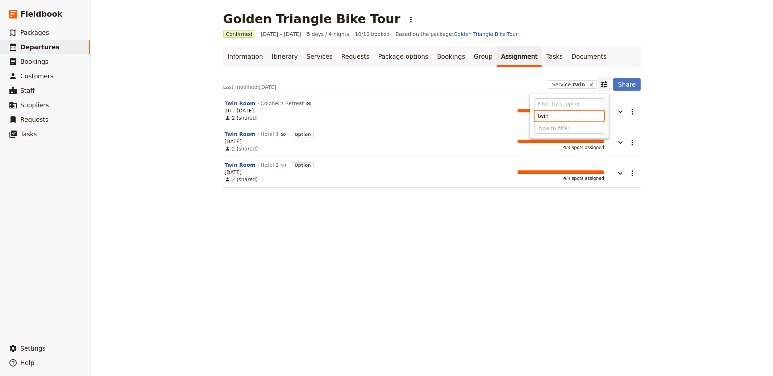
type input "twin"
drag, startPoint x: 526, startPoint y: 299, endPoint x: 536, endPoint y: 280, distance: 21.6
click at [526, 299] on div "Golden Triangle Bike Tour ​ Confirmed 16 – 20 Oct 2025 5 days / 4 nights 10/10 …" at bounding box center [432, 188] width 683 height 376
click at [615, 106] on button "button" at bounding box center [616, 108] width 22 height 16
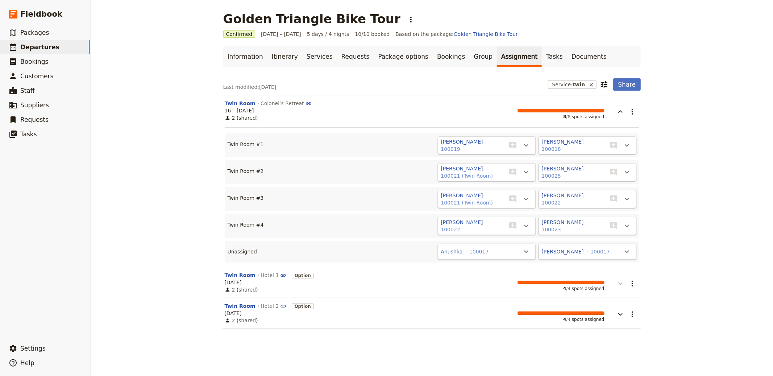
click at [619, 284] on icon "button" at bounding box center [621, 283] width 4 height 3
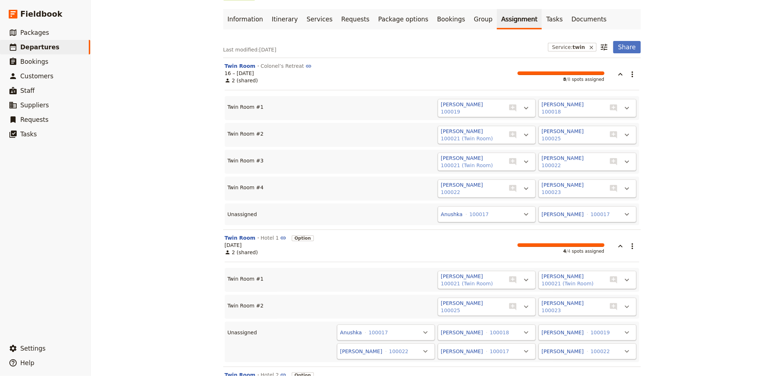
scroll to position [71, 0]
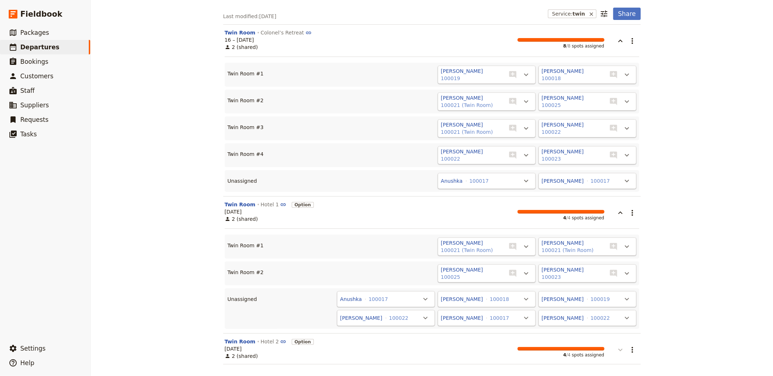
click at [616, 346] on icon "button" at bounding box center [620, 350] width 9 height 9
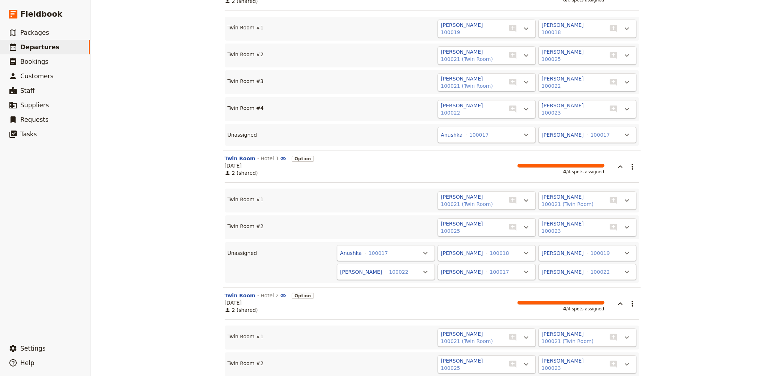
scroll to position [178, 0]
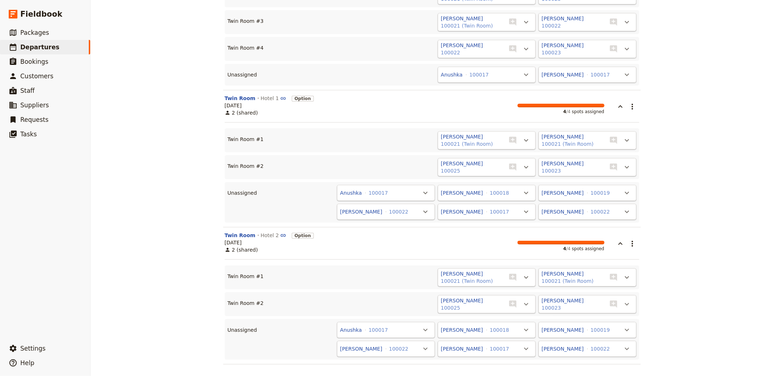
click at [689, 122] on div "Golden Triangle Bike Tour ​ Confirmed 16 – 20 Oct 2025 5 days / 4 nights 10/10 …" at bounding box center [432, 188] width 683 height 376
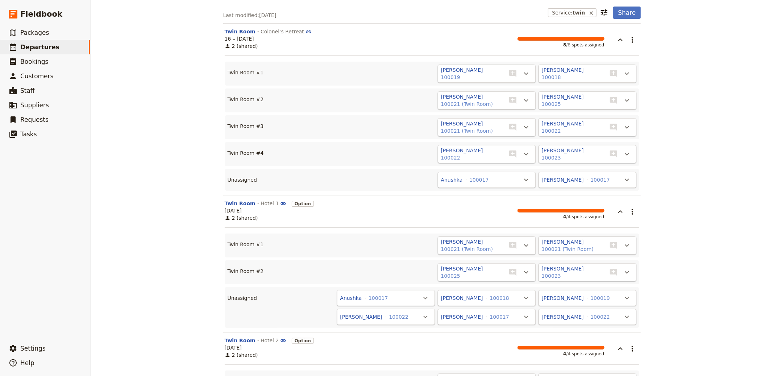
scroll to position [0, 0]
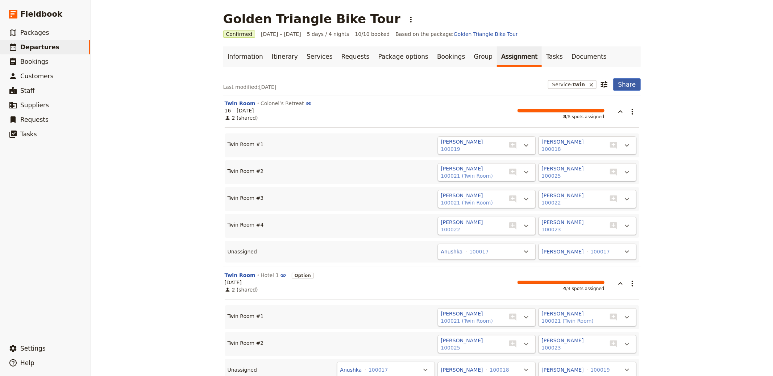
click at [624, 87] on button "Share" at bounding box center [626, 84] width 27 height 12
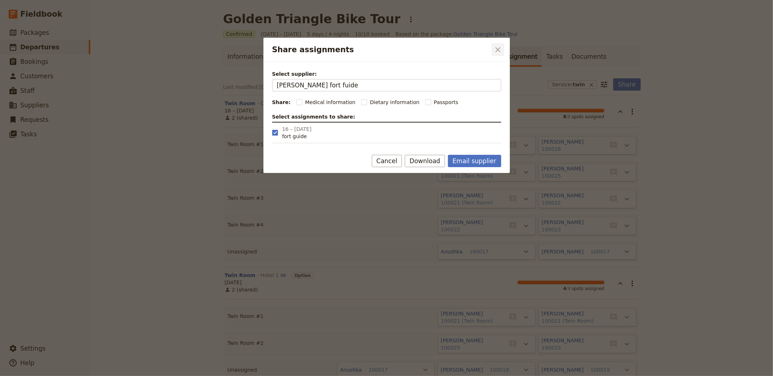
click at [496, 51] on icon "Close dialog" at bounding box center [498, 49] width 5 height 5
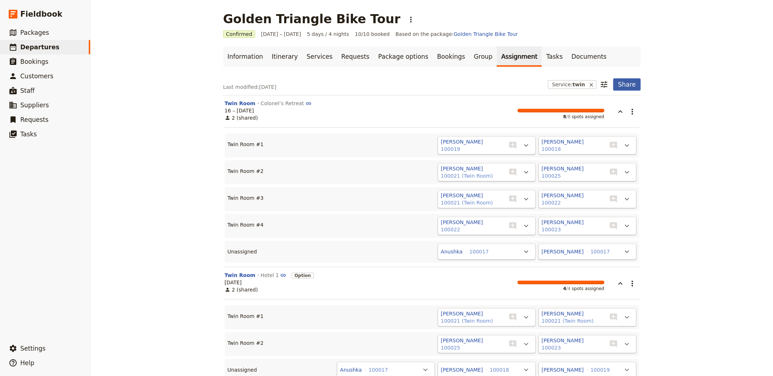
click at [624, 83] on button "Share" at bounding box center [626, 84] width 27 height 12
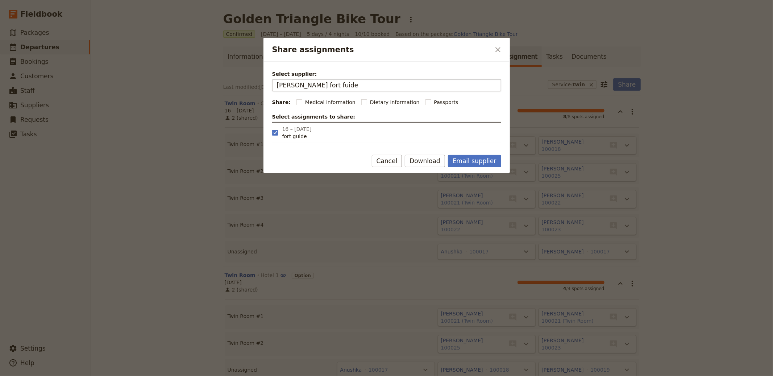
click at [356, 87] on input "[PERSON_NAME] fort fuide" at bounding box center [387, 85] width 220 height 9
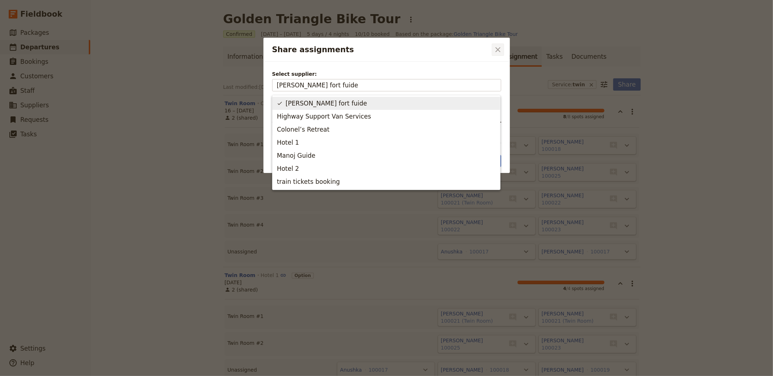
click at [498, 45] on icon "Close dialog" at bounding box center [498, 49] width 9 height 9
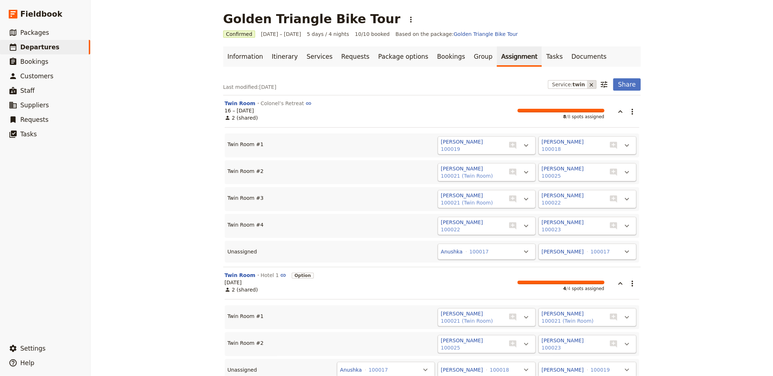
click at [590, 82] on icon at bounding box center [592, 85] width 6 height 6
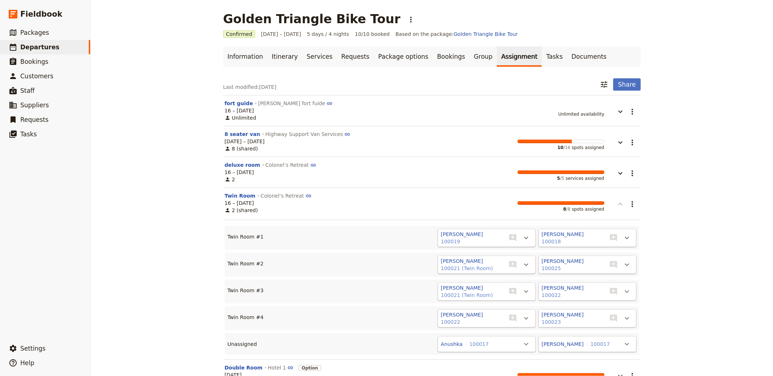
click at [612, 206] on button "button" at bounding box center [616, 200] width 22 height 16
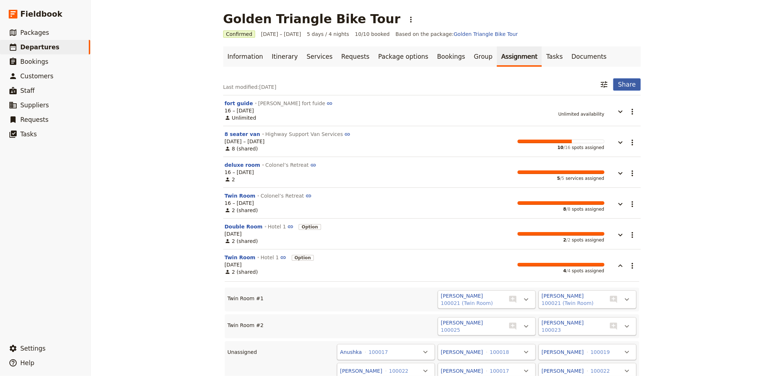
click at [625, 86] on button "Share" at bounding box center [626, 84] width 27 height 12
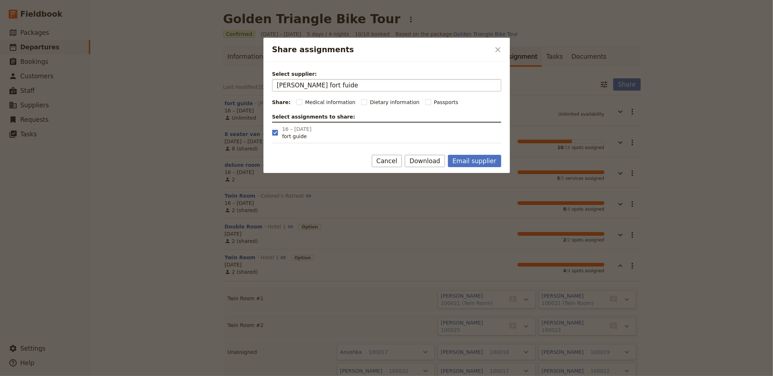
click at [365, 81] on input "[PERSON_NAME] fort fuide" at bounding box center [387, 85] width 220 height 9
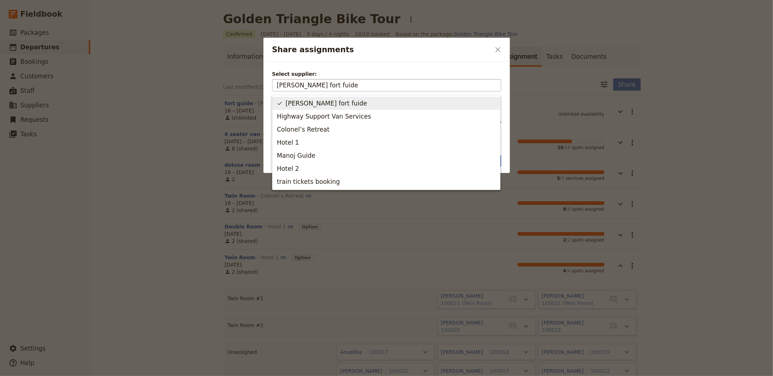
click at [360, 85] on input "[PERSON_NAME] fort fuide" at bounding box center [387, 85] width 220 height 9
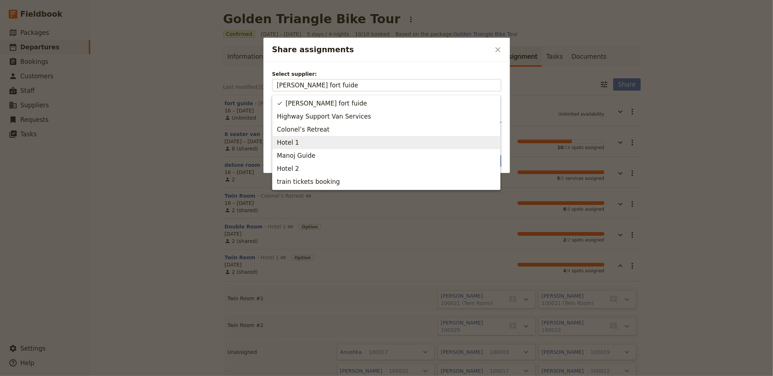
click at [311, 147] on span "Hotel 1" at bounding box center [386, 142] width 219 height 10
type input "Hotel 1"
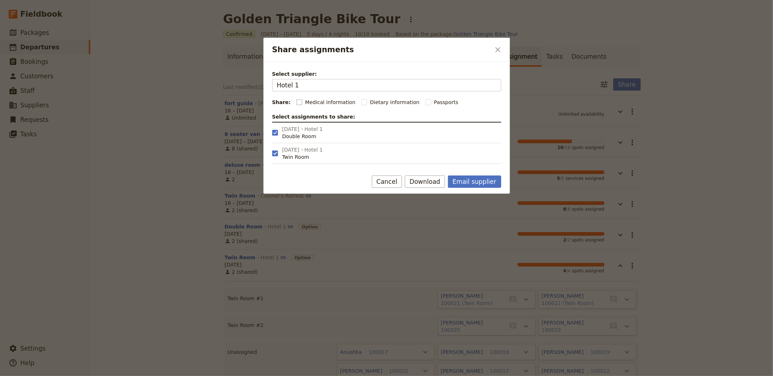
drag, startPoint x: 320, startPoint y: 103, endPoint x: 331, endPoint y: 103, distance: 10.5
click at [320, 103] on span "Medical information" at bounding box center [330, 102] width 50 height 7
click at [297, 99] on input "Medical information" at bounding box center [296, 98] width 0 height 0
checkbox input "true"
click at [395, 106] on div "Select supplier: Hotel 1 Hotel 1 Share: Medical information Dietary information…" at bounding box center [387, 117] width 247 height 111
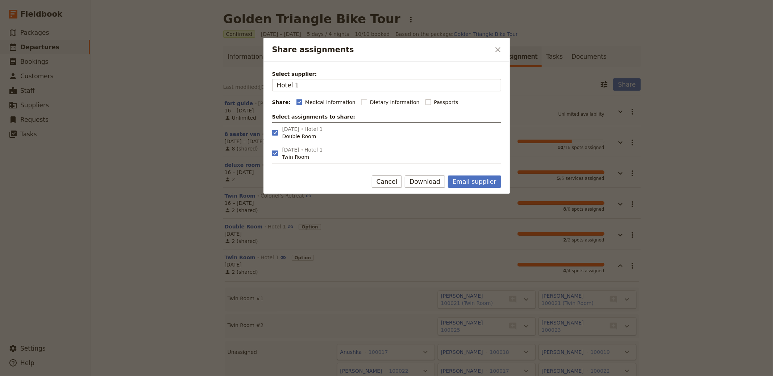
drag, startPoint x: 377, startPoint y: 100, endPoint x: 428, endPoint y: 103, distance: 51.2
click at [377, 100] on span "Dietary information" at bounding box center [395, 102] width 50 height 7
click at [361, 99] on input "Dietary information" at bounding box center [361, 98] width 0 height 0
checkbox input "true"
click at [434, 103] on span "Passports" at bounding box center [446, 102] width 24 height 7
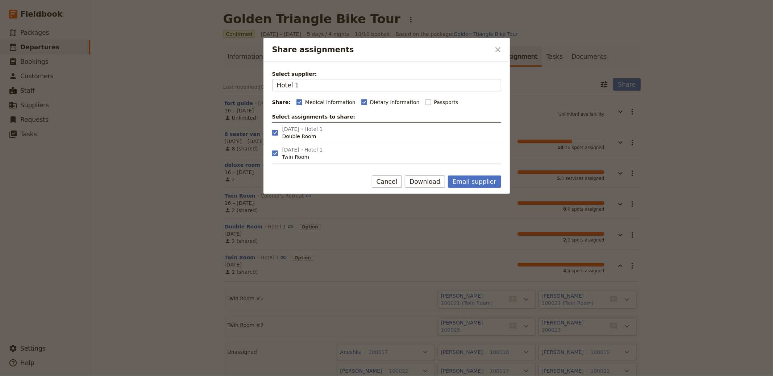
click at [426, 99] on input "Passports" at bounding box center [425, 98] width 0 height 0
checkbox input "true"
click at [429, 182] on button "Download" at bounding box center [425, 181] width 40 height 12
click at [427, 206] on span "Download pdf" at bounding box center [434, 207] width 35 height 7
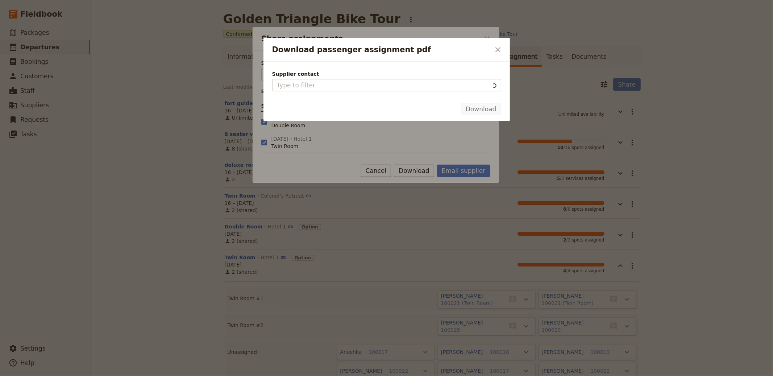
type input "Hotel 1"
click at [483, 111] on button "Download" at bounding box center [481, 109] width 40 height 12
click at [470, 157] on div at bounding box center [386, 188] width 773 height 376
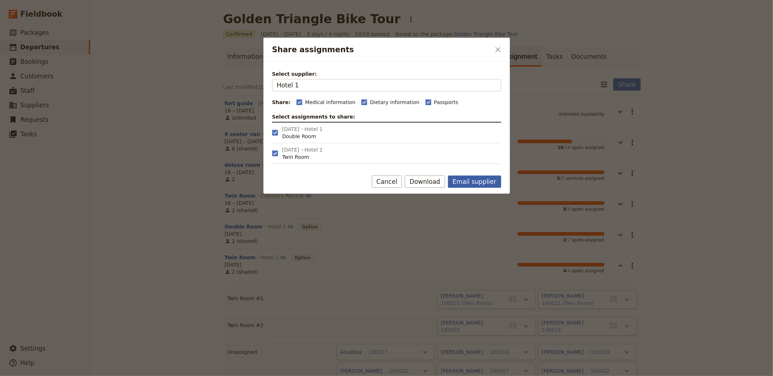
click at [484, 177] on button "Email supplier" at bounding box center [474, 181] width 53 height 12
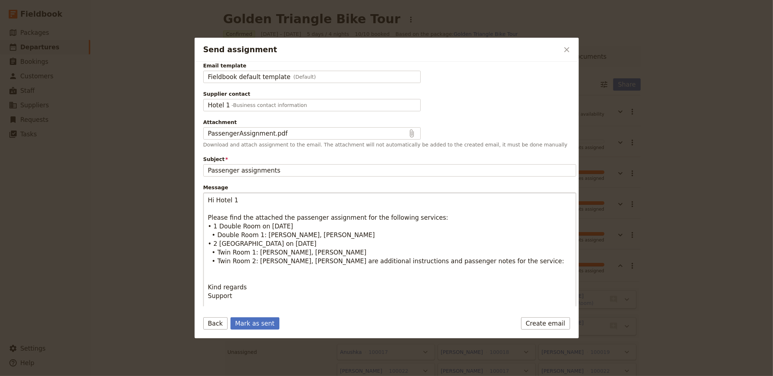
scroll to position [13, 0]
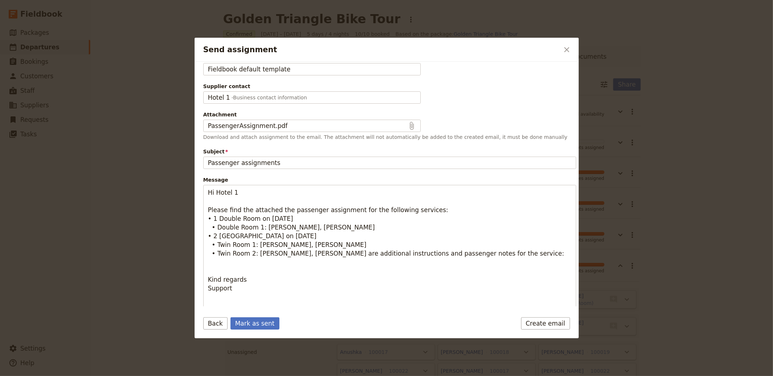
click at [111, 46] on div at bounding box center [386, 188] width 773 height 376
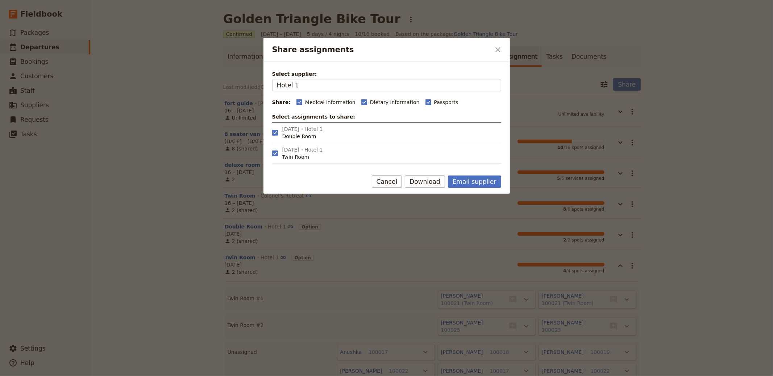
click at [158, 49] on div at bounding box center [386, 188] width 773 height 376
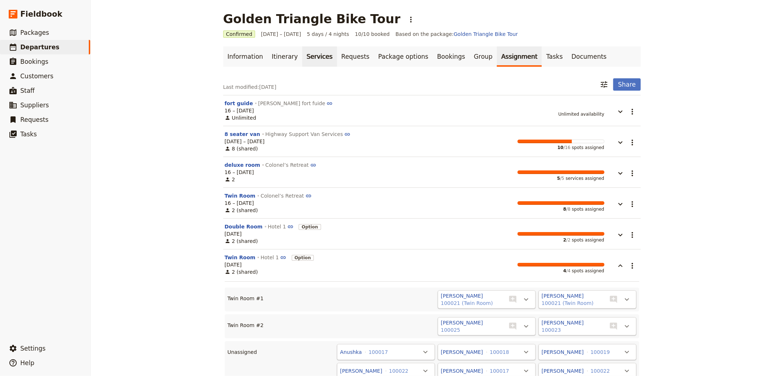
click at [302, 57] on link "Services" at bounding box center [319, 56] width 35 height 20
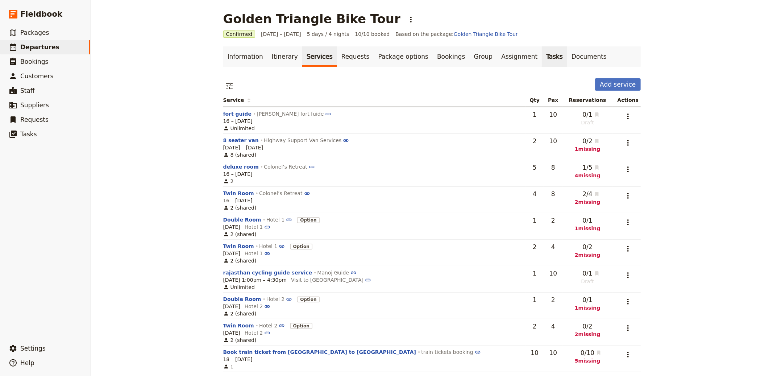
click at [542, 61] on link "Tasks" at bounding box center [554, 56] width 25 height 20
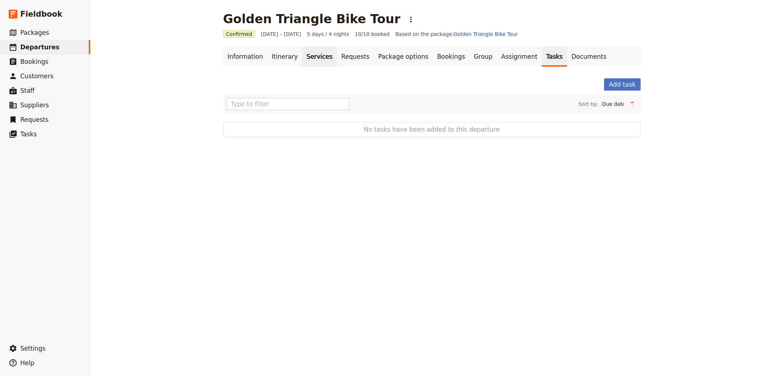
click at [302, 53] on link "Services" at bounding box center [319, 56] width 35 height 20
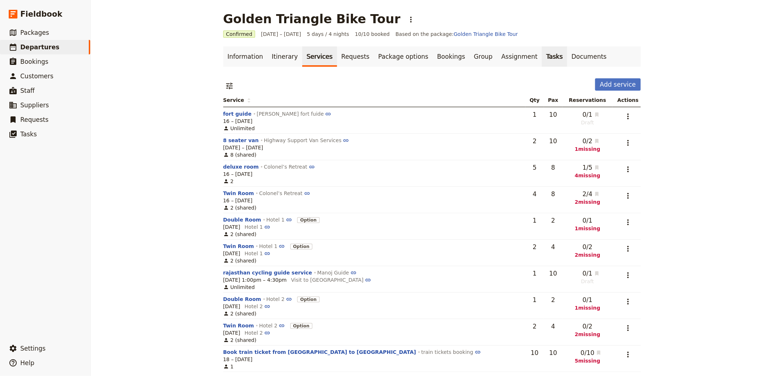
click at [542, 55] on link "Tasks" at bounding box center [554, 56] width 25 height 20
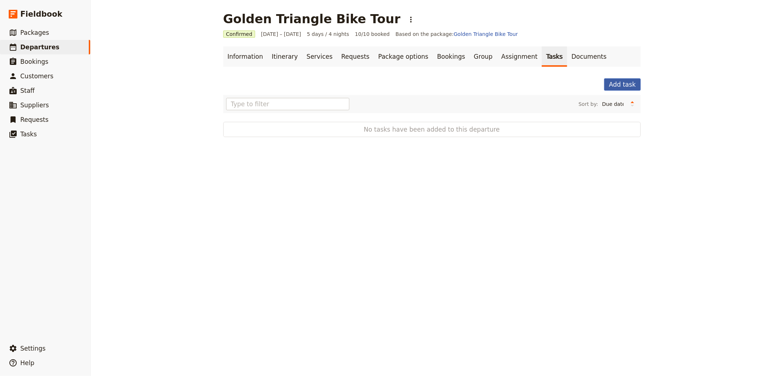
click at [610, 87] on button "Add task" at bounding box center [622, 84] width 36 height 12
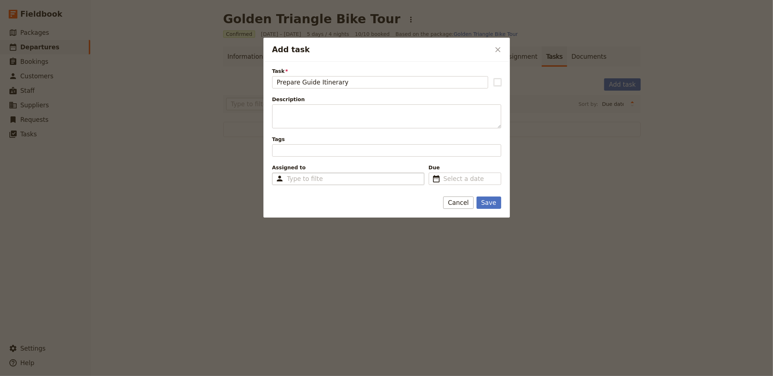
type input "Prepare Guide Itinerary"
click at [368, 178] on div "Type to filter" at bounding box center [348, 179] width 152 height 12
click at [323, 178] on input "Assigned to Type to filter" at bounding box center [305, 178] width 36 height 9
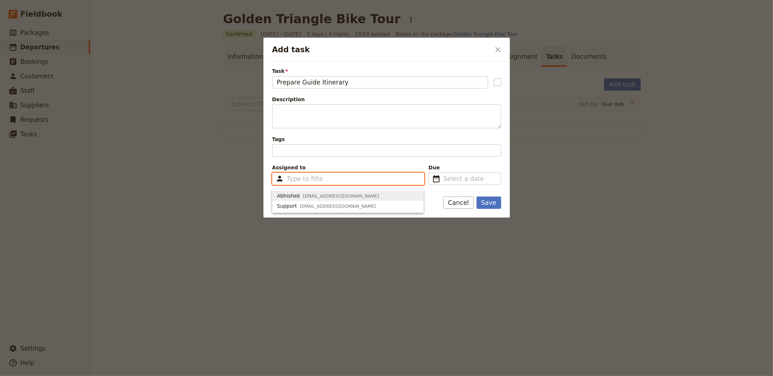
click at [312, 197] on span "abhishek@artofbicycletrips.com" at bounding box center [341, 196] width 76 height 6
type input "67c0aeb4633bd44861a59feb"
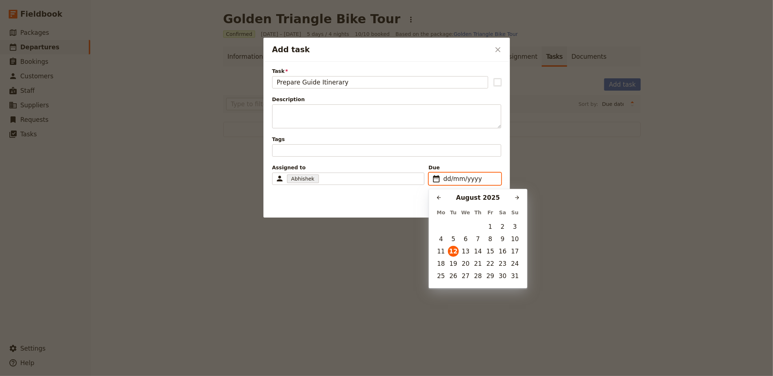
click at [447, 177] on input "dd/mm/yyyy" at bounding box center [470, 178] width 53 height 9
click at [453, 253] on button "12" at bounding box center [453, 251] width 11 height 11
type input "12/08/2025"
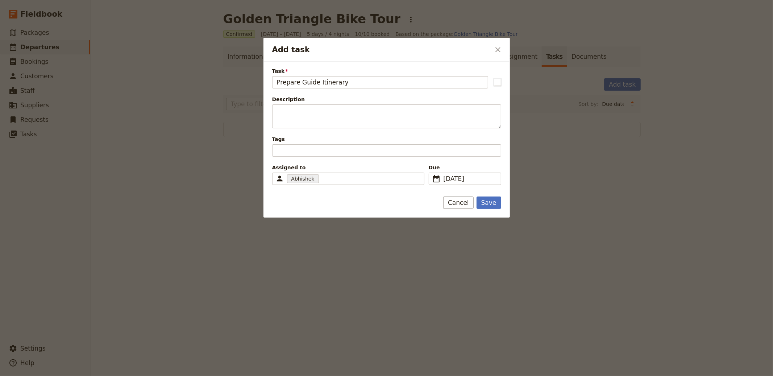
drag, startPoint x: 327, startPoint y: 133, endPoint x: 325, endPoint y: 130, distance: 4.1
click at [326, 133] on div "Task Prepare Guide Itinerary Description Tags Assigned to Abhishek 67c0aeb4633b…" at bounding box center [386, 125] width 229 height 117
click at [489, 203] on button "Save" at bounding box center [489, 203] width 25 height 12
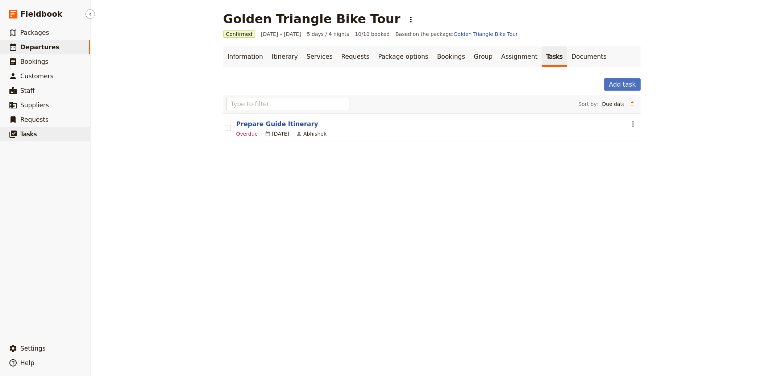
click at [33, 133] on span "Tasks" at bounding box center [28, 134] width 17 height 7
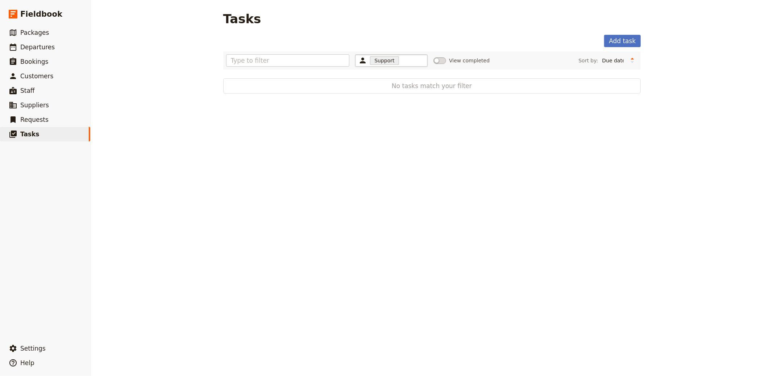
click at [393, 62] on span "Support" at bounding box center [384, 60] width 29 height 9
click at [419, 61] on icon "Clear input" at bounding box center [422, 61] width 6 height 6
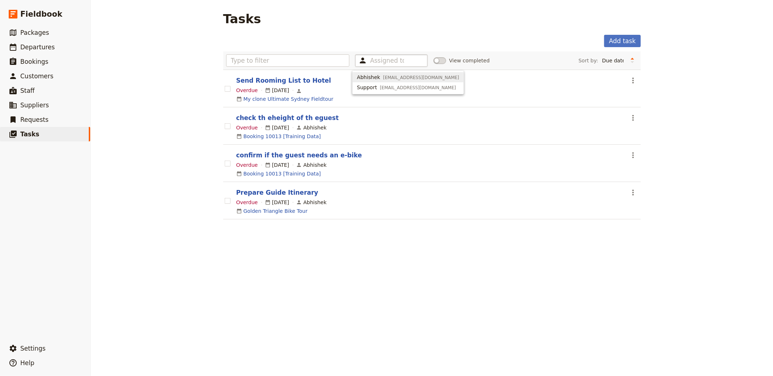
click at [149, 93] on div "Tasks Add task Assigned to View completed Sort by: Due date Most recently updat…" at bounding box center [432, 188] width 683 height 376
click at [74, 35] on link "​ Packages" at bounding box center [45, 32] width 90 height 15
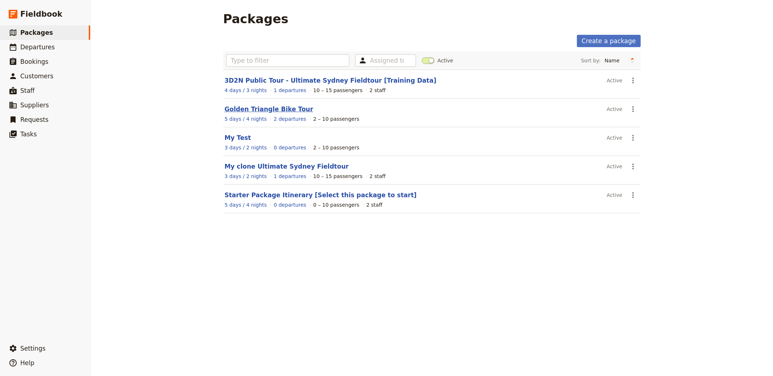
click at [266, 109] on link "Golden Triangle Bike Tour" at bounding box center [269, 109] width 89 height 7
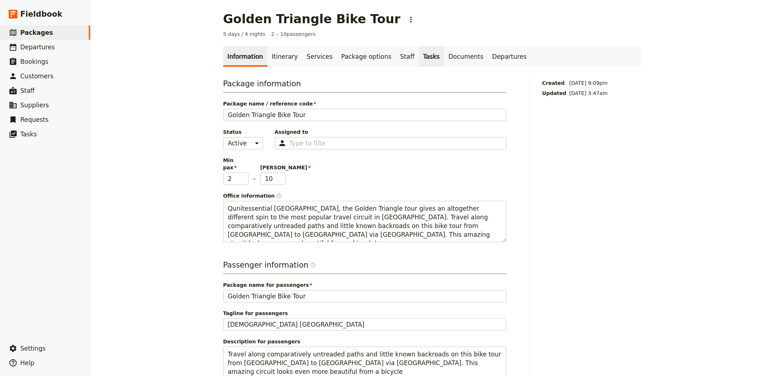
click at [419, 58] on link "Tasks" at bounding box center [431, 56] width 25 height 20
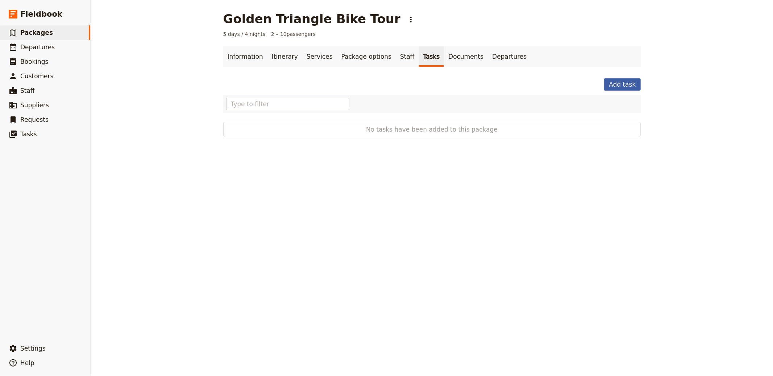
click at [625, 84] on button "Add task" at bounding box center [622, 84] width 36 height 12
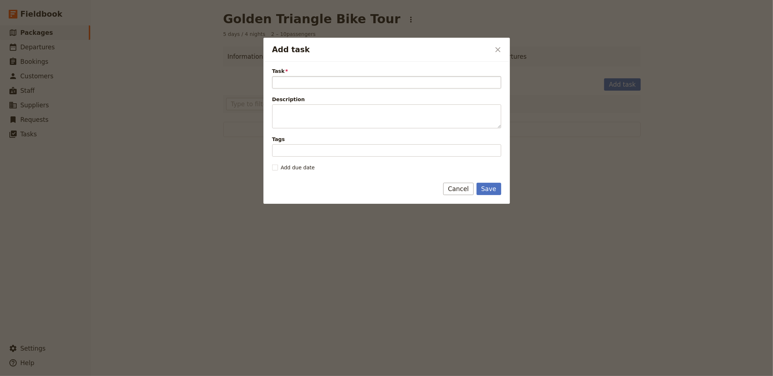
click at [304, 83] on input "Task" at bounding box center [386, 82] width 229 height 12
type input "Prepare Guide Itinerarty"
click at [297, 171] on span "Add due date" at bounding box center [298, 167] width 34 height 7
click at [272, 164] on input "Add due date" at bounding box center [272, 164] width 0 height 0
checkbox input "true"
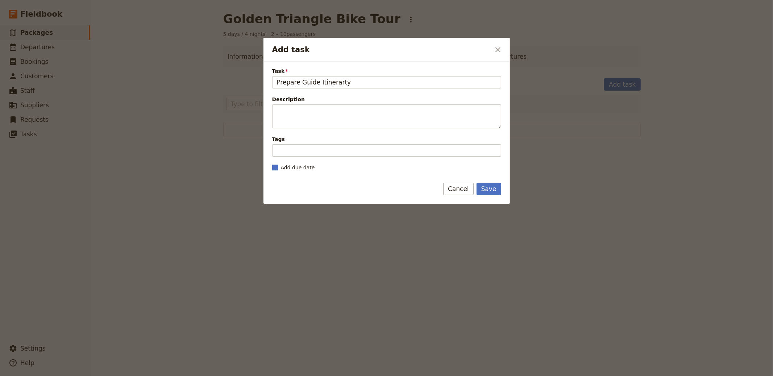
select select "DEPARTURE_START"
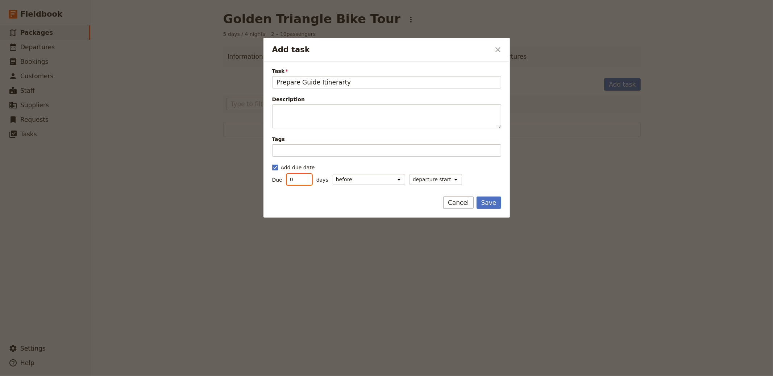
click at [302, 182] on input "0" at bounding box center [299, 179] width 25 height 11
type input "30"
click at [445, 178] on select "departure end departure start" at bounding box center [436, 179] width 53 height 11
click at [487, 195] on form "Task Prepare Guide Itinerarty Description Tags Add due date Due 30 days before …" at bounding box center [387, 140] width 247 height 156
click at [488, 199] on button "Save" at bounding box center [489, 203] width 25 height 12
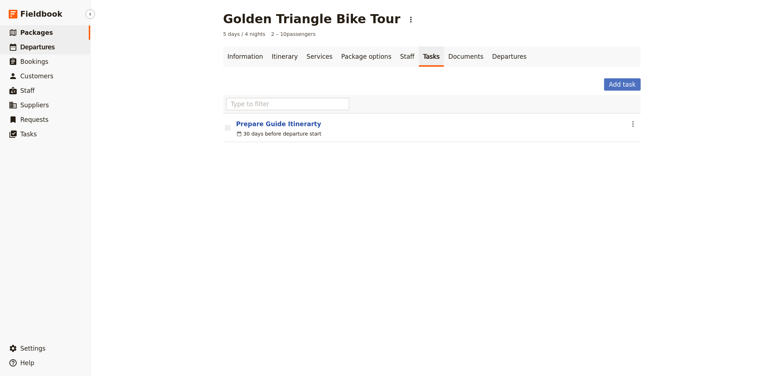
click at [53, 43] on link "​ Departures" at bounding box center [45, 47] width 90 height 15
select select "CREATED_AT"
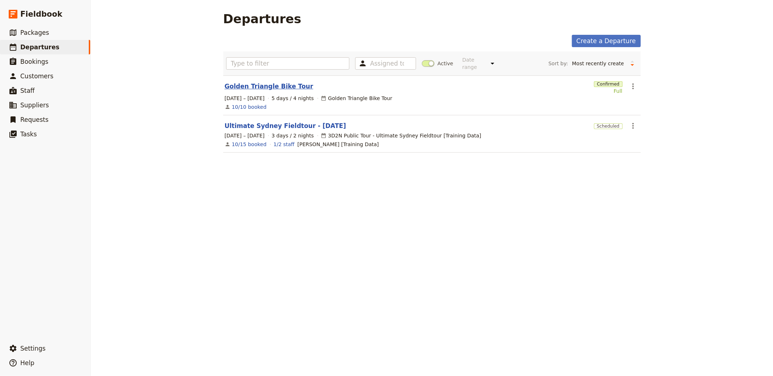
click at [253, 88] on link "Golden Triangle Bike Tour" at bounding box center [269, 86] width 89 height 9
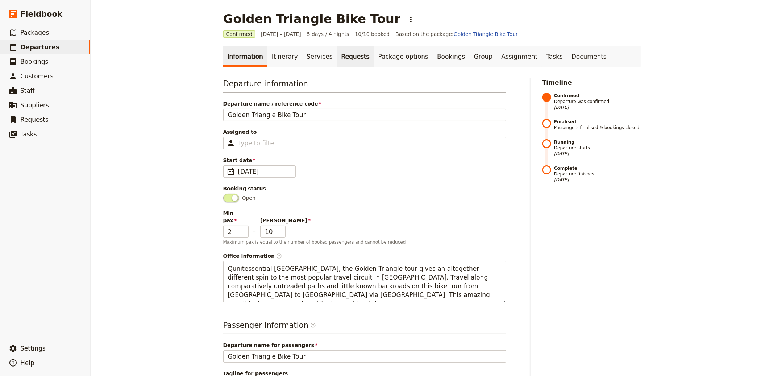
click at [337, 59] on link "Requests" at bounding box center [355, 56] width 37 height 20
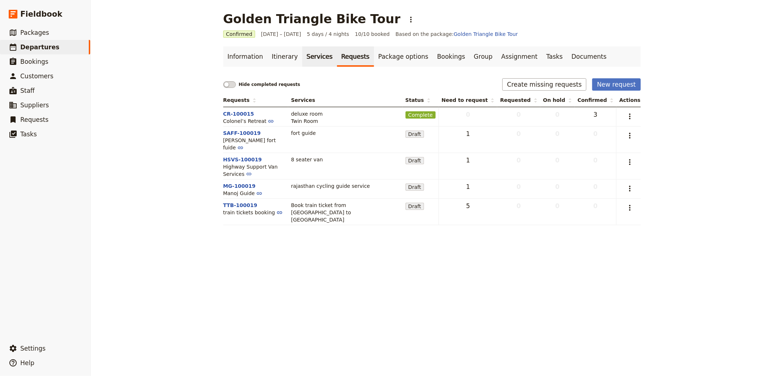
click at [311, 60] on link "Services" at bounding box center [319, 56] width 35 height 20
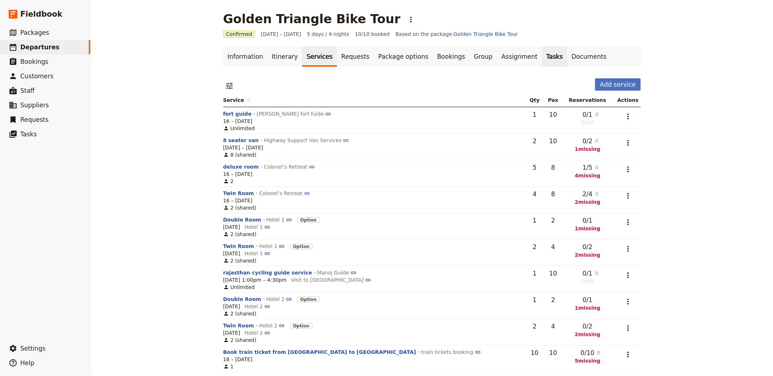
click at [542, 59] on link "Tasks" at bounding box center [554, 56] width 25 height 20
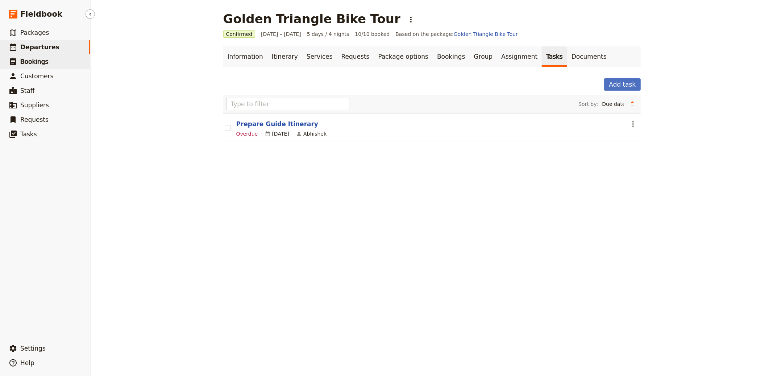
click at [47, 63] on link "​ Bookings" at bounding box center [45, 61] width 90 height 15
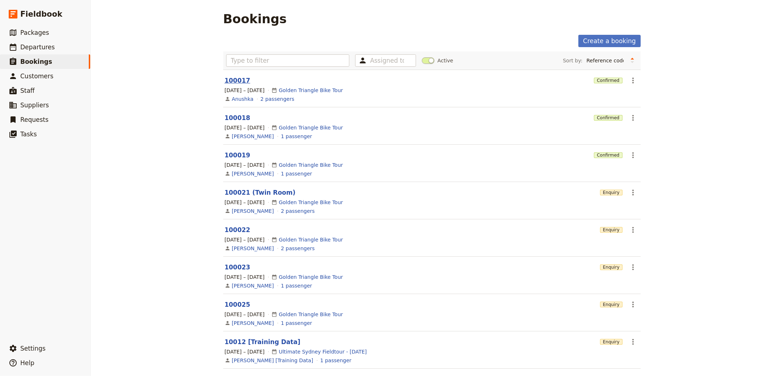
click at [243, 78] on link "100017" at bounding box center [238, 80] width 26 height 7
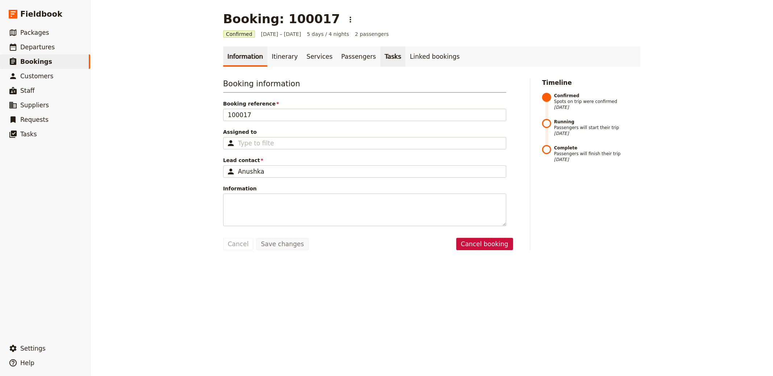
click at [381, 57] on link "Tasks" at bounding box center [393, 56] width 25 height 20
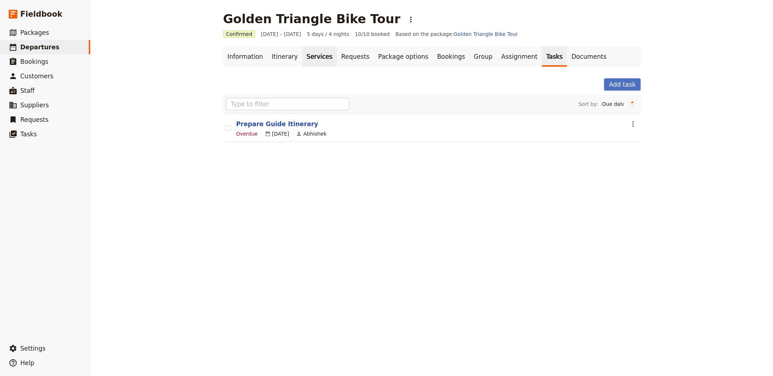
click at [302, 60] on link "Services" at bounding box center [319, 56] width 35 height 20
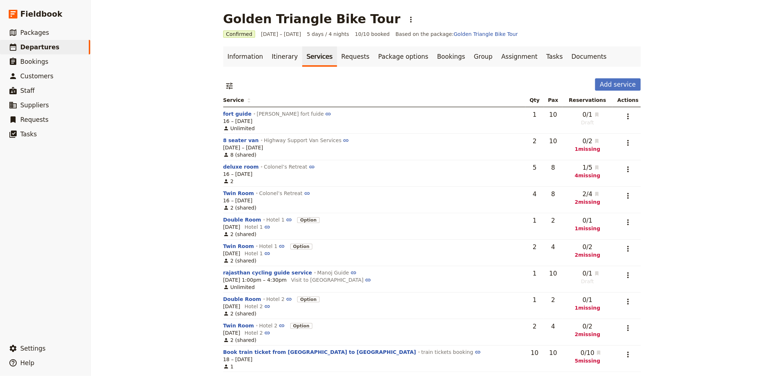
click at [260, 45] on main "Golden Triangle Bike Tour ​ Confirmed 16 – 20 Oct 2025 5 days / 4 nights 10/10 …" at bounding box center [432, 192] width 435 height 384
click at [262, 45] on main "Golden Triangle Bike Tour ​ Confirmed 16 – 20 Oct 2025 5 days / 4 nights 10/10 …" at bounding box center [432, 192] width 435 height 384
click at [268, 54] on link "Itinerary" at bounding box center [285, 56] width 35 height 20
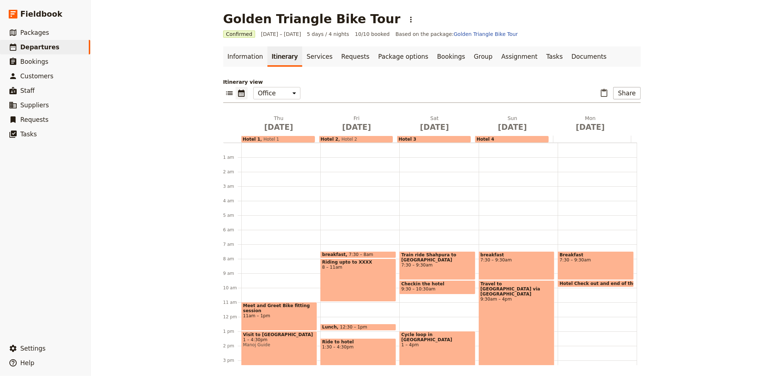
scroll to position [94, 0]
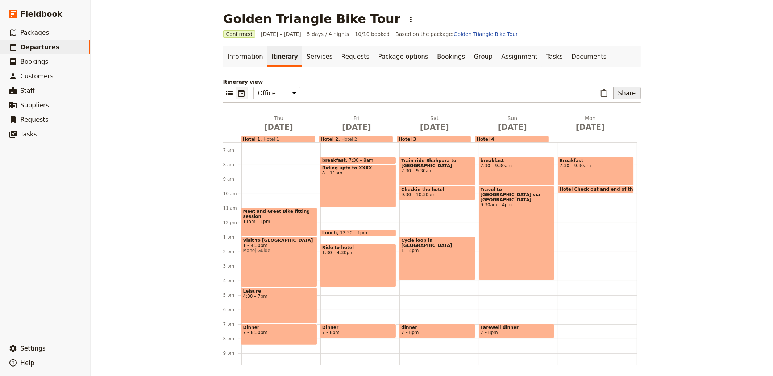
click at [624, 97] on button "Share" at bounding box center [626, 93] width 27 height 12
click at [708, 83] on div "Golden Triangle Bike Tour ​ Confirmed 16 – 20 Oct 2025 5 days / 4 nights 10/10 …" at bounding box center [432, 188] width 683 height 376
click at [626, 94] on button "Share" at bounding box center [626, 93] width 27 height 12
click at [394, 94] on div "​ ​ Office Guide Passenger Sales ​ Share" at bounding box center [432, 95] width 418 height 16
click at [41, 44] on span "Departures" at bounding box center [39, 47] width 39 height 7
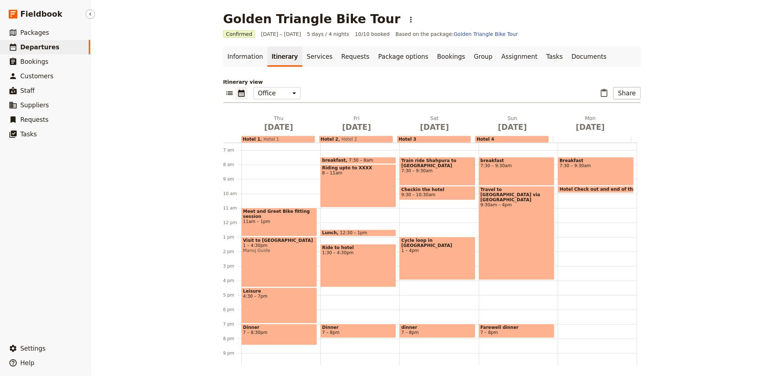
select select "CREATED_AT"
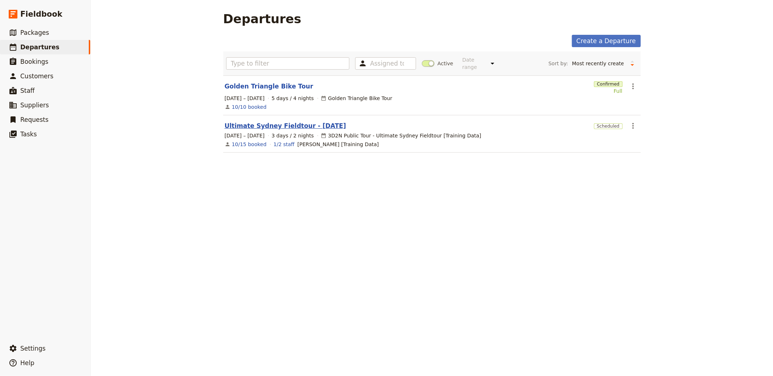
click at [258, 123] on link "Ultimate Sydney Fieldtour - [DATE]" at bounding box center [285, 125] width 121 height 9
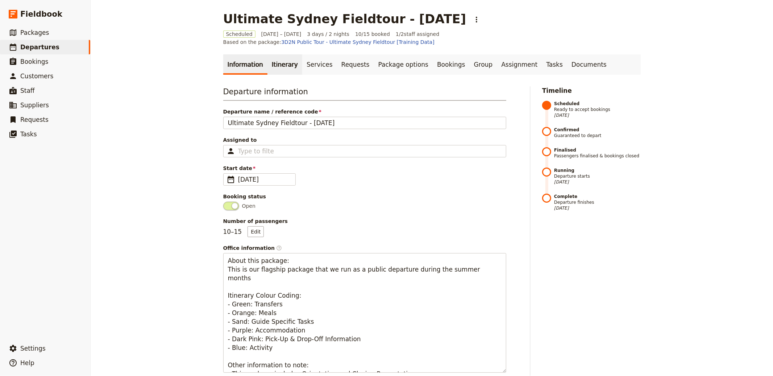
click at [271, 64] on link "Itinerary" at bounding box center [285, 64] width 35 height 20
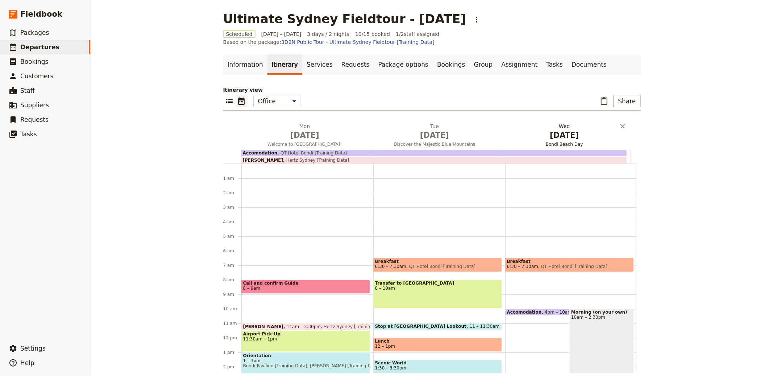
scroll to position [87, 0]
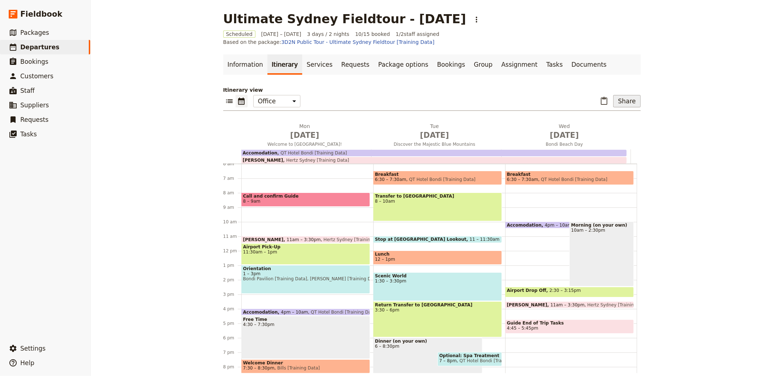
click at [611, 95] on div "​ Share" at bounding box center [619, 101] width 42 height 12
click at [616, 95] on button "Share" at bounding box center [626, 101] width 27 height 12
click at [612, 125] on button "Sales Brochure" at bounding box center [609, 129] width 58 height 10
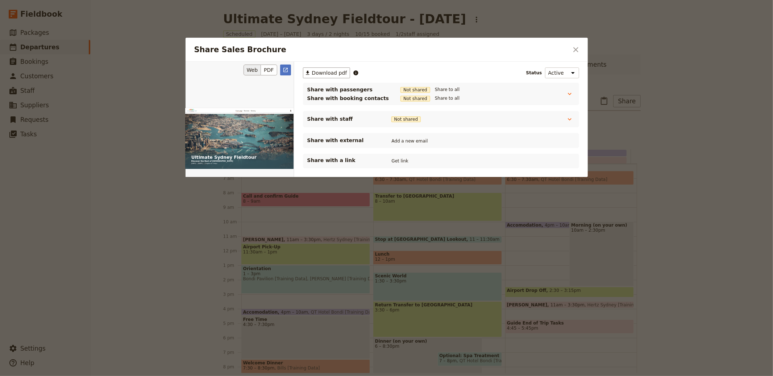
scroll to position [0, 0]
click at [286, 70] on icon "Open full preview" at bounding box center [286, 70] width 4 height 4
click at [571, 55] on button "​" at bounding box center [576, 50] width 12 height 12
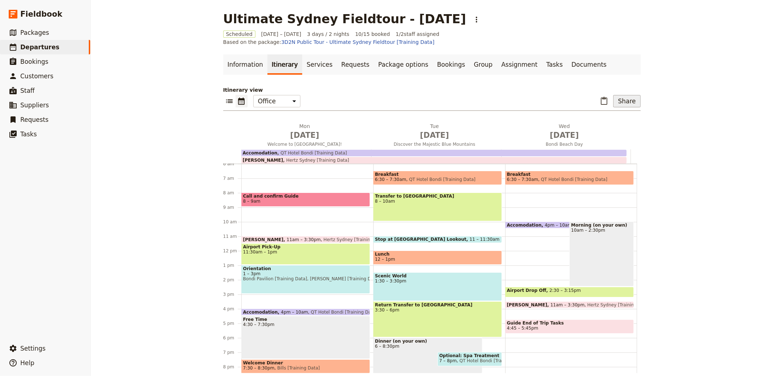
click at [625, 95] on button "Share" at bounding box center [626, 101] width 27 height 12
click at [624, 95] on button "Share" at bounding box center [626, 101] width 27 height 12
click at [617, 115] on button "Passenger itinerary" at bounding box center [609, 119] width 58 height 10
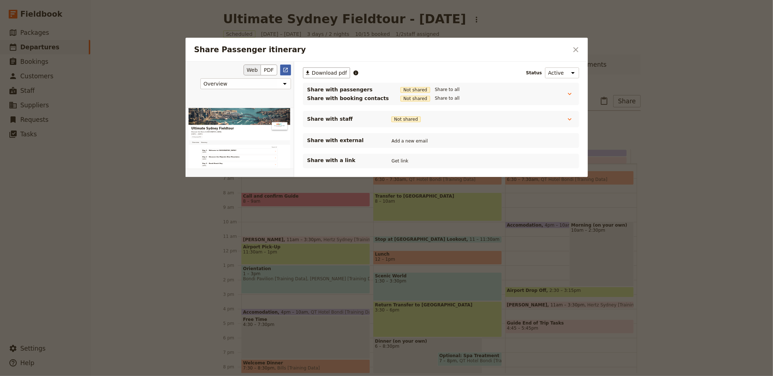
click at [286, 70] on icon "Open full preview" at bounding box center [286, 70] width 4 height 4
click at [582, 54] on button "​" at bounding box center [576, 50] width 12 height 12
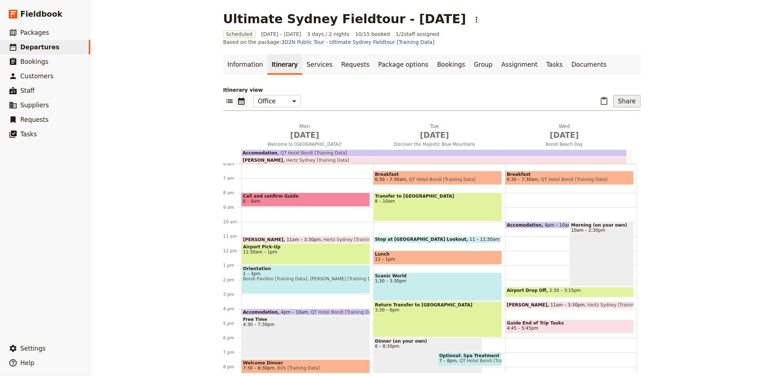
click at [618, 95] on button "Share" at bounding box center [626, 101] width 27 height 12
click at [621, 107] on span "Guide itinerary" at bounding box center [603, 109] width 38 height 7
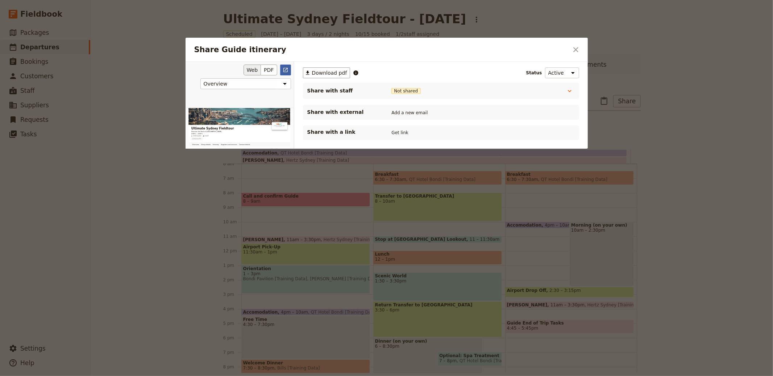
click at [285, 70] on icon "Open full preview" at bounding box center [286, 70] width 6 height 6
click at [575, 47] on icon "Close dialog" at bounding box center [576, 49] width 9 height 9
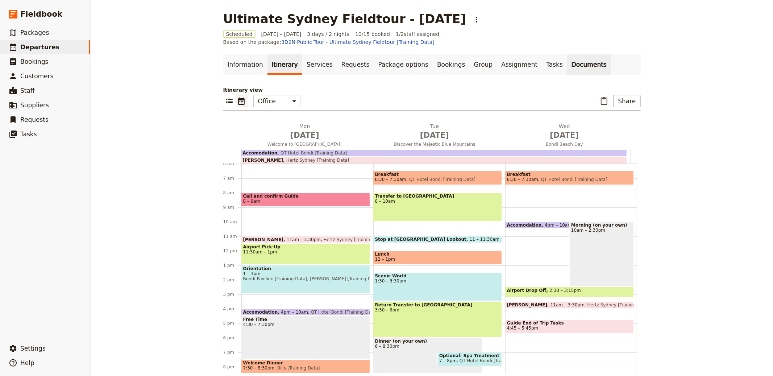
click at [567, 66] on link "Documents" at bounding box center [589, 64] width 44 height 20
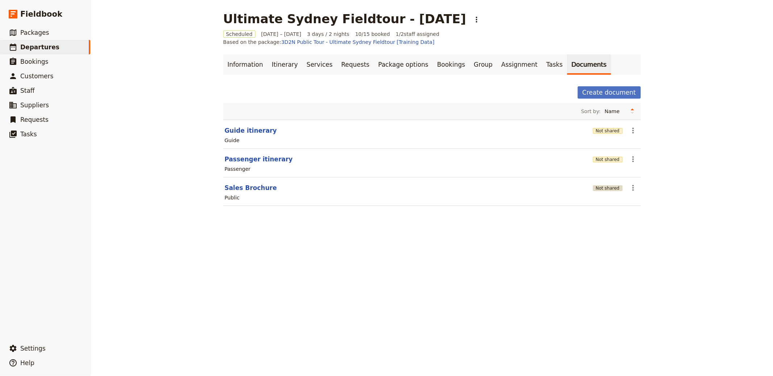
click at [605, 185] on button "Not shared" at bounding box center [608, 188] width 30 height 6
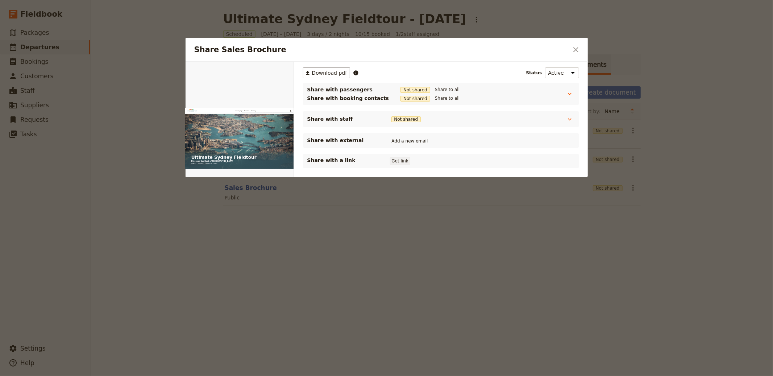
click at [394, 161] on button "Get link" at bounding box center [400, 161] width 20 height 8
click at [571, 56] on div "Share Sales Brochure ​" at bounding box center [387, 50] width 402 height 24
click at [578, 47] on icon "Close dialog" at bounding box center [576, 49] width 5 height 5
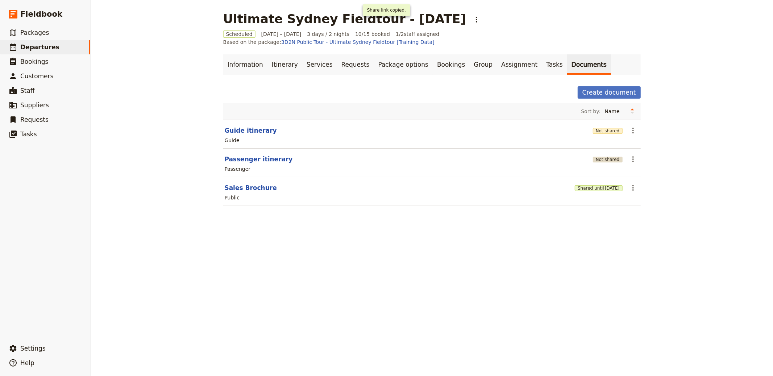
click at [615, 157] on button "Not shared" at bounding box center [608, 160] width 30 height 6
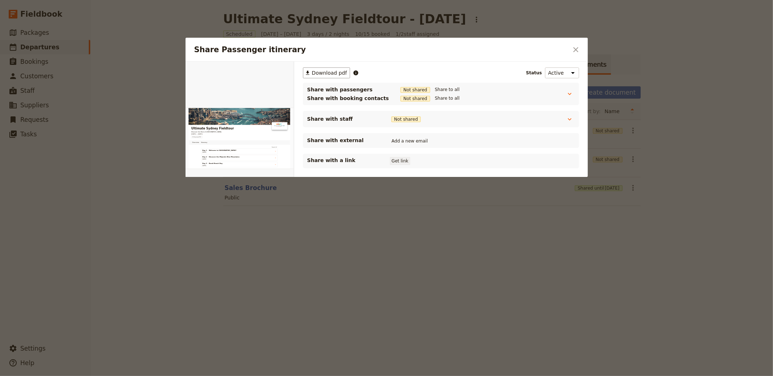
click at [394, 157] on button "Get link" at bounding box center [400, 161] width 20 height 8
click at [574, 53] on icon "Close dialog" at bounding box center [576, 49] width 9 height 9
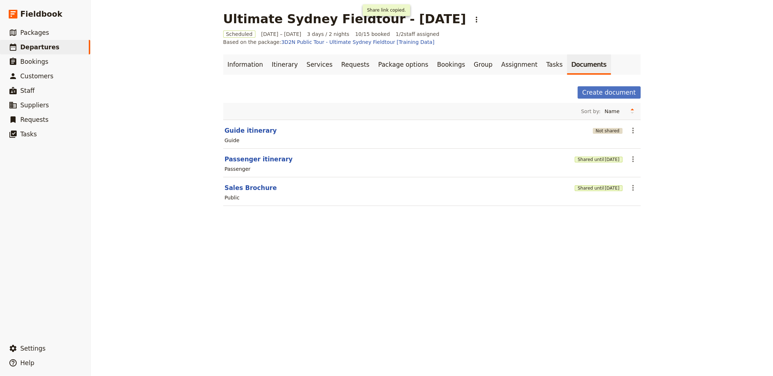
click at [604, 128] on button "Not shared" at bounding box center [608, 131] width 30 height 6
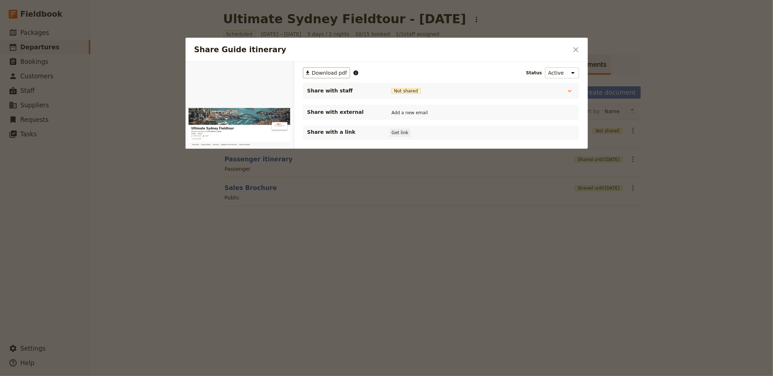
click at [391, 132] on button "Get link" at bounding box center [400, 133] width 20 height 8
click at [579, 52] on icon "Close dialog" at bounding box center [576, 49] width 9 height 9
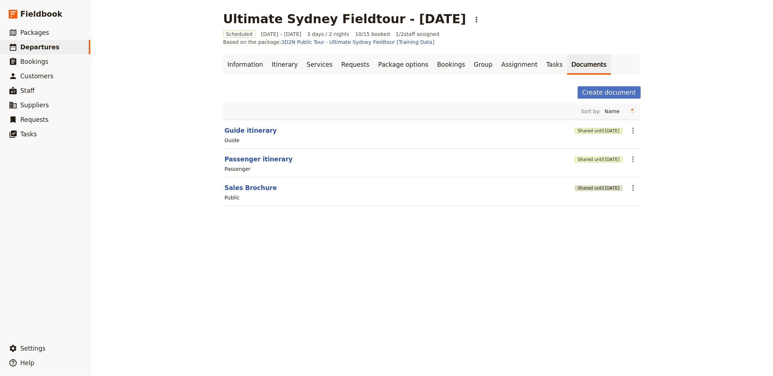
click at [576, 185] on button "Shared until 17 Oct 2025" at bounding box center [598, 188] width 47 height 6
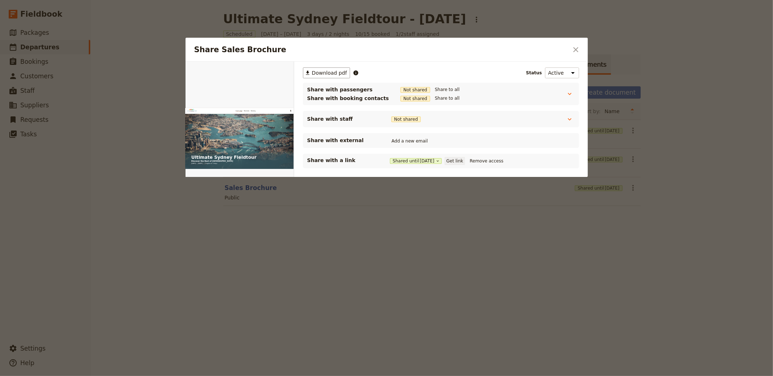
click at [465, 163] on button "Get link" at bounding box center [455, 161] width 20 height 8
click at [570, 53] on button "​" at bounding box center [576, 50] width 12 height 12
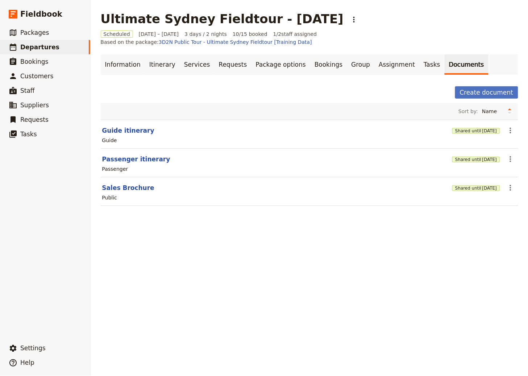
click at [470, 156] on div "Shared until 17 Oct 2025" at bounding box center [475, 159] width 47 height 12
click at [483, 157] on span "17 Oct 2025" at bounding box center [490, 160] width 15 height 6
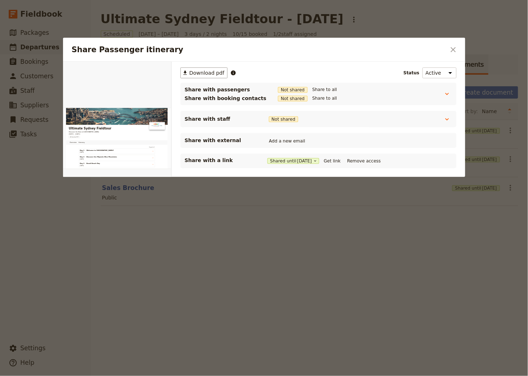
drag, startPoint x: 342, startPoint y: 159, endPoint x: 346, endPoint y: 178, distance: 19.3
click at [342, 159] on button "Get link" at bounding box center [332, 161] width 20 height 8
click at [363, 231] on div at bounding box center [264, 188] width 528 height 376
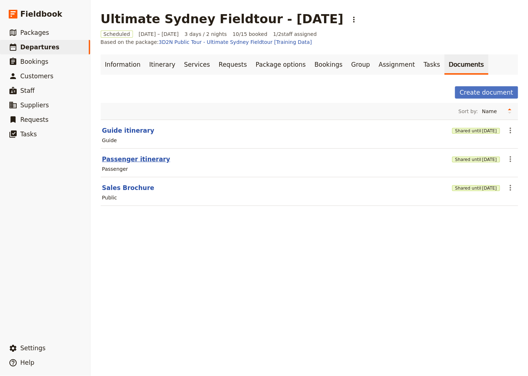
click at [140, 155] on button "Passenger itinerary" at bounding box center [136, 159] width 68 height 9
select select "PASSENGER"
select select "RUN_SHEET"
select select "DEFAULT"
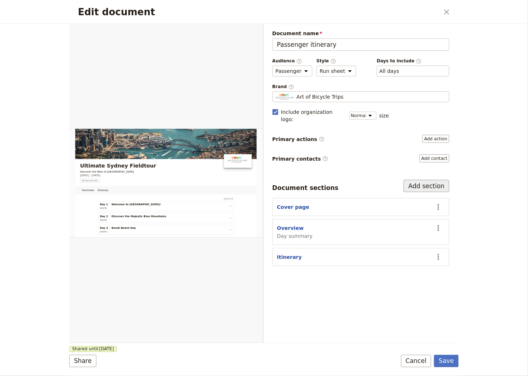
click at [438, 182] on button "Add section" at bounding box center [427, 186] width 46 height 12
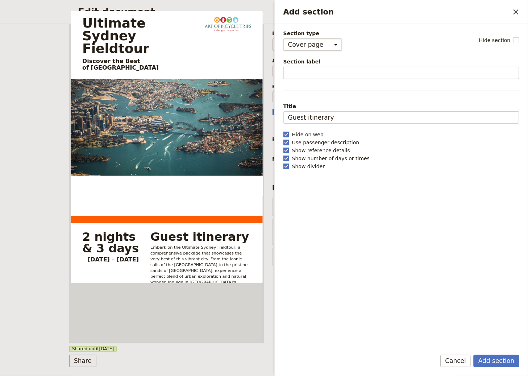
click at [329, 44] on select "Cover page Day summary Itinerary Custom" at bounding box center [313, 44] width 59 height 12
select select "CUSTOM"
select select "default"
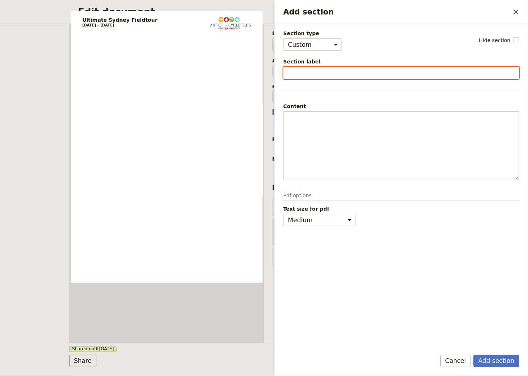
drag, startPoint x: 318, startPoint y: 74, endPoint x: 290, endPoint y: 58, distance: 31.7
click at [318, 74] on input "Section label" at bounding box center [402, 73] width 236 height 12
type input "Packing List"
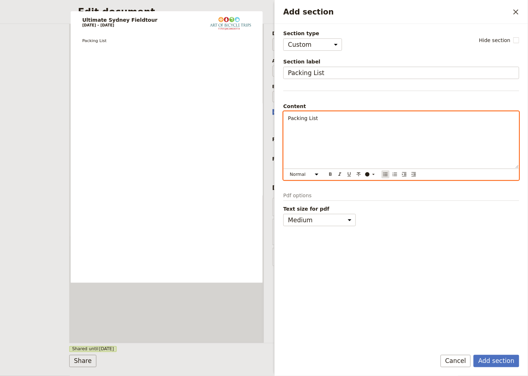
click at [385, 173] on icon "Bulleted list" at bounding box center [386, 175] width 4 height 4
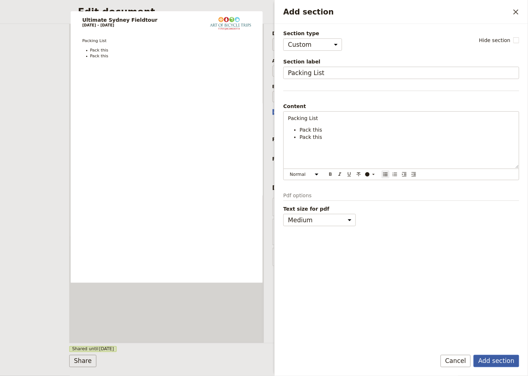
click at [509, 361] on button "Add section" at bounding box center [497, 361] width 46 height 12
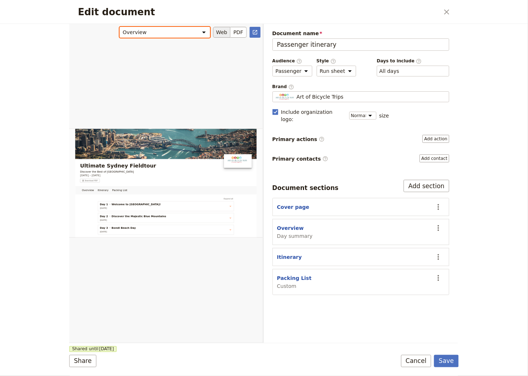
click at [189, 34] on select "Overview Itinerary Packing List" at bounding box center [165, 32] width 91 height 11
select select "689b0e1c4e382a98e78bad26"
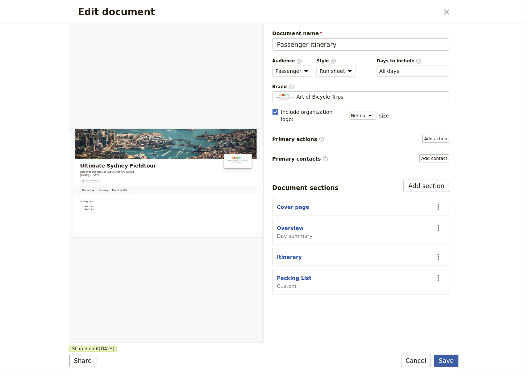
click at [451, 361] on button "Save" at bounding box center [446, 361] width 25 height 12
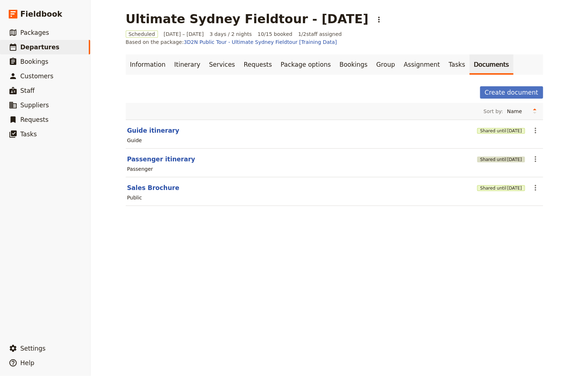
click at [492, 157] on button "Shared until 17 Oct 2025" at bounding box center [501, 160] width 47 height 6
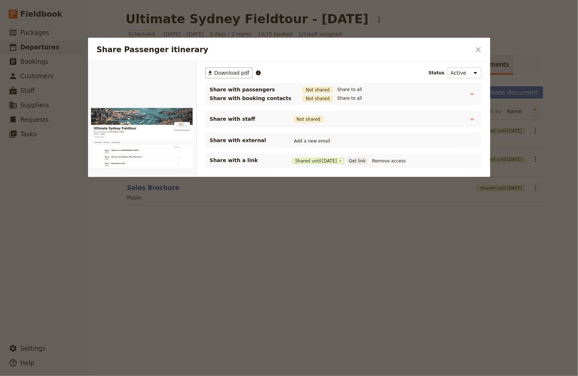
click at [366, 160] on button "Get link" at bounding box center [357, 161] width 20 height 8
click at [471, 45] on h2 "Share Passenger itinerary" at bounding box center [284, 49] width 374 height 11
click at [478, 49] on icon "Close dialog" at bounding box center [478, 49] width 5 height 5
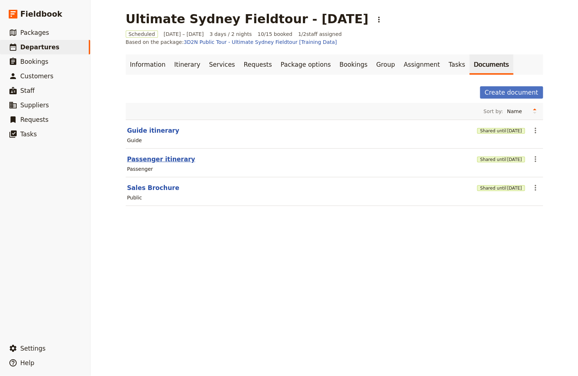
click at [139, 155] on button "Passenger itinerary" at bounding box center [161, 159] width 68 height 9
select select "PASSENGER"
select select "RUN_SHEET"
select select "DEFAULT"
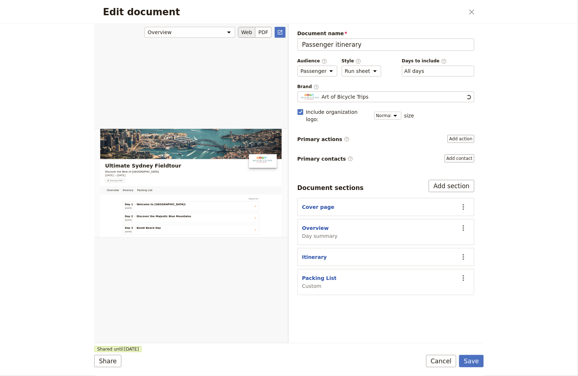
click at [140, 151] on div "Edit document" at bounding box center [191, 183] width 194 height 319
click at [445, 180] on button "Add section" at bounding box center [452, 186] width 46 height 12
click at [475, 13] on icon "Close dialog" at bounding box center [472, 12] width 9 height 9
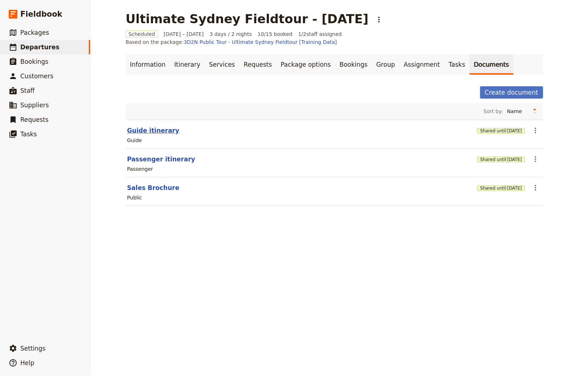
click at [138, 126] on button "Guide itinerary" at bounding box center [153, 130] width 52 height 9
select select "STAFF"
select select "RUN_SHEET"
select select "DEFAULT"
click at [491, 128] on button "Shared until 17 Oct 2025" at bounding box center [501, 131] width 47 height 6
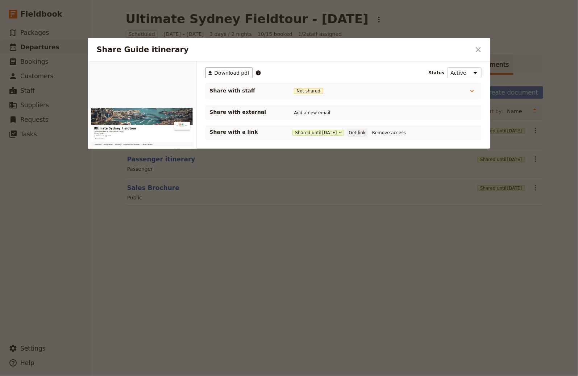
click at [367, 131] on button "Get link" at bounding box center [357, 133] width 20 height 8
click at [366, 235] on div at bounding box center [289, 188] width 578 height 376
